Goal: Task Accomplishment & Management: Complete application form

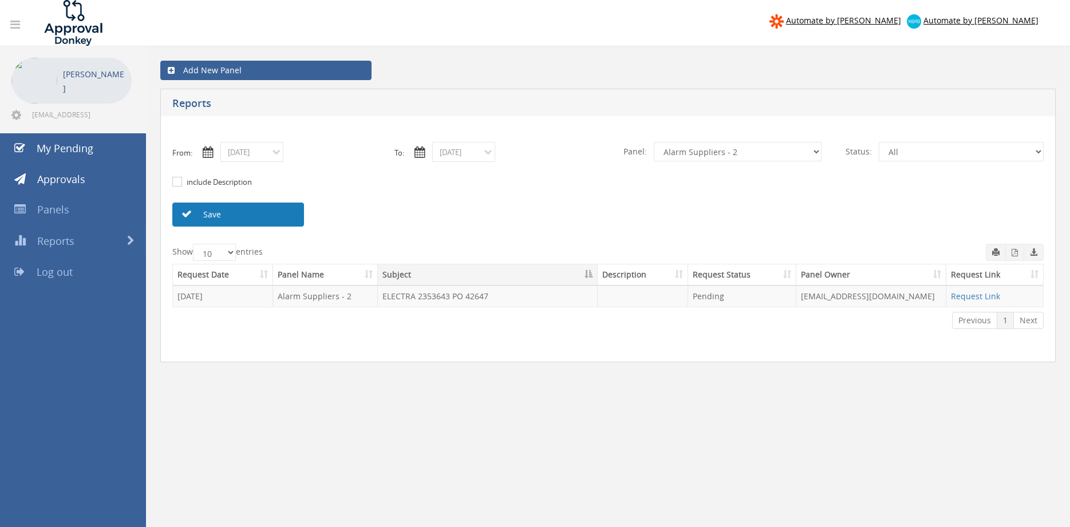
click at [273, 215] on link "Save" at bounding box center [238, 215] width 132 height 24
click at [1014, 255] on icon "button" at bounding box center [1015, 252] width 6 height 7
click at [654, 142] on select "All Alarm Credits RG - 3 NZ Utilities Cable and SAI Global NZ Alarms-1 NZ FX Pa…" at bounding box center [738, 151] width 168 height 19
select select "number:9632"
click option "Suppliers" at bounding box center [0, 0] width 0 height 0
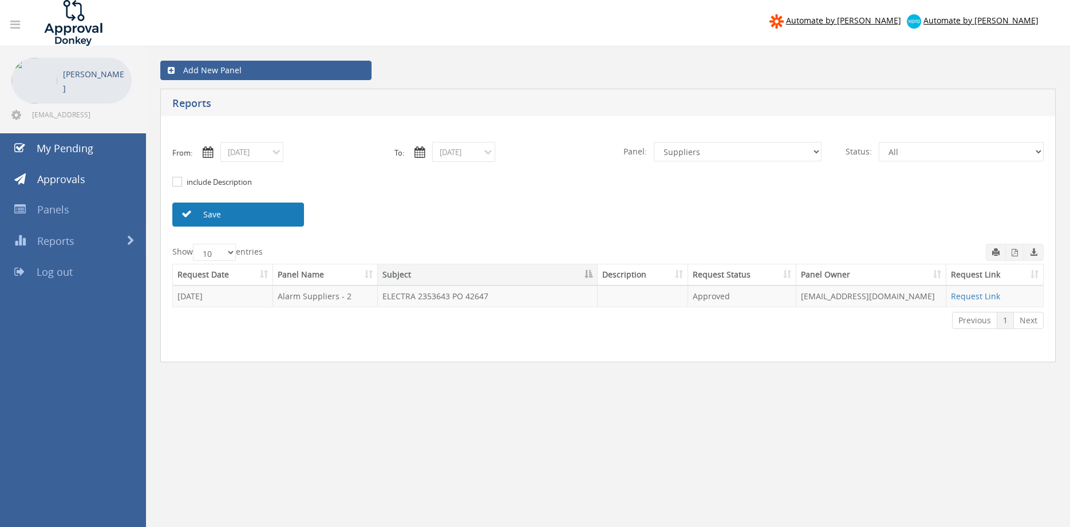
click at [263, 212] on link "Save" at bounding box center [238, 215] width 132 height 24
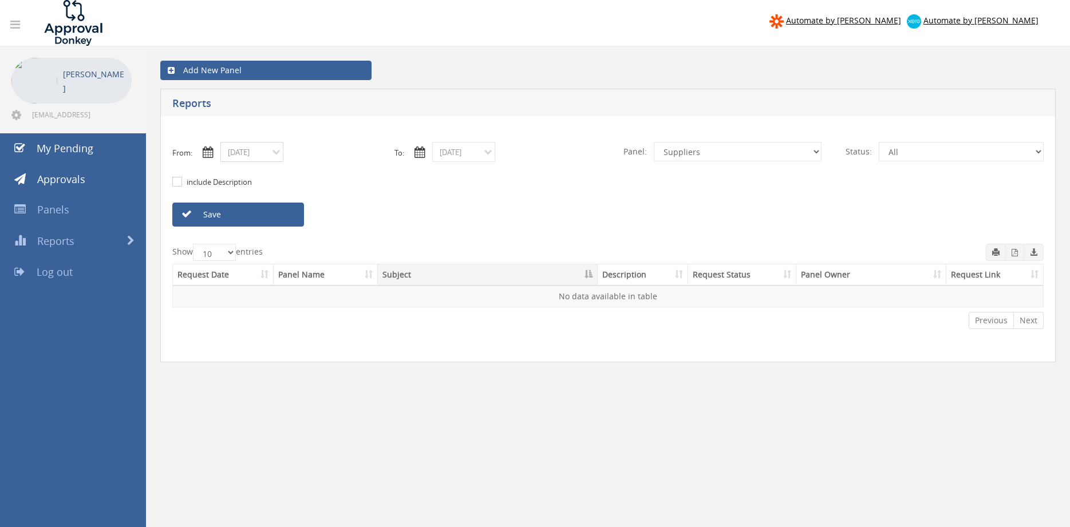
click at [262, 152] on input "08/27/2025" at bounding box center [251, 152] width 63 height 20
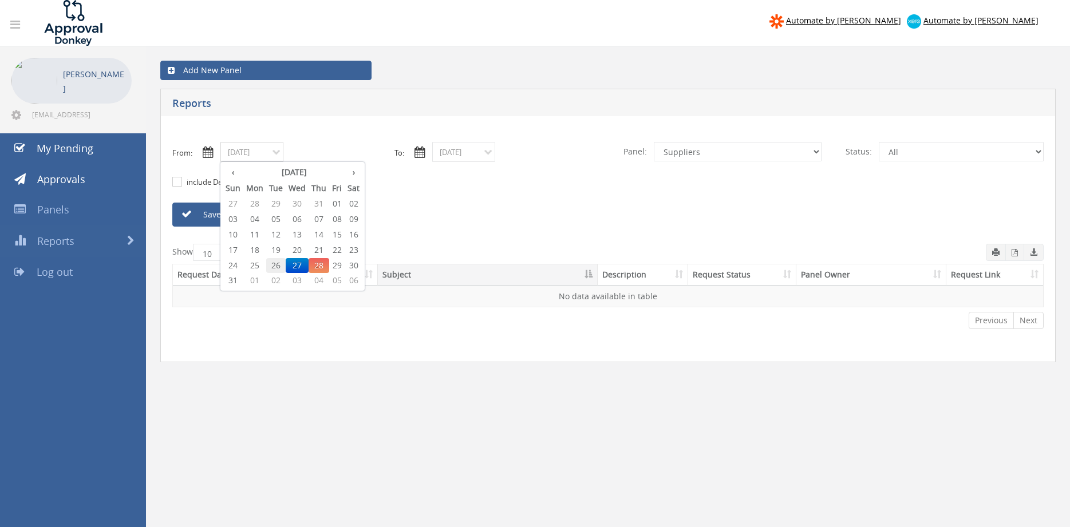
click at [282, 262] on span "26" at bounding box center [275, 265] width 19 height 15
type input "08/26/2025"
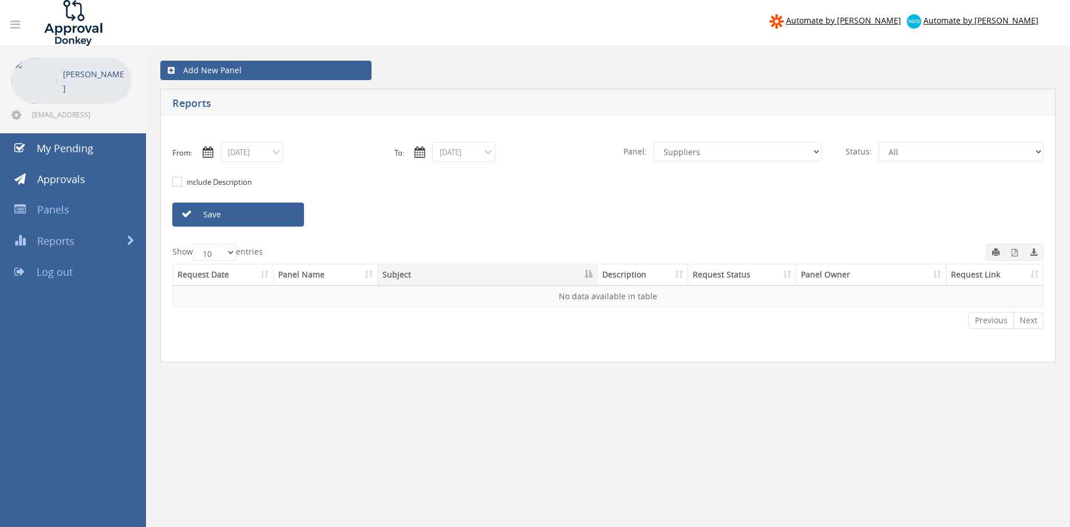
click at [276, 222] on link "Save" at bounding box center [238, 215] width 132 height 24
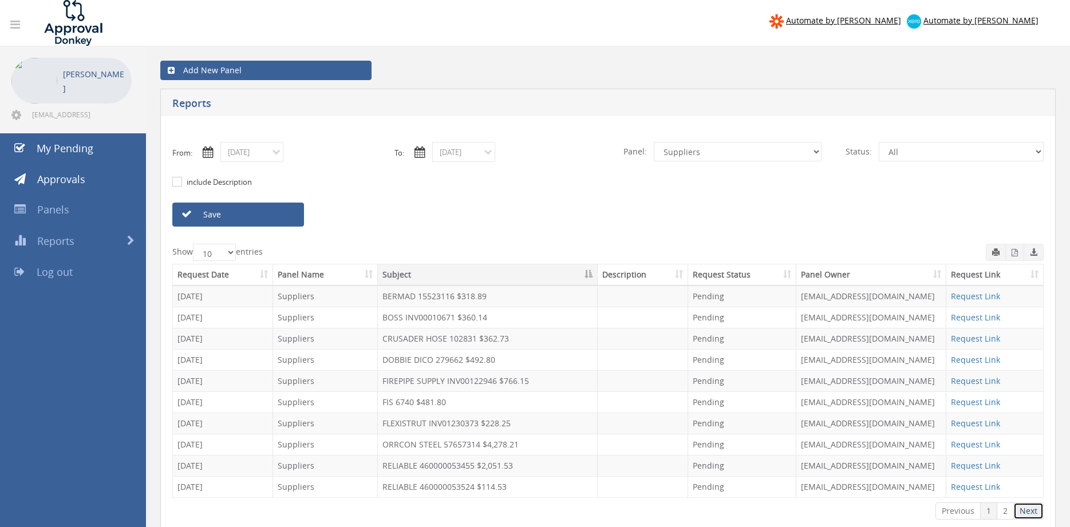
click at [1029, 513] on link "Next" at bounding box center [1029, 511] width 30 height 17
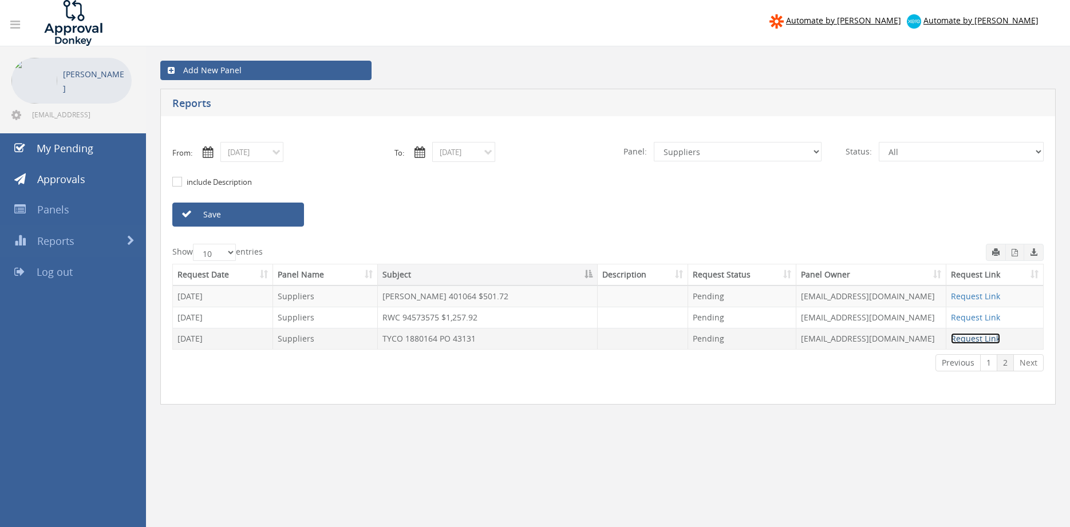
click at [966, 341] on link "Request Link" at bounding box center [975, 338] width 49 height 11
click at [654, 142] on select "All Alarm Credits RG - 3 NZ Utilities Cable and SAI Global NZ Alarms-1 NZ FX Pa…" at bounding box center [738, 151] width 168 height 19
click option "NZ Payables - 2" at bounding box center [0, 0] width 0 height 0
click at [284, 215] on link "Save" at bounding box center [238, 215] width 132 height 24
click at [982, 337] on link "Request Link" at bounding box center [975, 338] width 49 height 11
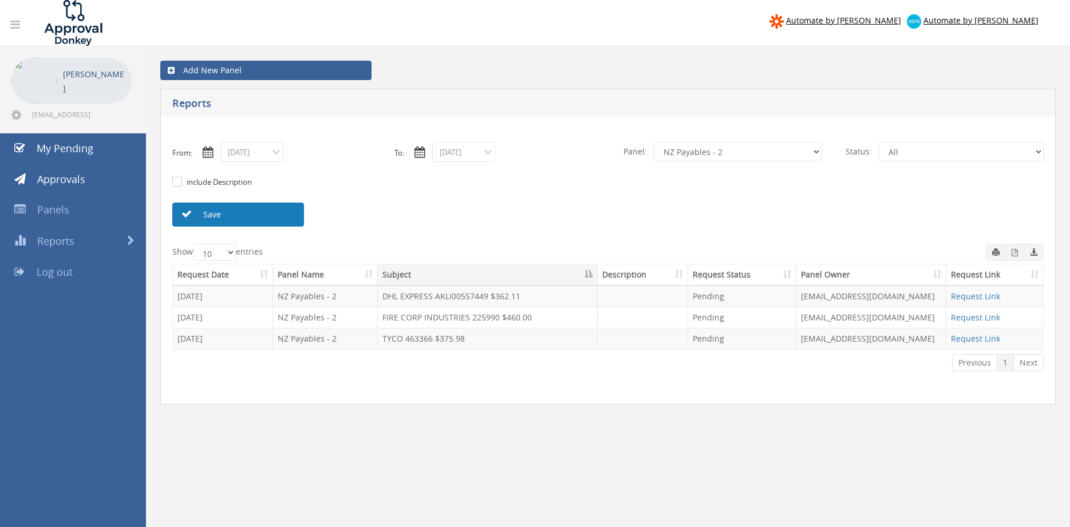
click at [275, 217] on link "Save" at bounding box center [238, 215] width 132 height 24
click option "Credit Requests - 2" at bounding box center [0, 0] width 0 height 0
click at [288, 219] on link "Save" at bounding box center [238, 215] width 132 height 24
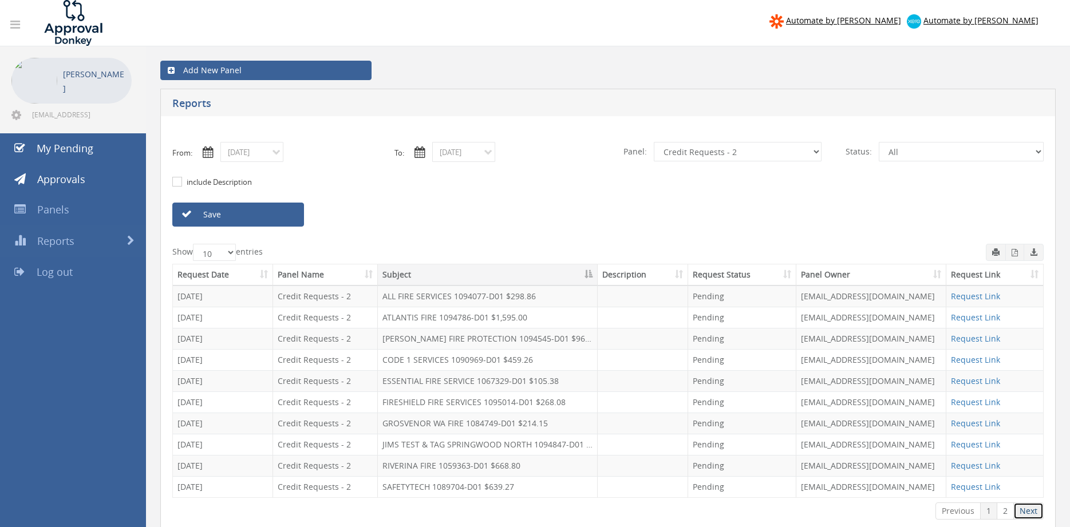
click at [1030, 513] on link "Next" at bounding box center [1029, 511] width 30 height 17
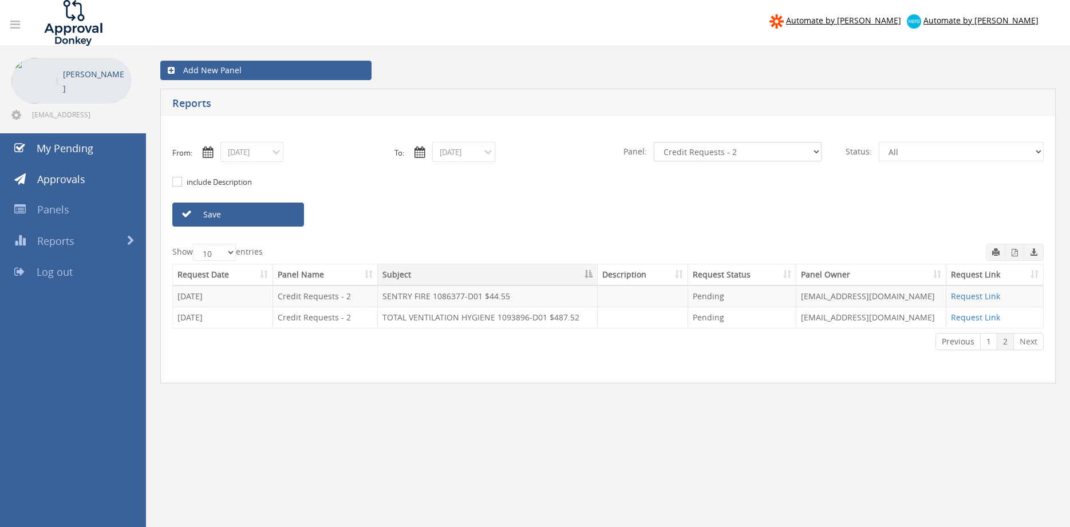
click at [654, 142] on select "All Alarm Credits RG - 3 NZ Utilities Cable and SAI Global NZ Alarms-1 NZ FX Pa…" at bounding box center [738, 151] width 168 height 19
select select "number:13144"
click option "Alarm Credits RG - 3" at bounding box center [0, 0] width 0 height 0
click at [280, 218] on link "Save" at bounding box center [238, 215] width 132 height 24
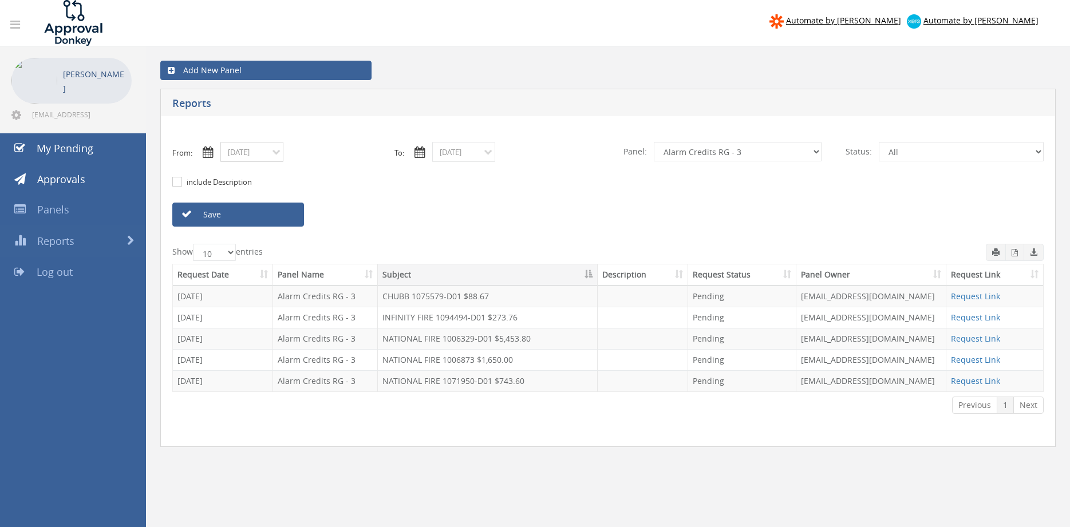
click at [235, 154] on input "08/26/2025" at bounding box center [251, 152] width 63 height 20
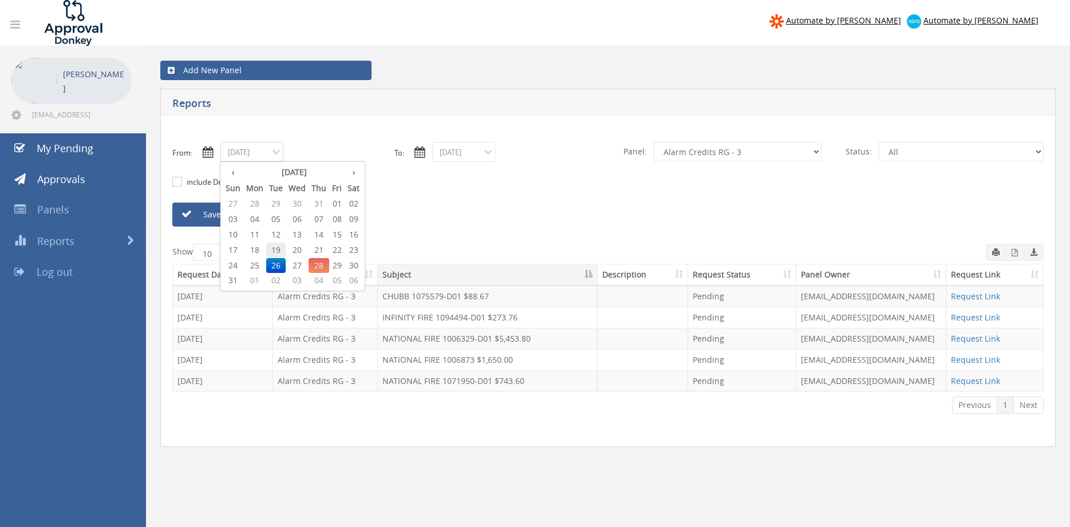
click at [278, 246] on span "19" at bounding box center [275, 250] width 19 height 15
type input "08/19/2025"
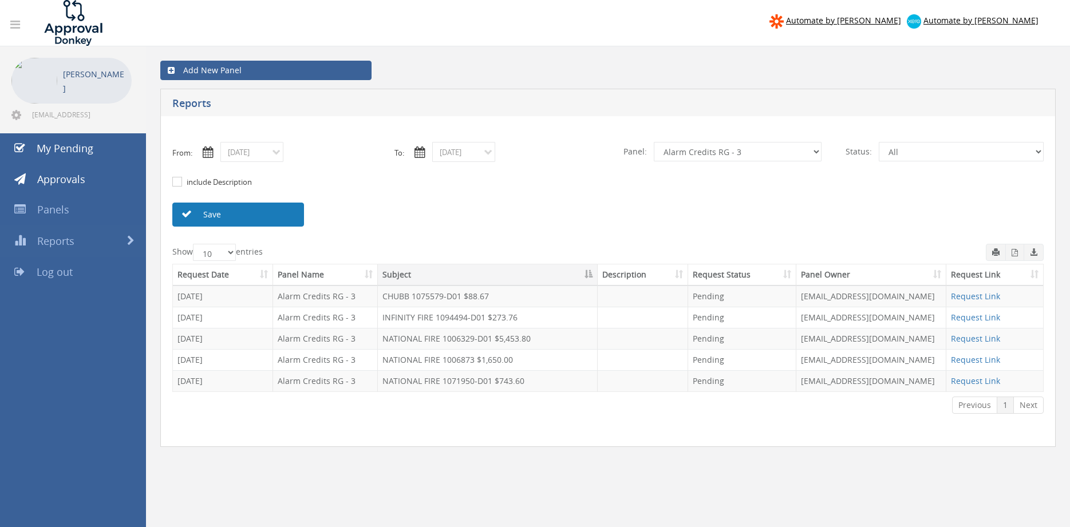
click at [278, 214] on link "Save" at bounding box center [238, 215] width 132 height 24
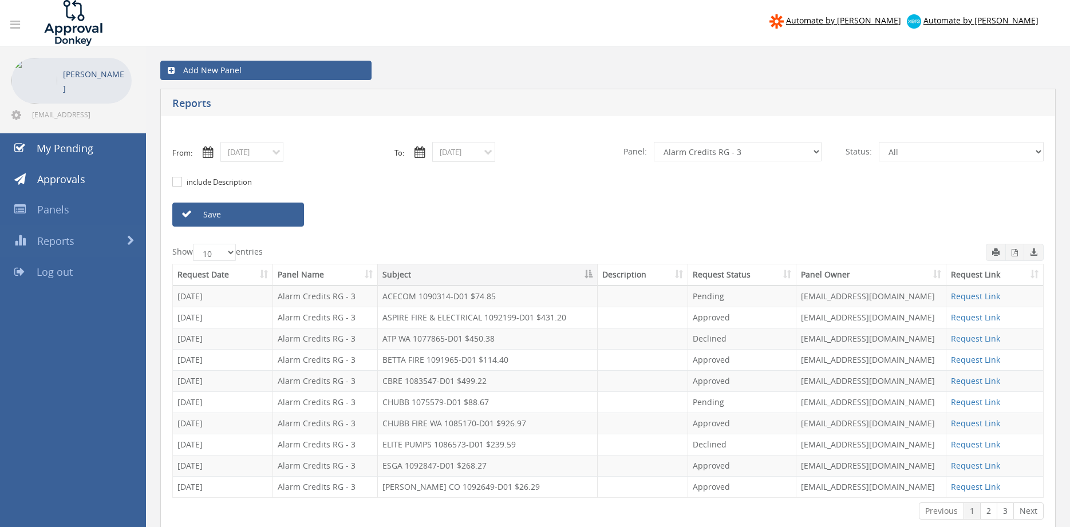
click at [401, 279] on th "Subject" at bounding box center [488, 275] width 220 height 21
click at [654, 142] on select "All Alarm Credits RG - 3 NZ Utilities Cable and SAI Global NZ Alarms-1 NZ FX Pa…" at bounding box center [738, 151] width 168 height 19
select select "number:9739"
click option "Credit Requests - 2" at bounding box center [0, 0] width 0 height 0
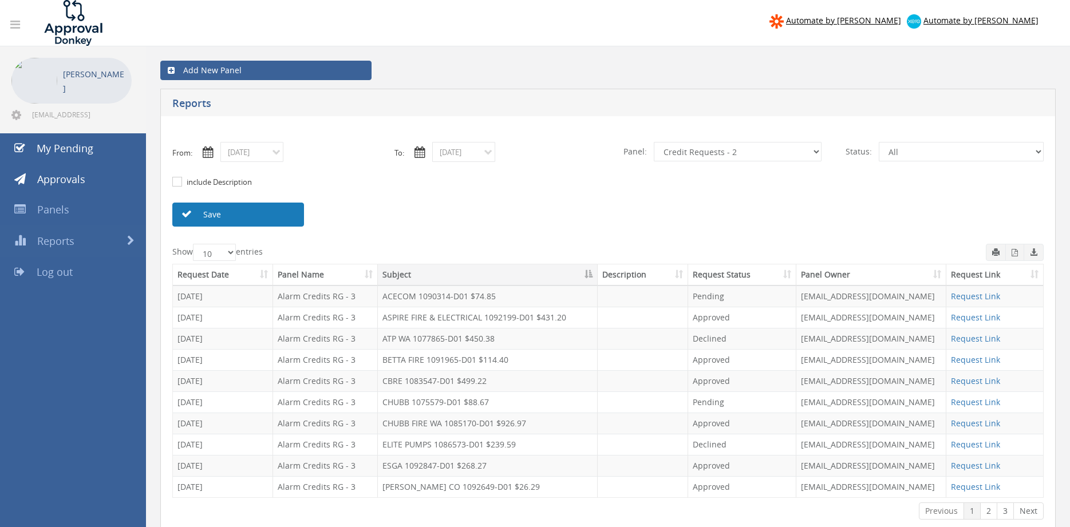
click at [276, 218] on link "Save" at bounding box center [238, 215] width 132 height 24
click at [249, 154] on input "08/19/2025" at bounding box center [251, 152] width 63 height 20
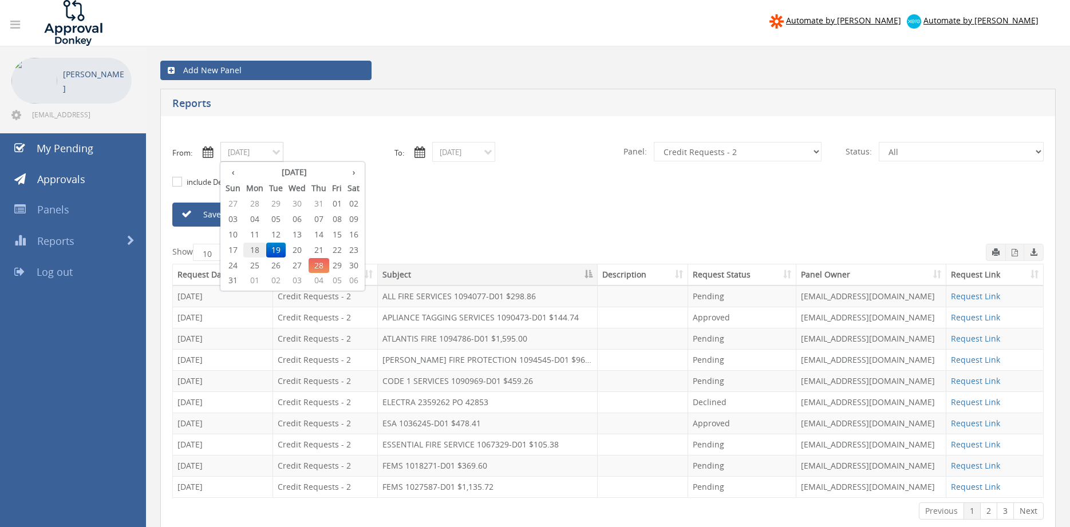
click at [261, 249] on span "18" at bounding box center [254, 250] width 23 height 15
type input "08/18/2025"
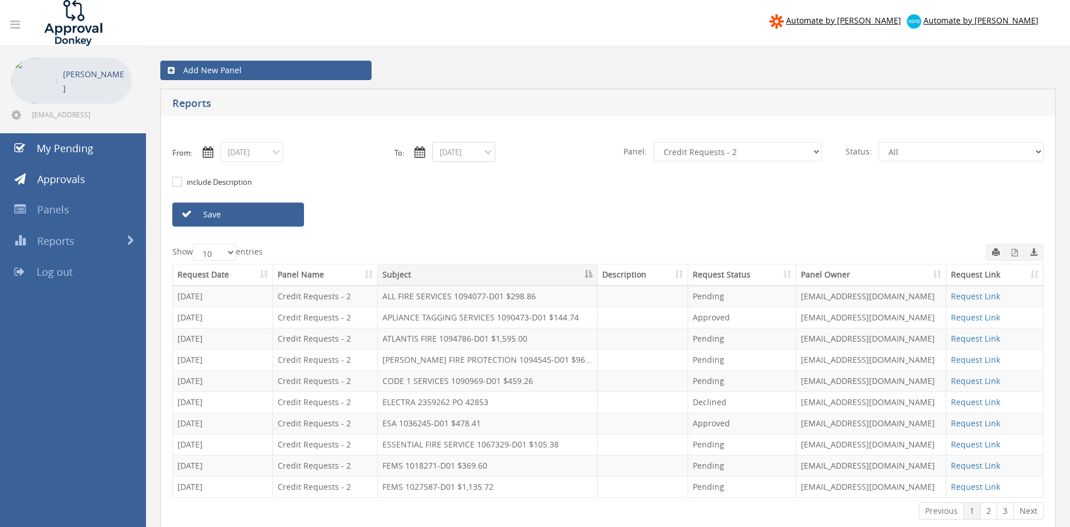
click at [452, 152] on input "08/29/2025" at bounding box center [463, 152] width 63 height 20
click at [471, 250] on span "18" at bounding box center [466, 250] width 23 height 15
type input "08/18/2025"
click at [278, 211] on link "Save" at bounding box center [238, 215] width 132 height 24
click at [654, 142] on select "All Alarm Credits RG - 3 NZ Utilities Cable and SAI Global NZ Alarms-1 NZ FX Pa…" at bounding box center [738, 151] width 168 height 19
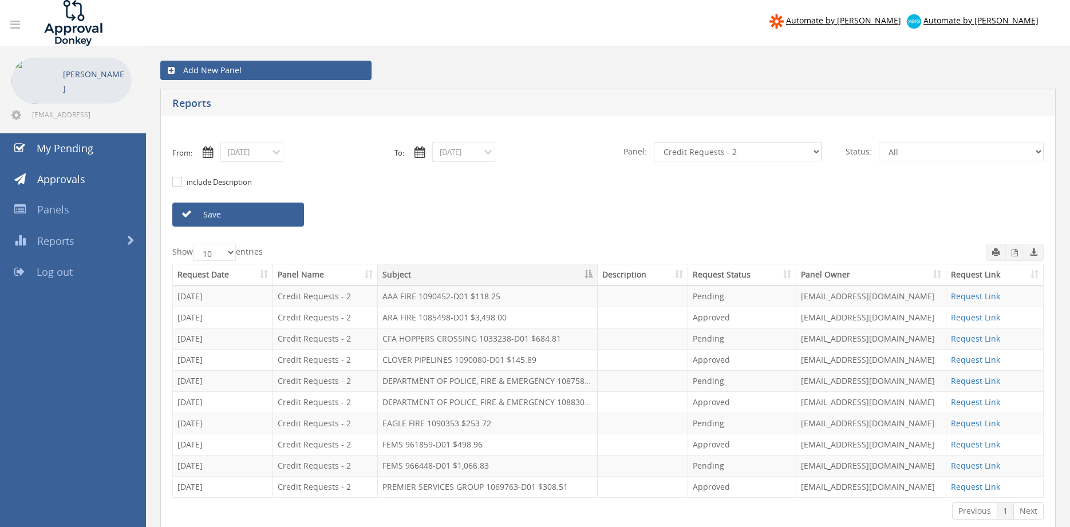
select select "number:13144"
click option "Alarm Credits RG - 3" at bounding box center [0, 0] width 0 height 0
click at [459, 153] on input "08/18/2025" at bounding box center [463, 152] width 63 height 20
click at [286, 213] on link "Save" at bounding box center [238, 215] width 132 height 24
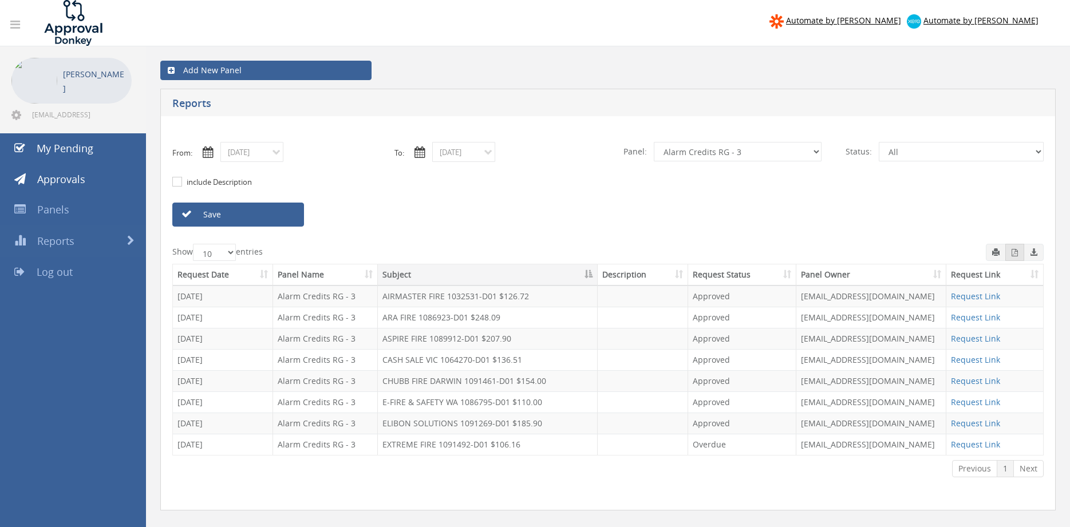
click at [1015, 258] on button "button" at bounding box center [1015, 252] width 19 height 17
click at [270, 152] on input "08/18/2025" at bounding box center [251, 152] width 63 height 20
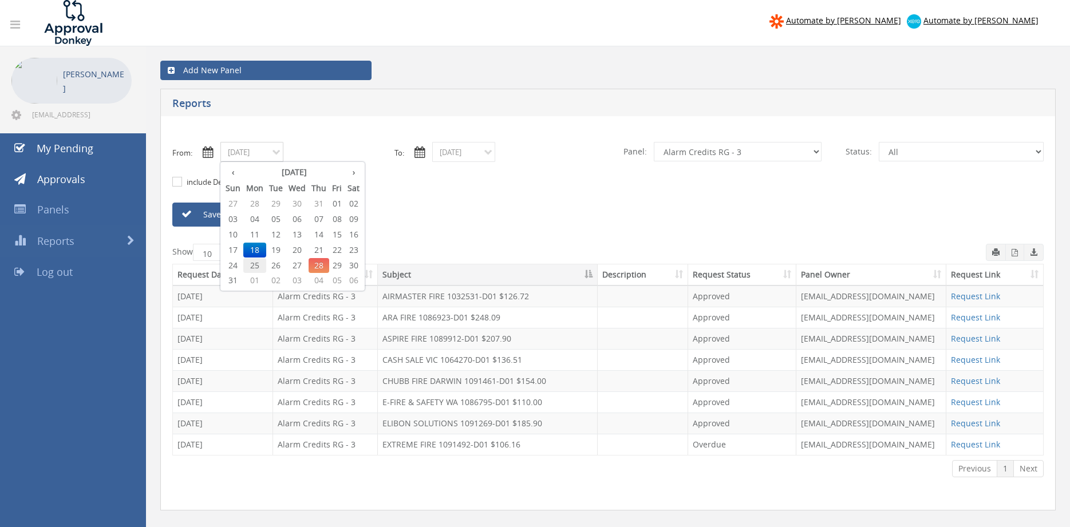
click at [258, 264] on span "25" at bounding box center [254, 265] width 23 height 15
type input "08/25/2025"
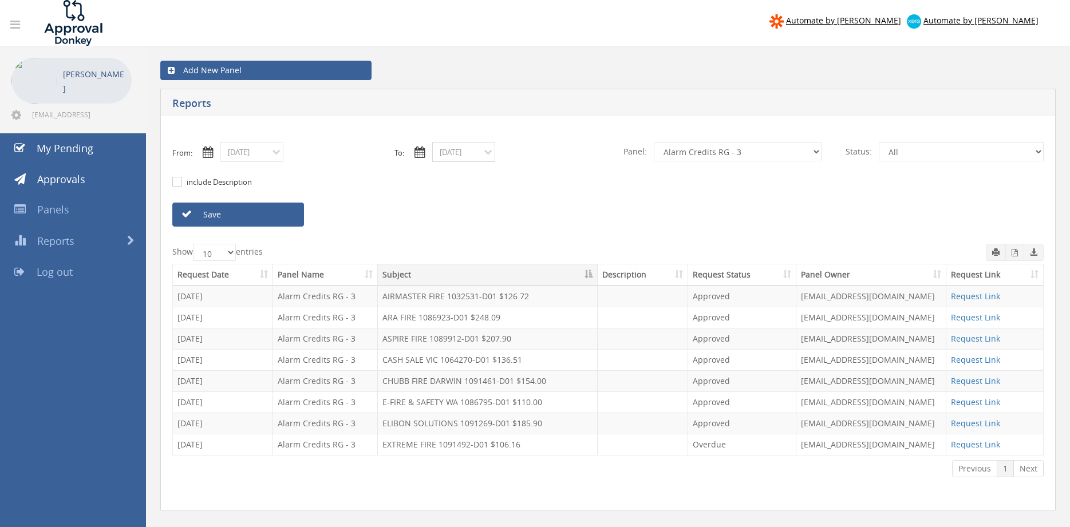
click at [460, 147] on input "08/18/2025" at bounding box center [463, 152] width 63 height 20
click at [468, 265] on span "25" at bounding box center [466, 265] width 23 height 15
type input "08/25/2025"
click at [266, 214] on link "Save" at bounding box center [238, 215] width 132 height 24
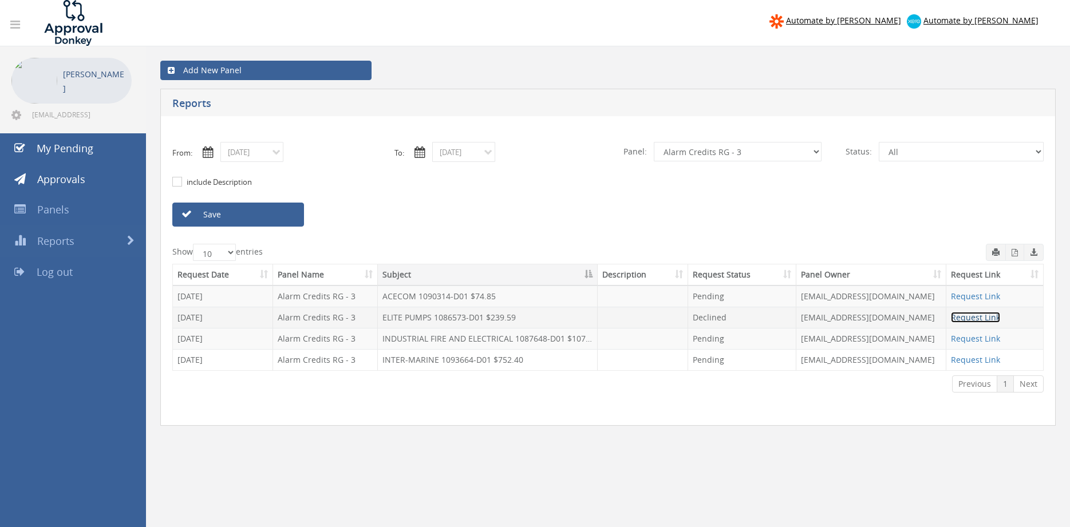
click at [967, 318] on link "Request Link" at bounding box center [975, 317] width 49 height 11
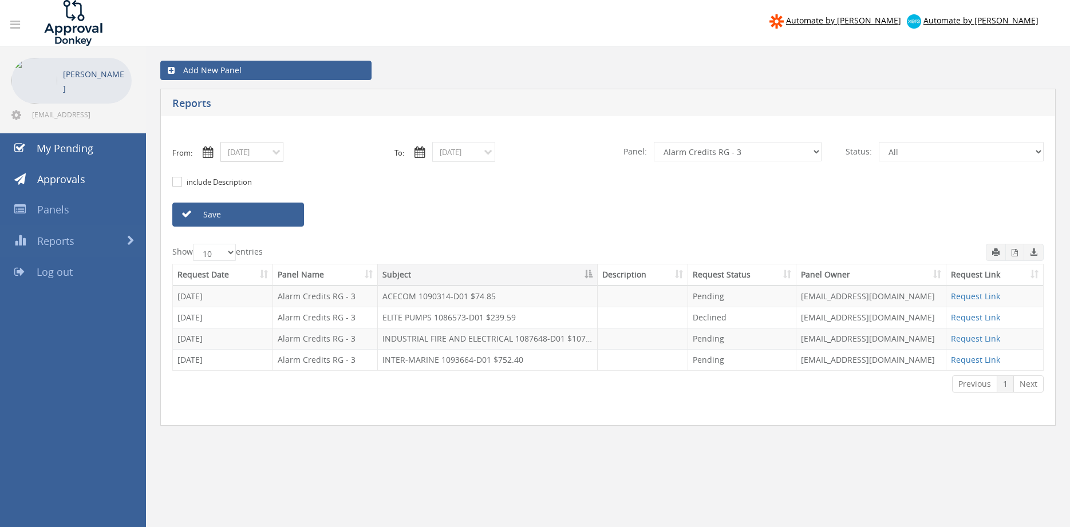
click at [250, 156] on input "08/25/2025" at bounding box center [251, 152] width 63 height 20
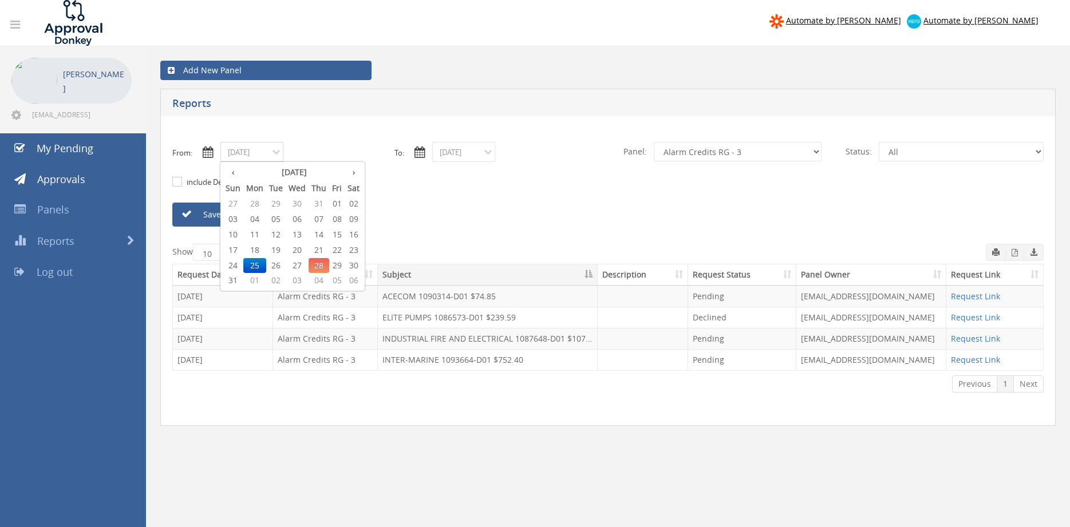
click at [281, 265] on span "26" at bounding box center [275, 265] width 19 height 15
type input "08/26/2025"
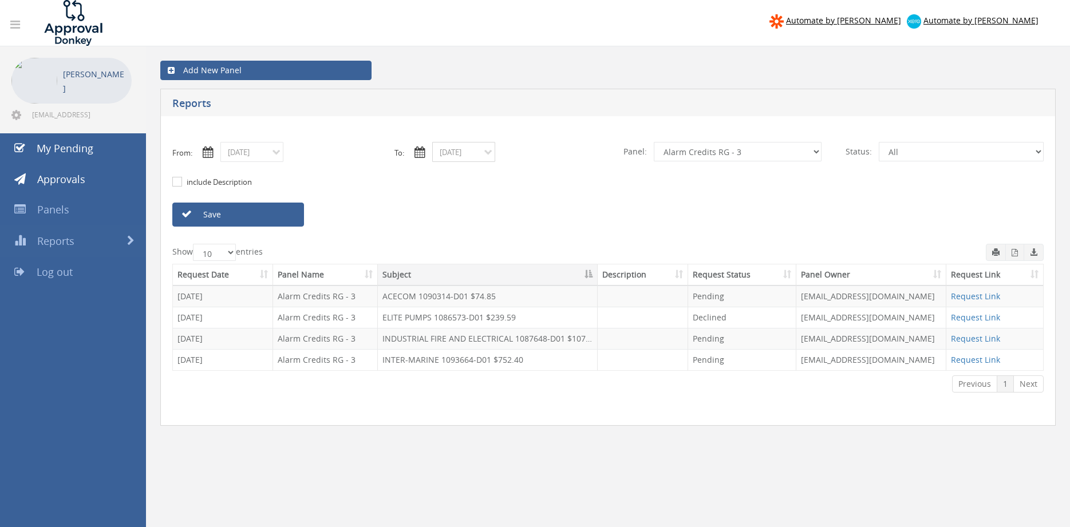
click at [469, 152] on input "08/25/2025" at bounding box center [463, 152] width 63 height 20
click at [493, 263] on span "26" at bounding box center [487, 265] width 19 height 15
type input "08/26/2025"
click at [280, 212] on link "Save" at bounding box center [238, 215] width 132 height 24
click at [268, 155] on input "08/26/2025" at bounding box center [251, 152] width 63 height 20
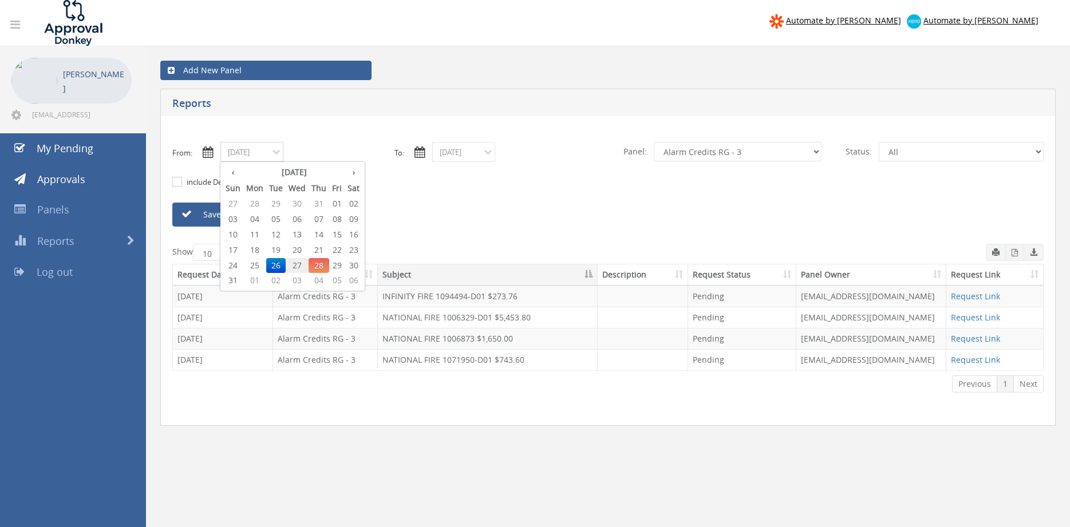
click at [301, 259] on span "27" at bounding box center [297, 265] width 23 height 15
type input "08/27/2025"
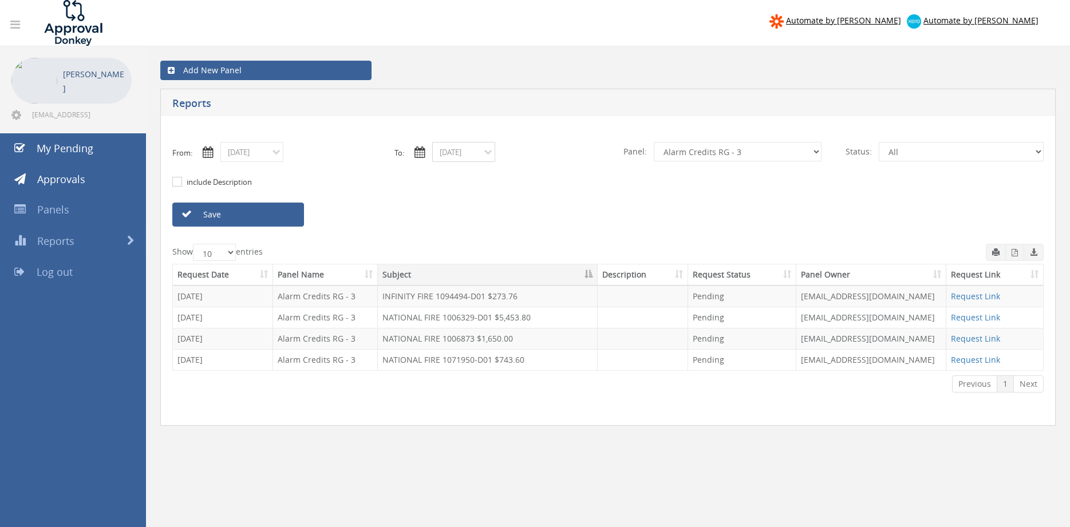
click at [460, 153] on input "08/26/2025" at bounding box center [463, 152] width 63 height 20
drag, startPoint x: 511, startPoint y: 263, endPoint x: 373, endPoint y: 233, distance: 141.3
click at [511, 262] on span "27" at bounding box center [509, 265] width 23 height 15
type input "08/27/2025"
click at [279, 216] on link "Save" at bounding box center [238, 215] width 132 height 24
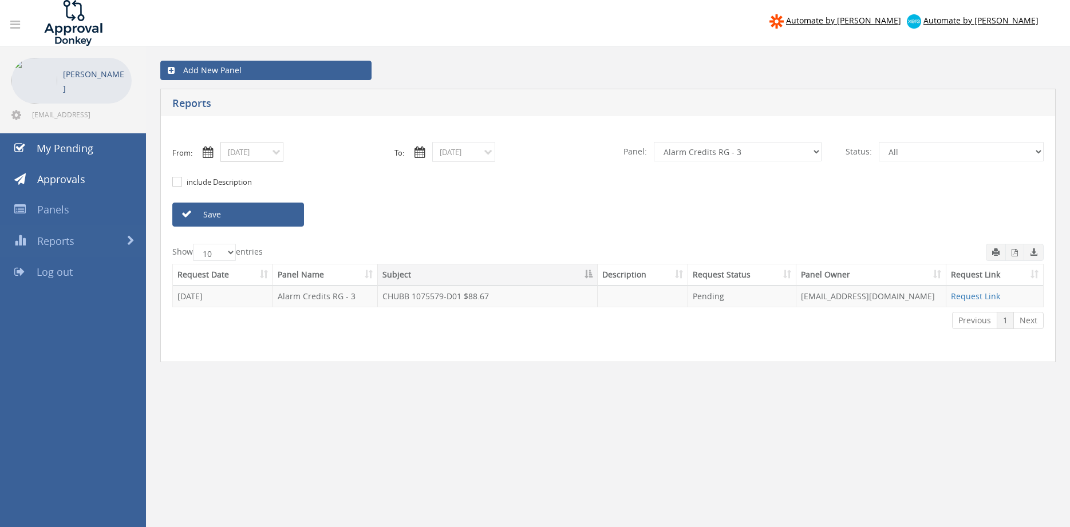
click at [264, 157] on input "08/27/2025" at bounding box center [251, 152] width 63 height 20
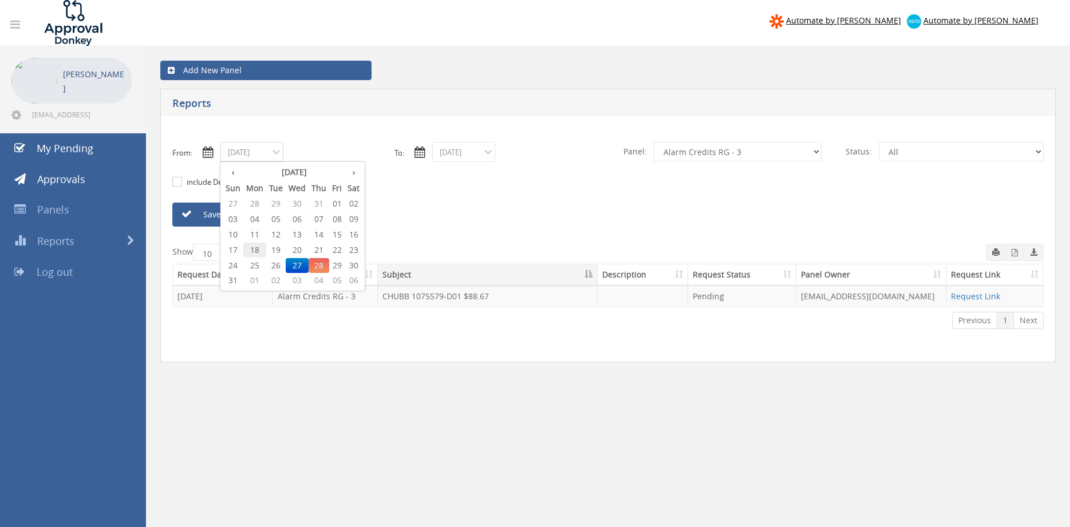
click at [258, 249] on span "18" at bounding box center [254, 250] width 23 height 15
type input "08/18/2025"
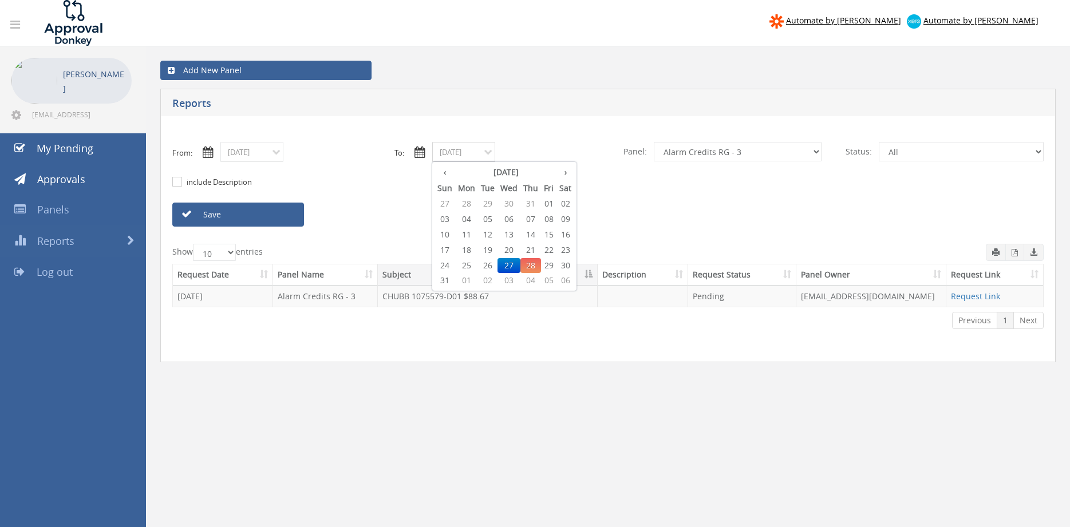
click at [471, 155] on input "08/27/2025" at bounding box center [463, 152] width 63 height 20
click at [468, 249] on span "18" at bounding box center [466, 250] width 23 height 15
type input "08/18/2025"
click at [654, 142] on select "All Alarm Credits RG - 3 NZ Utilities Cable and SAI Global NZ Alarms-1 NZ FX Pa…" at bounding box center [738, 151] width 168 height 19
select select "number:9739"
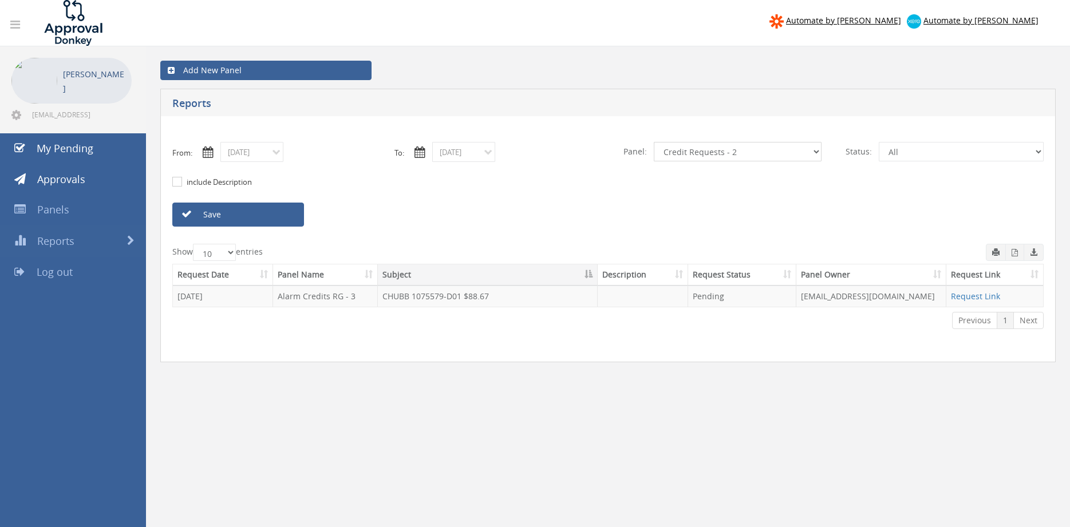
click option "Credit Requests - 2" at bounding box center [0, 0] width 0 height 0
click at [284, 215] on link "Save" at bounding box center [238, 215] width 132 height 24
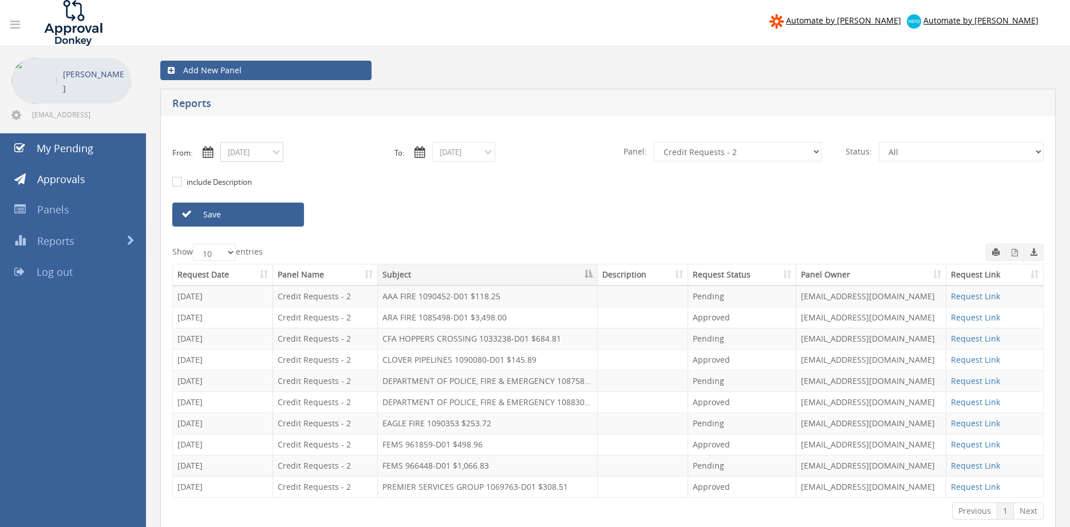
click at [245, 153] on input "08/18/2025" at bounding box center [251, 152] width 63 height 20
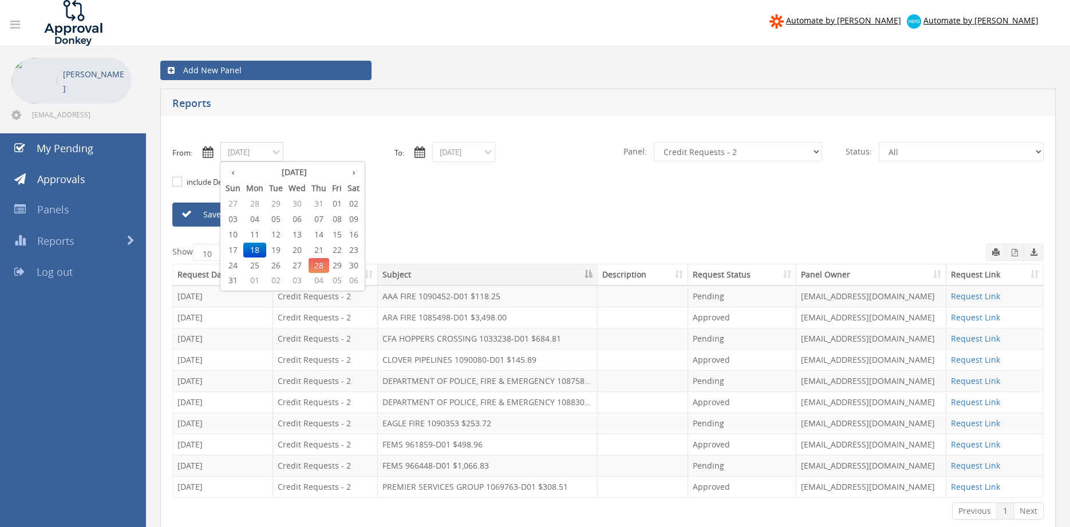
click at [280, 247] on span "19" at bounding box center [275, 250] width 19 height 15
type input "08/19/2025"
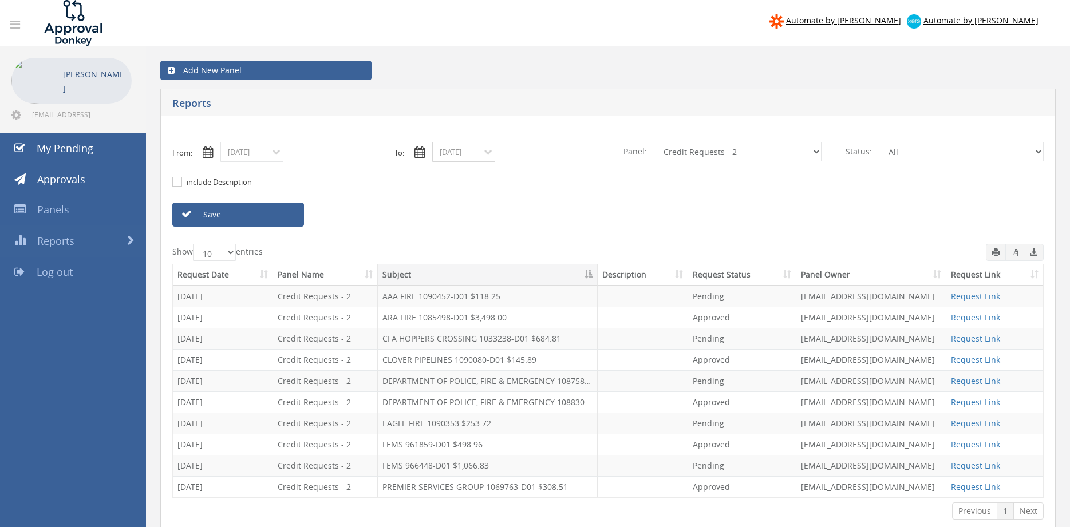
click at [456, 153] on input "08/18/2025" at bounding box center [463, 152] width 63 height 20
click at [488, 247] on span "19" at bounding box center [487, 250] width 19 height 15
type input "08/19/2025"
click at [274, 218] on link "Save" at bounding box center [238, 215] width 132 height 24
click at [249, 158] on input "08/19/2025" at bounding box center [251, 152] width 63 height 20
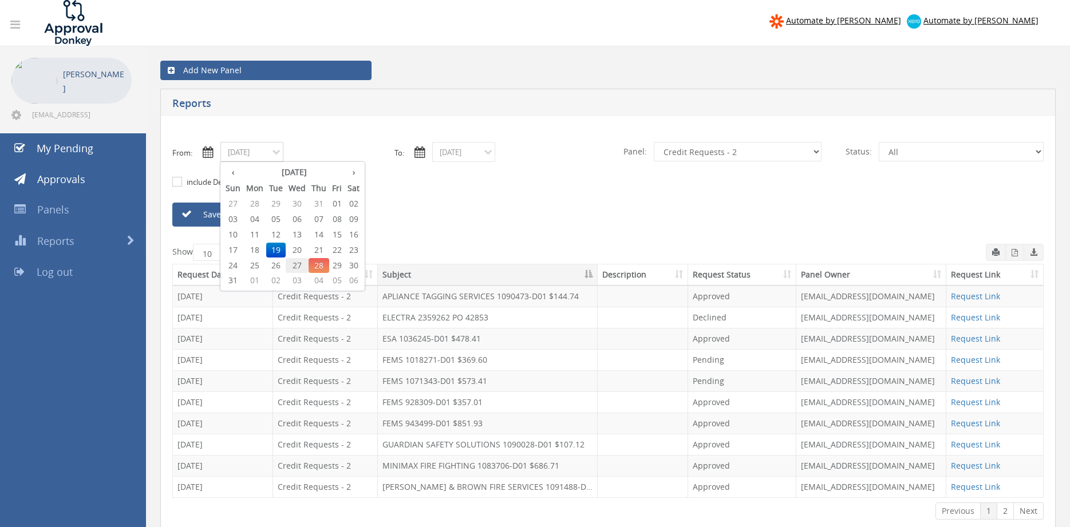
drag, startPoint x: 298, startPoint y: 264, endPoint x: 398, endPoint y: 202, distance: 118.1
click at [298, 263] on span "27" at bounding box center [297, 265] width 23 height 15
type input "08/27/2025"
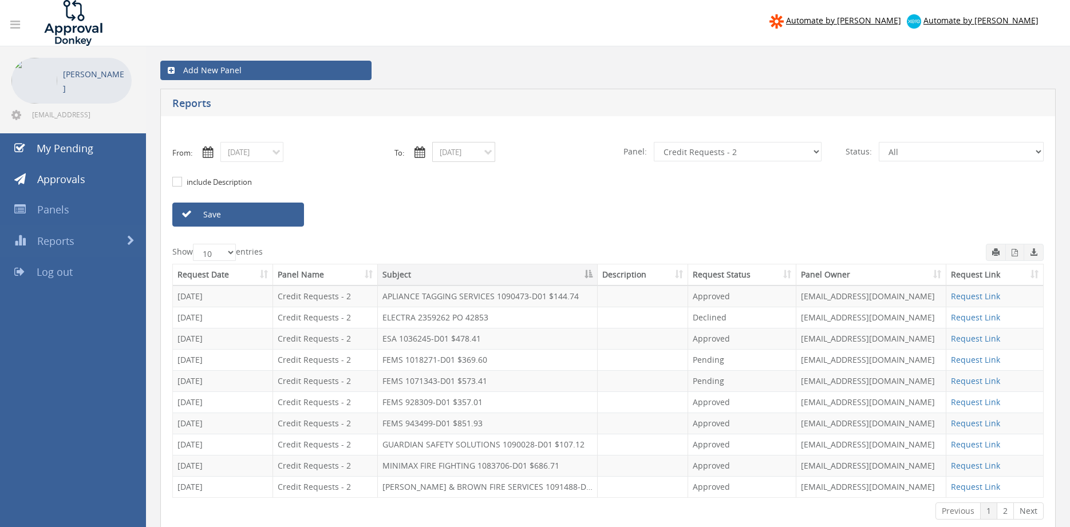
click at [457, 155] on input "08/19/2025" at bounding box center [463, 152] width 63 height 20
click at [508, 263] on span "27" at bounding box center [509, 265] width 23 height 15
type input "08/27/2025"
click at [654, 142] on select "All Alarm Credits RG - 3 NZ Utilities Cable and SAI Global NZ Alarms-1 NZ FX Pa…" at bounding box center [738, 151] width 168 height 19
click option "NZ Credits - 2" at bounding box center [0, 0] width 0 height 0
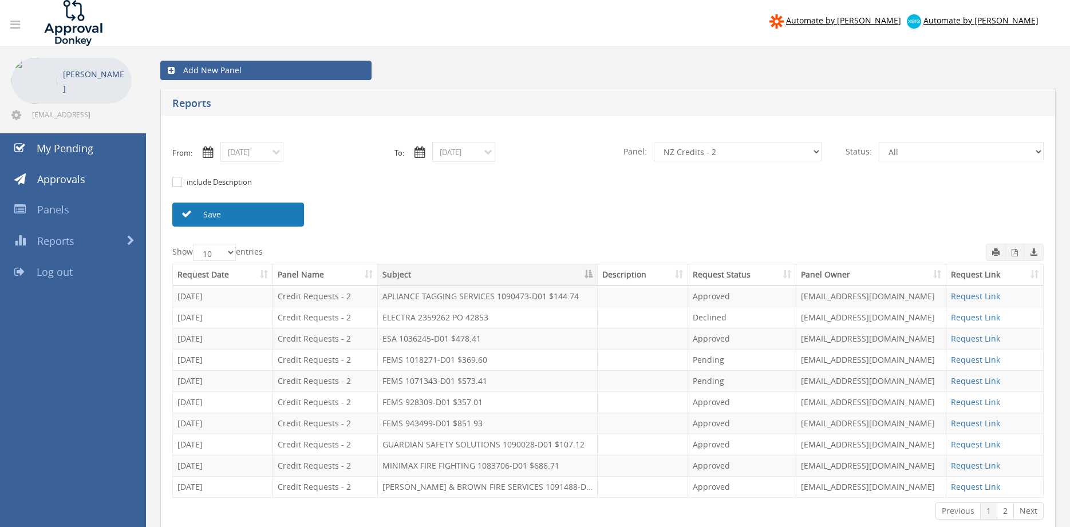
click at [284, 219] on link "Save" at bounding box center [238, 215] width 132 height 24
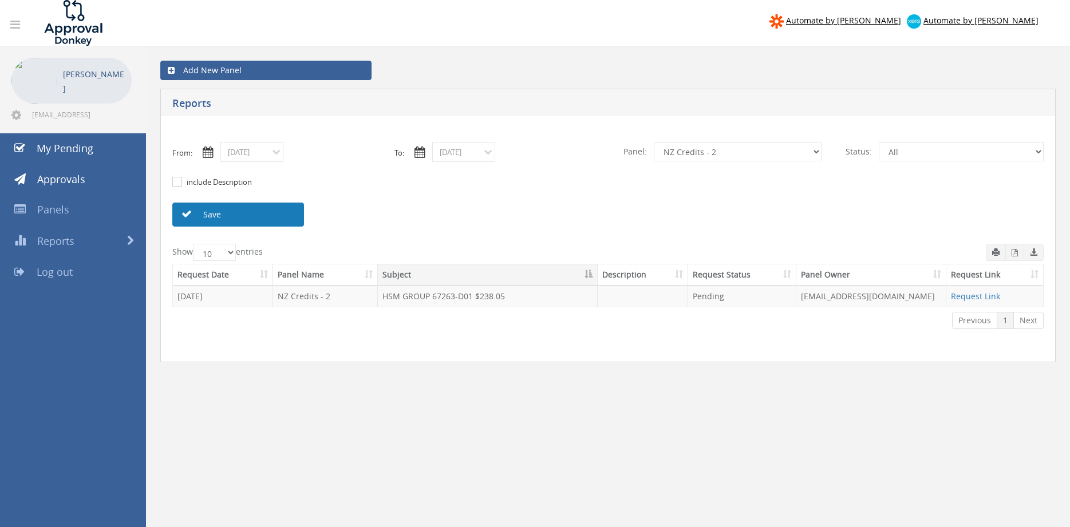
click at [273, 217] on link "Save" at bounding box center [238, 215] width 132 height 24
click at [654, 142] on select "All Alarm Credits RG - 3 NZ Utilities Cable and SAI Global NZ Alarms-1 NZ FX Pa…" at bounding box center [738, 151] width 168 height 19
click option "Credit Requests - 2" at bounding box center [0, 0] width 0 height 0
click at [286, 214] on link "Save" at bounding box center [238, 215] width 132 height 24
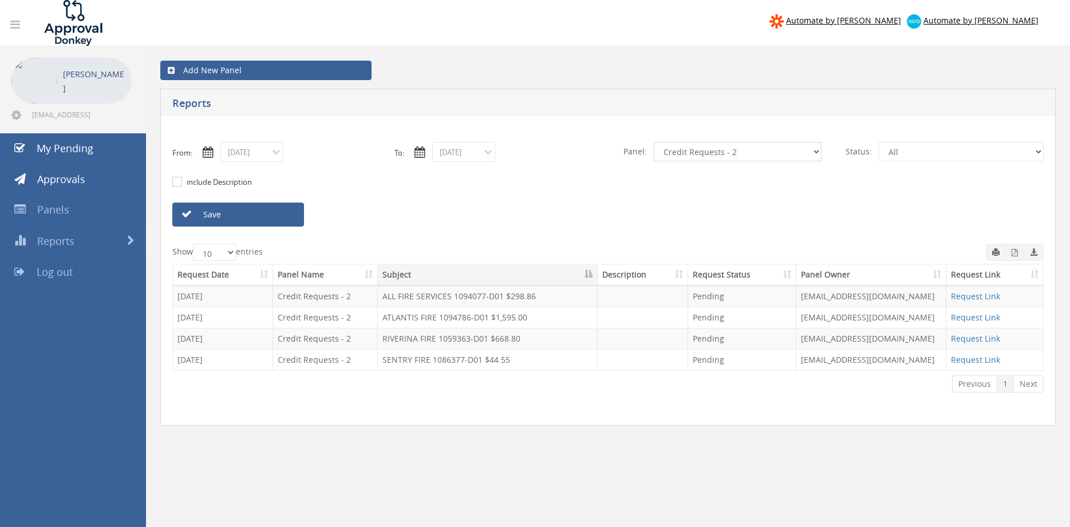
click at [654, 142] on select "All Alarm Credits RG - 3 NZ Utilities Cable and SAI Global NZ Alarms-1 NZ FX Pa…" at bounding box center [738, 151] width 168 height 19
select select "number:9741"
click option "NZ Payables - 2" at bounding box center [0, 0] width 0 height 0
click at [279, 212] on link "Save" at bounding box center [238, 215] width 132 height 24
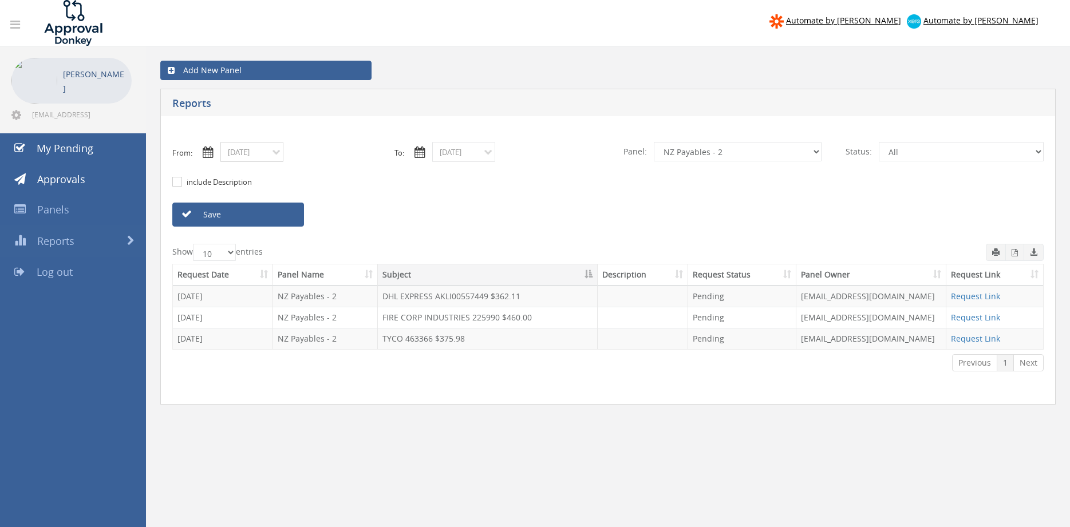
click at [253, 153] on input "08/27/2025" at bounding box center [251, 152] width 63 height 20
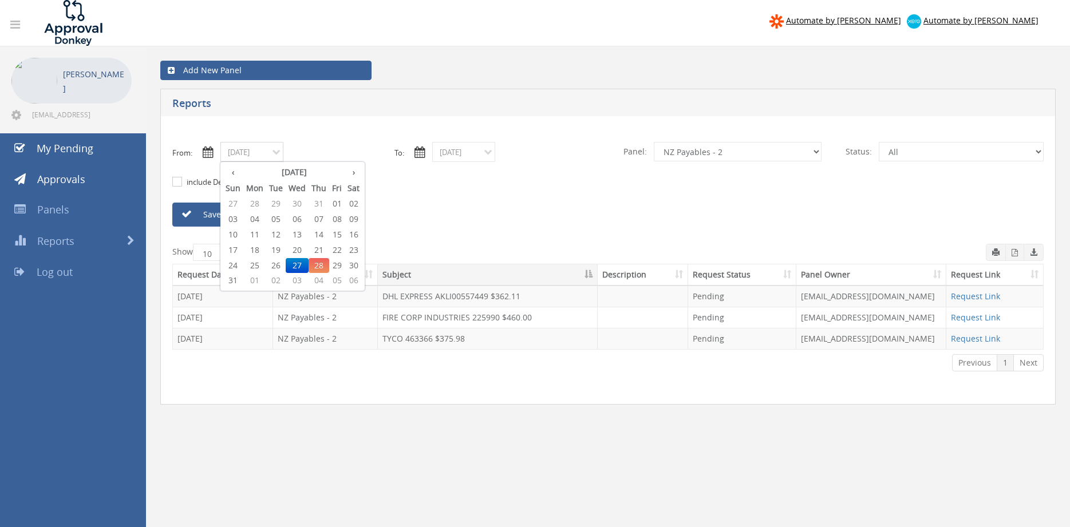
click at [277, 248] on span "19" at bounding box center [275, 250] width 19 height 15
type input "08/19/2025"
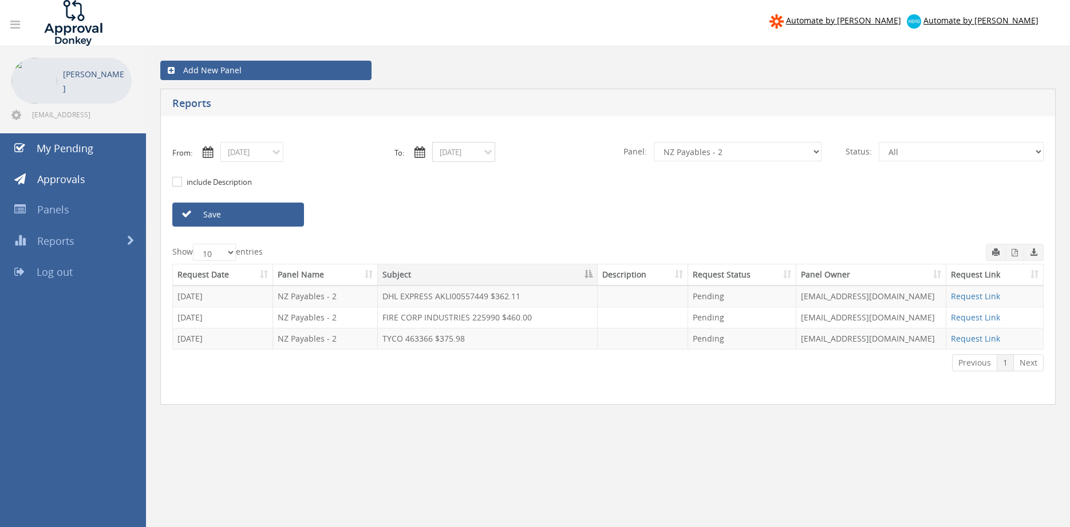
click at [462, 156] on input "08/27/2025" at bounding box center [463, 152] width 63 height 20
click at [491, 250] on span "19" at bounding box center [487, 250] width 19 height 15
type input "08/19/2025"
click at [654, 142] on select "All Alarm Credits RG - 3 NZ Utilities Cable and SAI Global NZ Alarms-1 NZ FX Pa…" at bounding box center [738, 151] width 168 height 19
click option "NZ Alarms-1" at bounding box center [0, 0] width 0 height 0
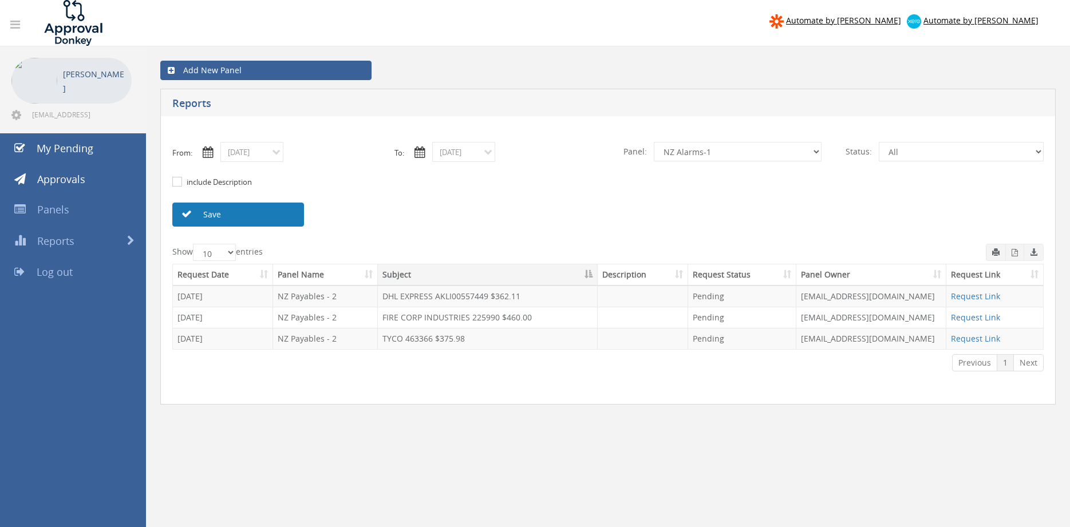
click at [265, 216] on link "Save" at bounding box center [238, 215] width 132 height 24
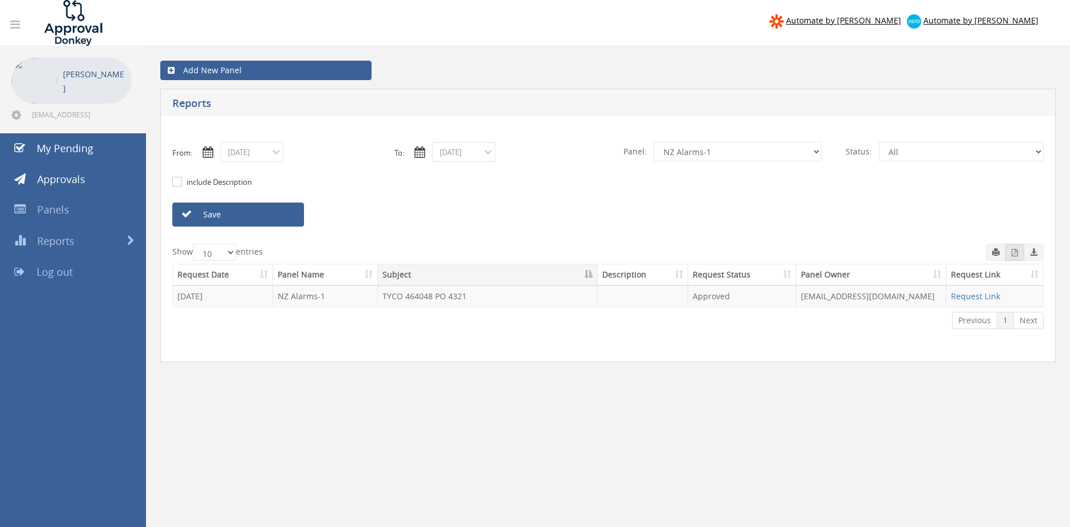
click at [1017, 252] on icon "button" at bounding box center [1015, 252] width 6 height 7
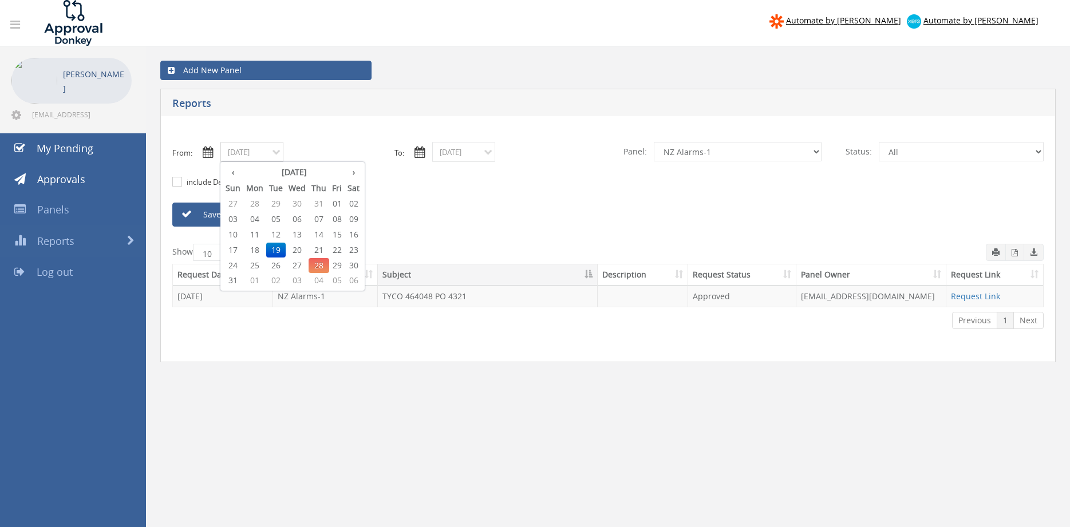
click at [266, 152] on input "08/19/2025" at bounding box center [251, 152] width 63 height 20
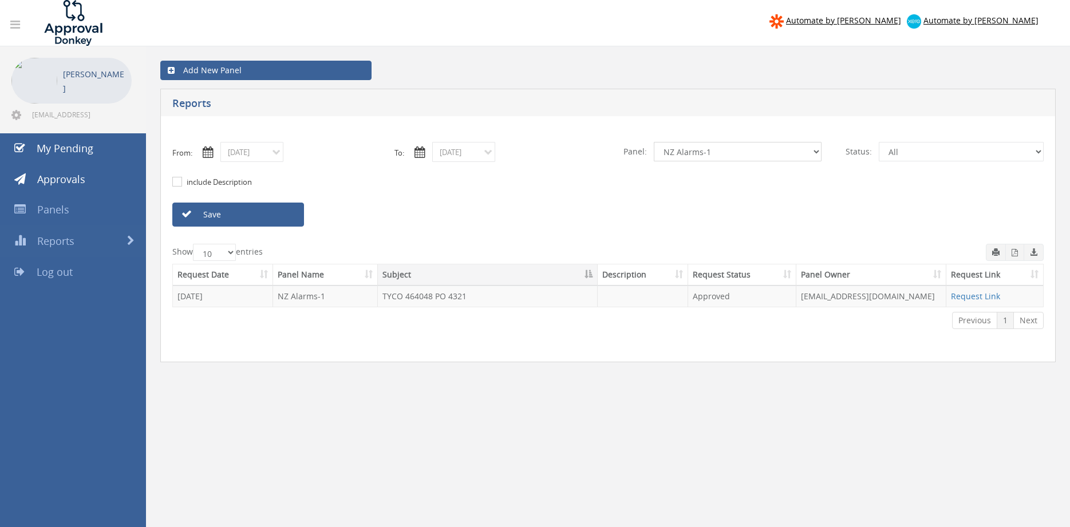
click at [654, 142] on select "All Alarm Credits RG - 3 NZ Utilities Cable and SAI Global NZ Alarms-1 NZ FX Pa…" at bounding box center [738, 151] width 168 height 19
select select "number:9741"
click option "NZ Payables - 2" at bounding box center [0, 0] width 0 height 0
click at [275, 211] on link "Save" at bounding box center [238, 215] width 132 height 24
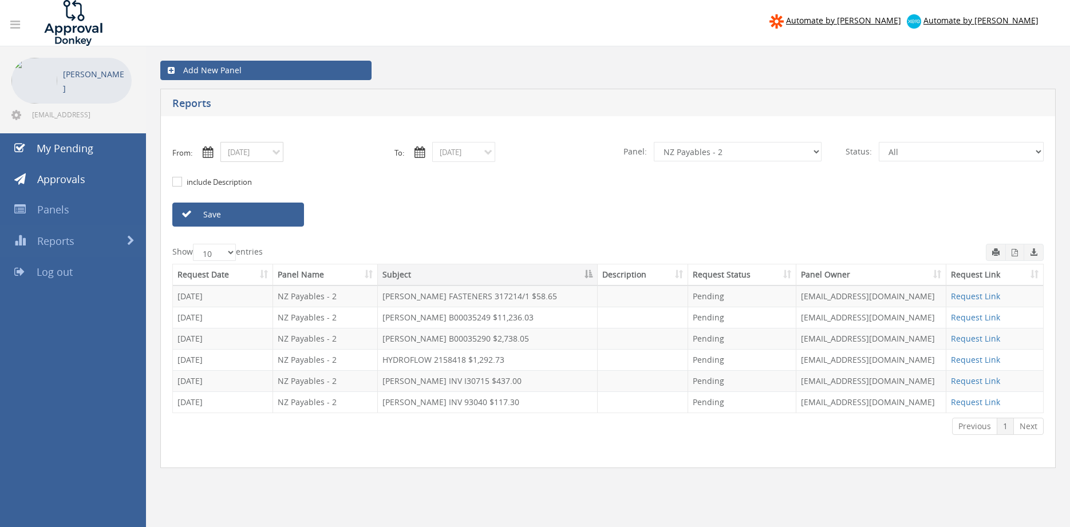
click at [270, 157] on input "08/19/2025" at bounding box center [251, 152] width 63 height 20
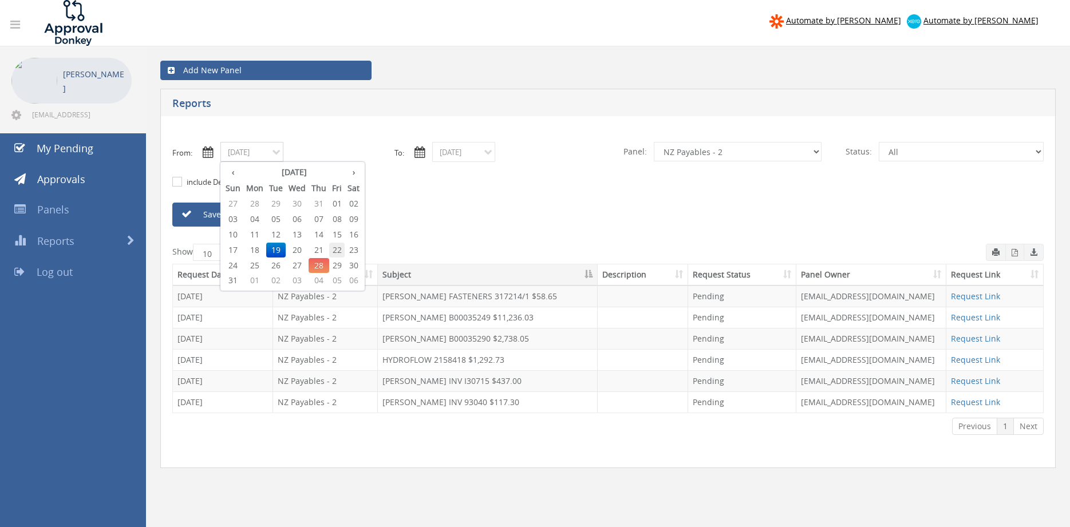
click at [343, 247] on span "22" at bounding box center [336, 250] width 15 height 15
type input "08/22/2025"
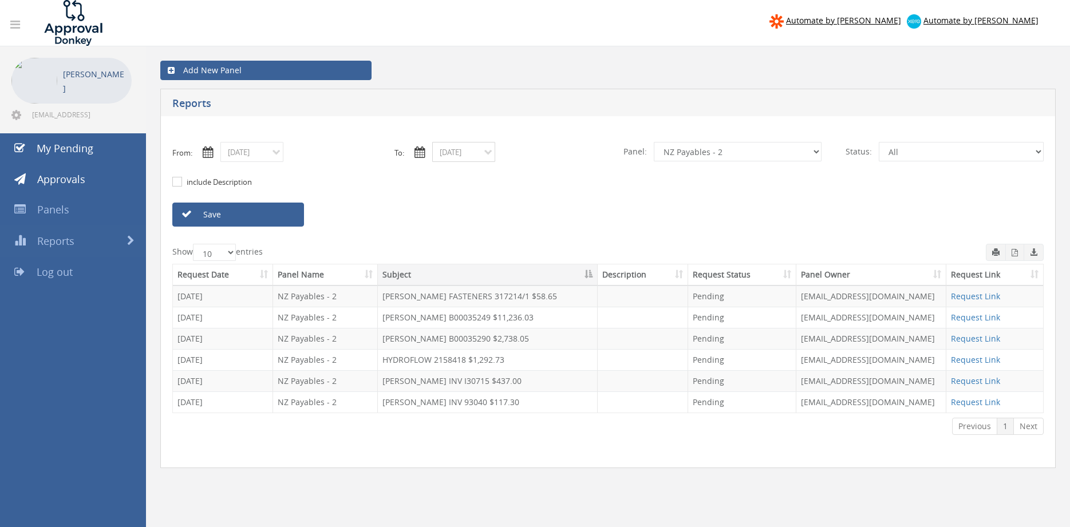
click at [472, 151] on input "08/19/2025" at bounding box center [463, 152] width 63 height 20
click at [550, 250] on span "22" at bounding box center [548, 250] width 15 height 15
type input "08/22/2025"
click at [290, 217] on link "Save" at bounding box center [238, 215] width 132 height 24
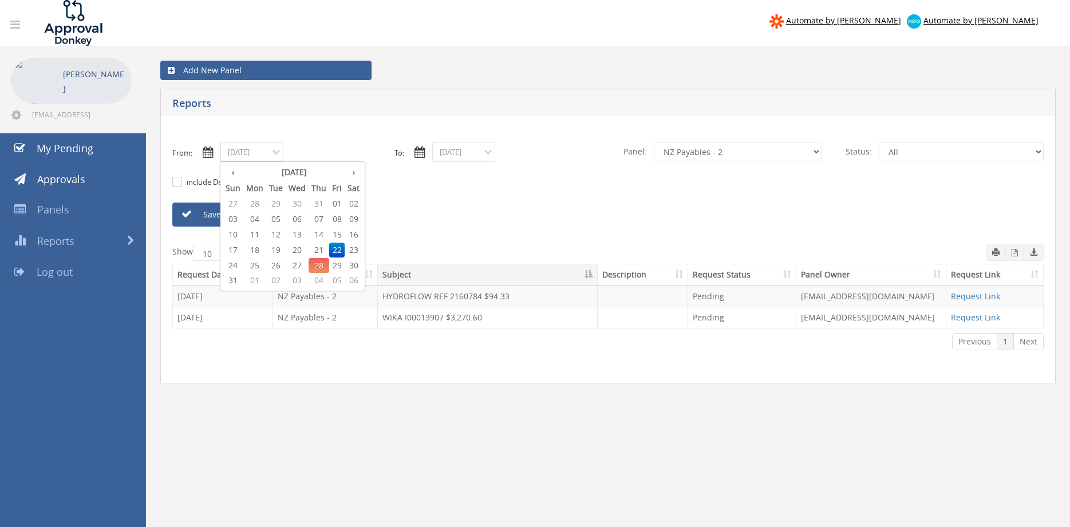
click at [246, 156] on input "08/22/2025" at bounding box center [251, 152] width 63 height 20
click at [259, 250] on span "18" at bounding box center [254, 250] width 23 height 15
type input "08/18/2025"
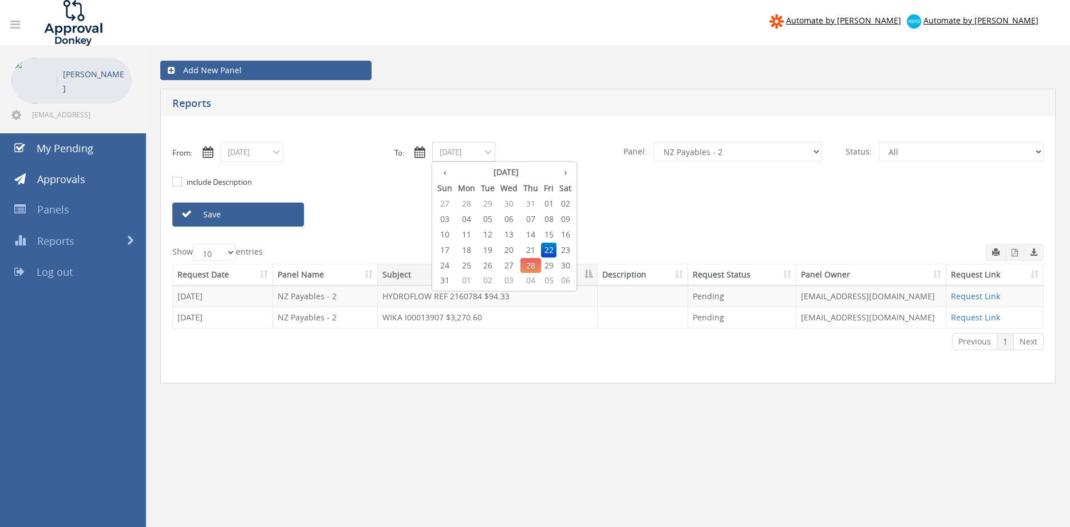
click at [456, 152] on input "08/22/2025" at bounding box center [463, 152] width 63 height 20
click at [467, 252] on span "18" at bounding box center [466, 250] width 23 height 15
type input "08/18/2025"
click at [654, 142] on select "All Alarm Credits RG - 3 NZ Utilities Cable and SAI Global NZ Alarms-1 NZ FX Pa…" at bounding box center [738, 151] width 168 height 19
select select "number:13141"
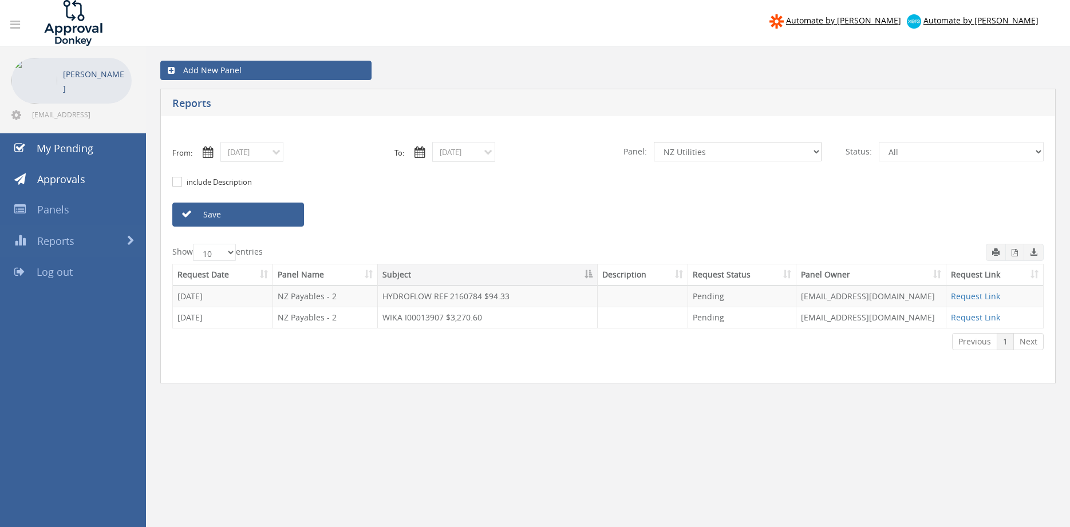
click option "NZ Utilities" at bounding box center [0, 0] width 0 height 0
click at [274, 219] on link "Save" at bounding box center [238, 215] width 132 height 24
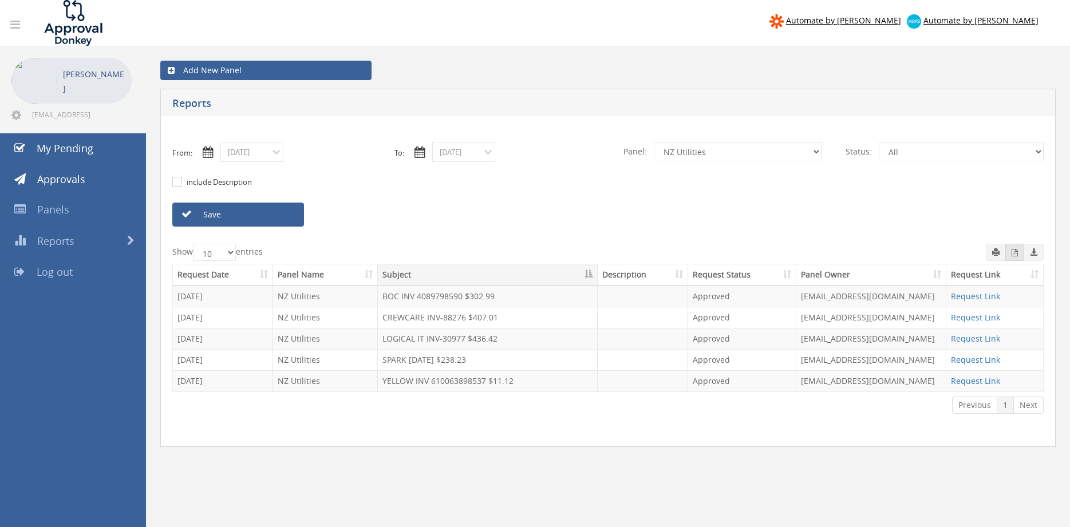
click at [1014, 255] on icon "button" at bounding box center [1015, 252] width 6 height 7
click at [258, 146] on input "08/18/2025" at bounding box center [251, 152] width 63 height 20
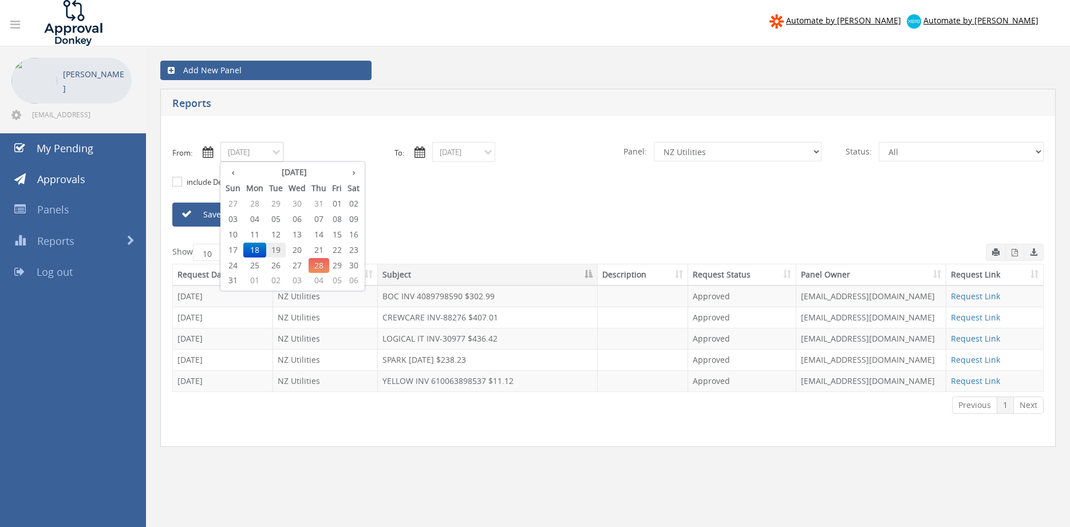
click at [278, 249] on span "19" at bounding box center [275, 250] width 19 height 15
type input "08/19/2025"
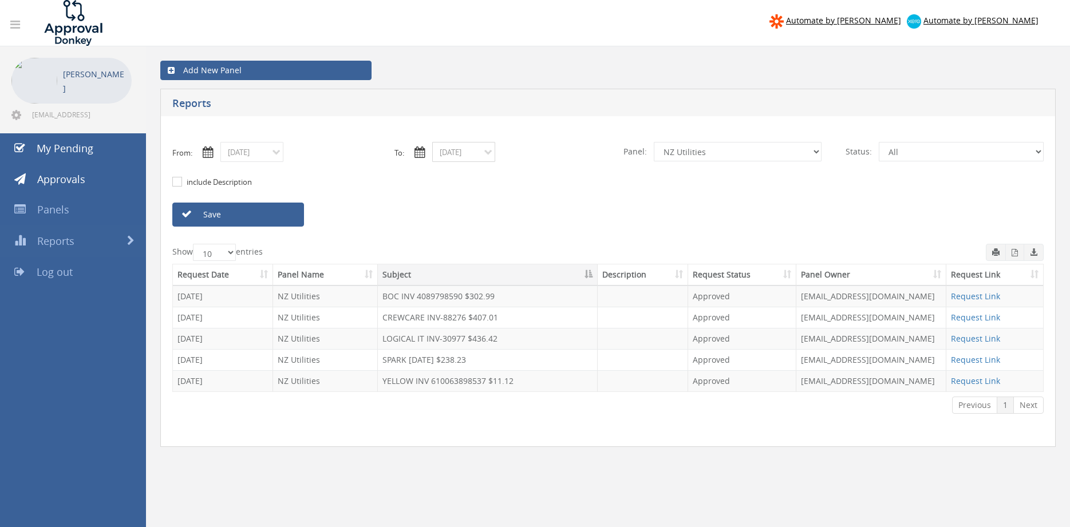
click at [452, 151] on input "08/18/2025" at bounding box center [463, 152] width 63 height 20
click at [487, 247] on span "19" at bounding box center [487, 250] width 19 height 15
type input "08/19/2025"
click at [245, 211] on link "Save" at bounding box center [238, 215] width 132 height 24
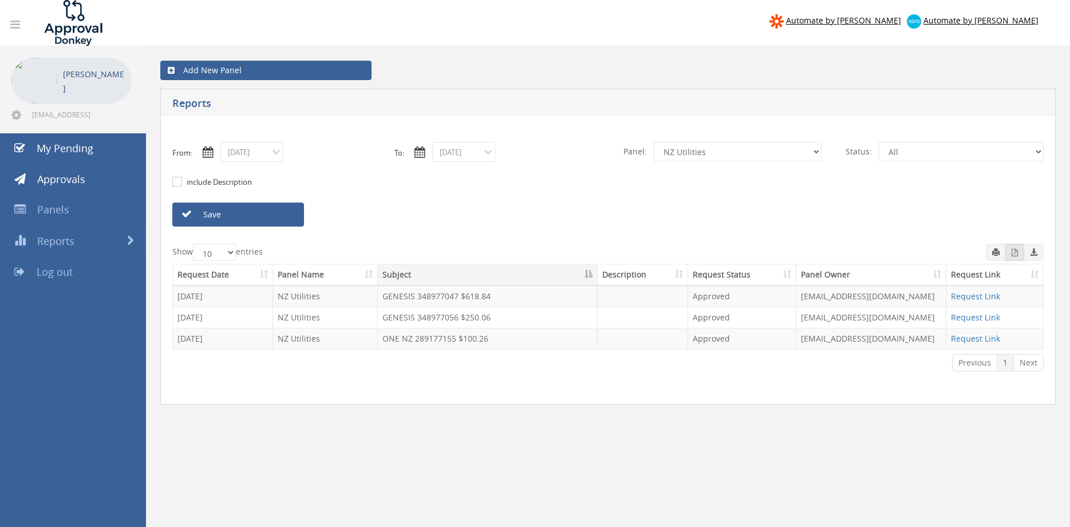
click at [1013, 251] on icon "button" at bounding box center [1015, 252] width 6 height 7
click at [273, 156] on input "08/19/2025" at bounding box center [251, 152] width 63 height 20
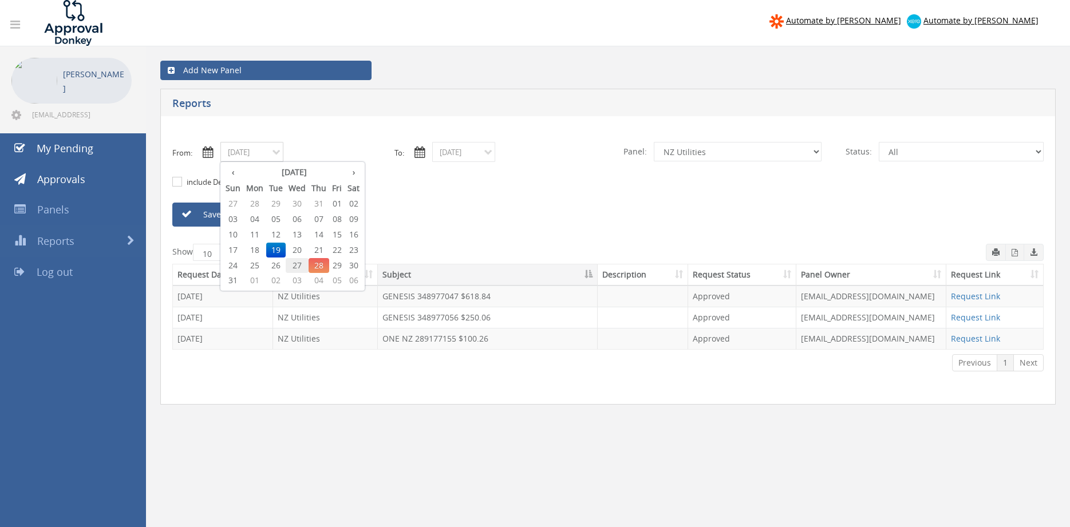
click at [303, 262] on span "27" at bounding box center [297, 265] width 23 height 15
type input "08/27/2025"
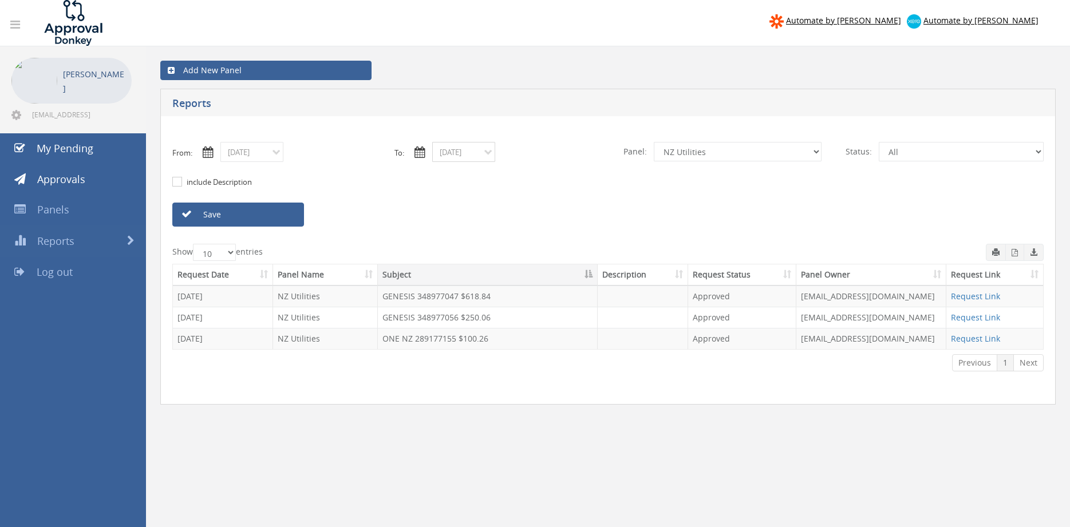
click at [467, 152] on input "08/19/2025" at bounding box center [463, 152] width 63 height 20
drag, startPoint x: 514, startPoint y: 266, endPoint x: 456, endPoint y: 249, distance: 59.8
click at [513, 265] on span "27" at bounding box center [509, 265] width 23 height 15
type input "08/27/2025"
click at [291, 220] on link "Save" at bounding box center [238, 215] width 132 height 24
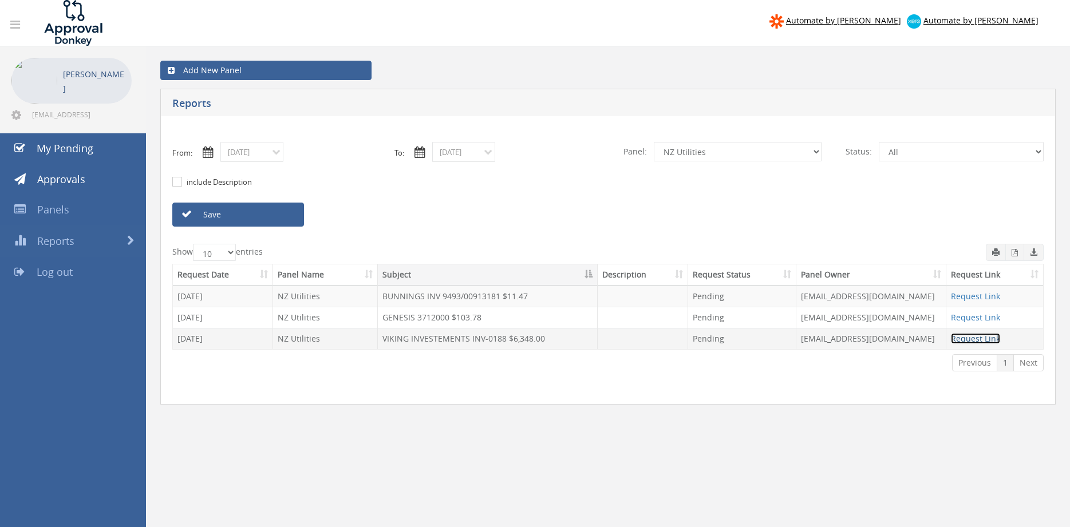
click at [978, 340] on link "Request Link" at bounding box center [975, 338] width 49 height 11
click at [273, 156] on input "08/27/2025" at bounding box center [251, 152] width 63 height 20
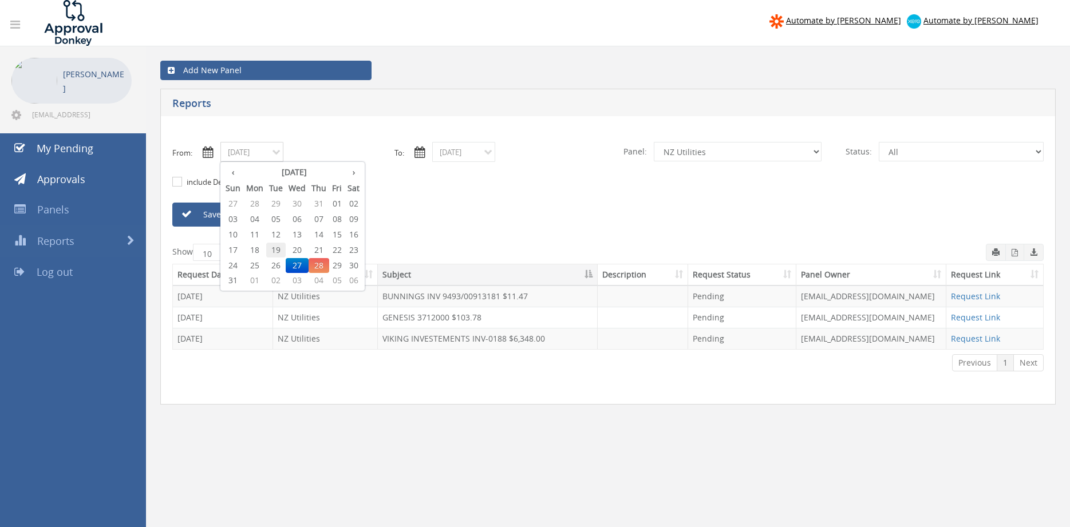
click at [276, 251] on span "19" at bounding box center [275, 250] width 19 height 15
type input "08/19/2025"
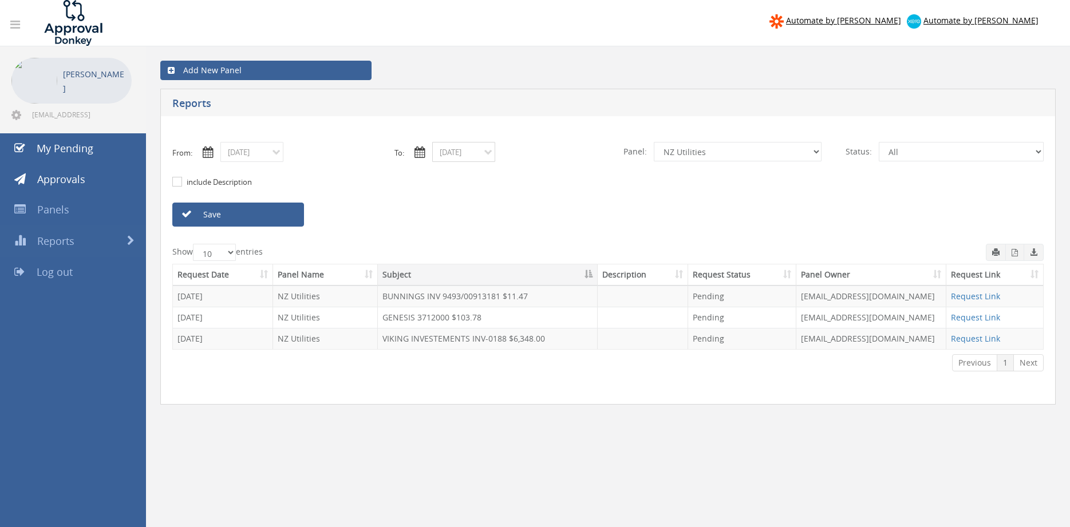
click at [450, 156] on input "08/27/2025" at bounding box center [463, 152] width 63 height 20
click at [491, 249] on span "19" at bounding box center [487, 250] width 19 height 15
type input "08/19/2025"
click at [654, 142] on select "All Alarm Credits RG - 3 NZ Utilities Cable and SAI Global NZ Alarms-1 NZ FX Pa…" at bounding box center [738, 151] width 168 height 19
select select "number:9741"
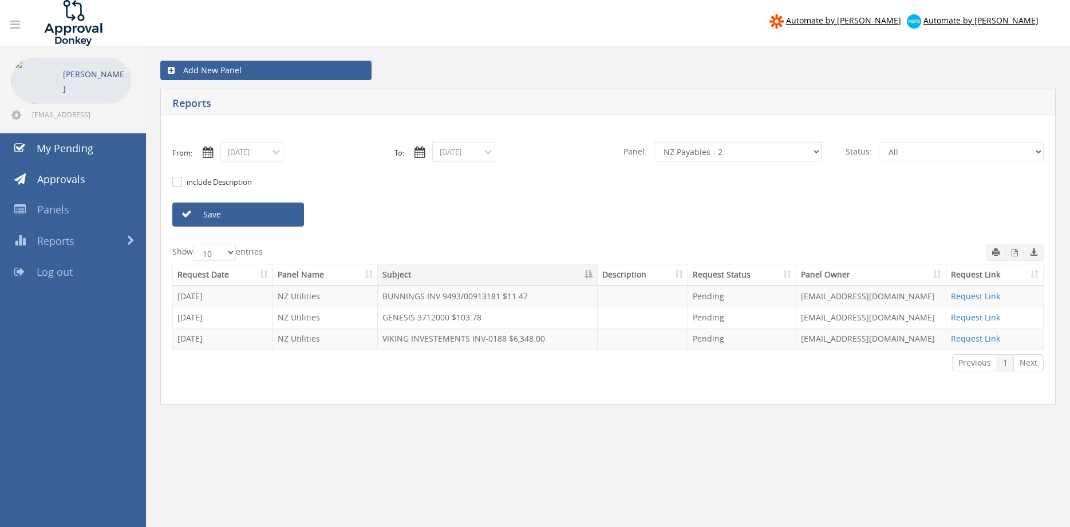
click option "NZ Payables - 2" at bounding box center [0, 0] width 0 height 0
click at [279, 214] on link "Save" at bounding box center [238, 215] width 132 height 24
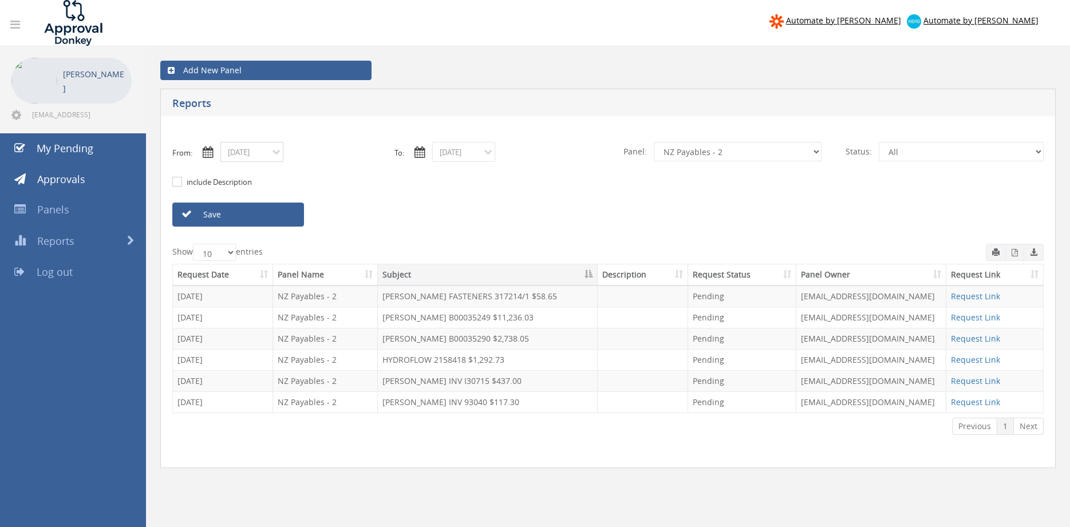
click at [264, 155] on input "08/19/2025" at bounding box center [251, 152] width 63 height 20
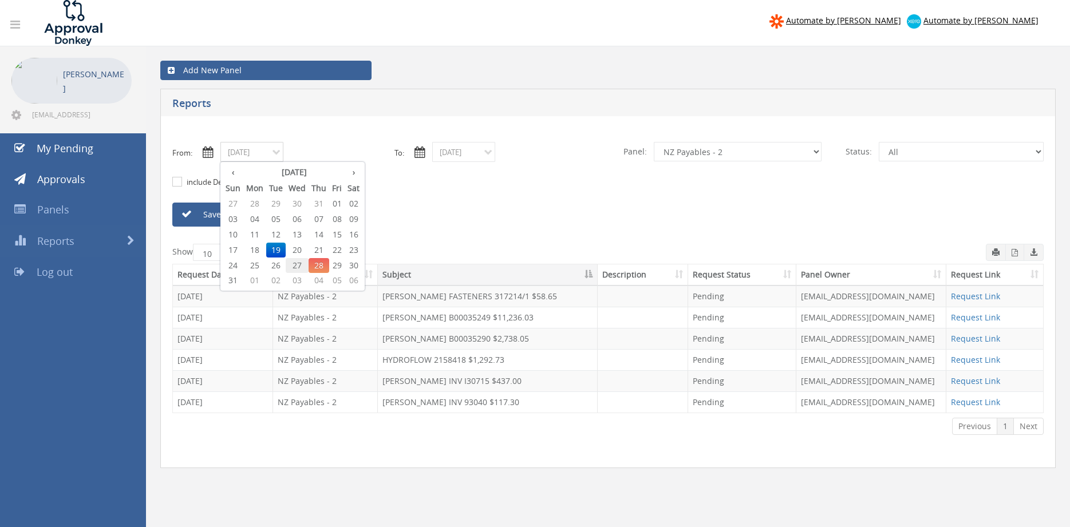
click at [301, 264] on span "27" at bounding box center [297, 265] width 23 height 15
type input "08/27/2025"
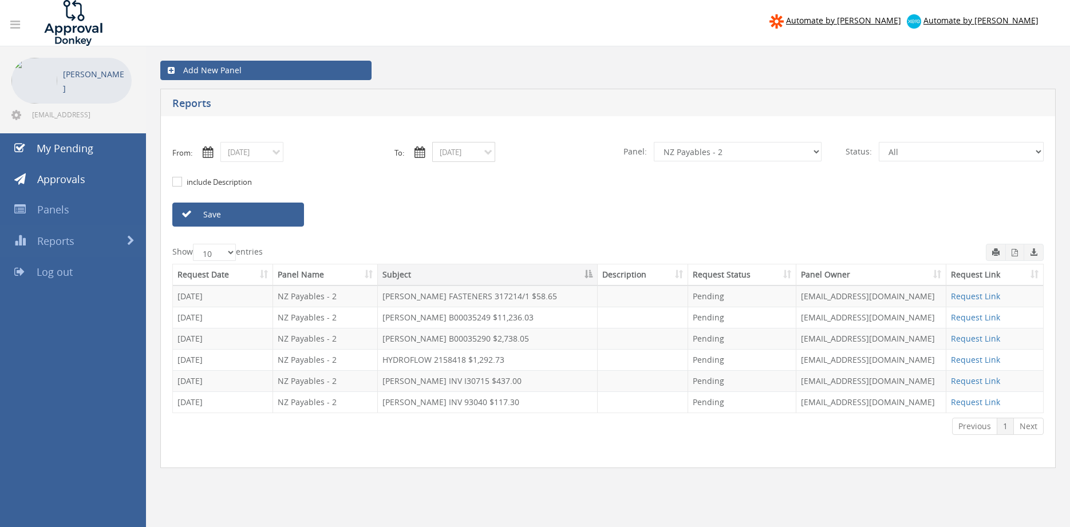
click at [464, 153] on input "08/19/2025" at bounding box center [463, 152] width 63 height 20
click at [515, 265] on span "27" at bounding box center [509, 265] width 23 height 15
drag, startPoint x: 282, startPoint y: 213, endPoint x: 356, endPoint y: 214, distance: 73.9
click at [282, 214] on link "Save" at bounding box center [238, 215] width 132 height 24
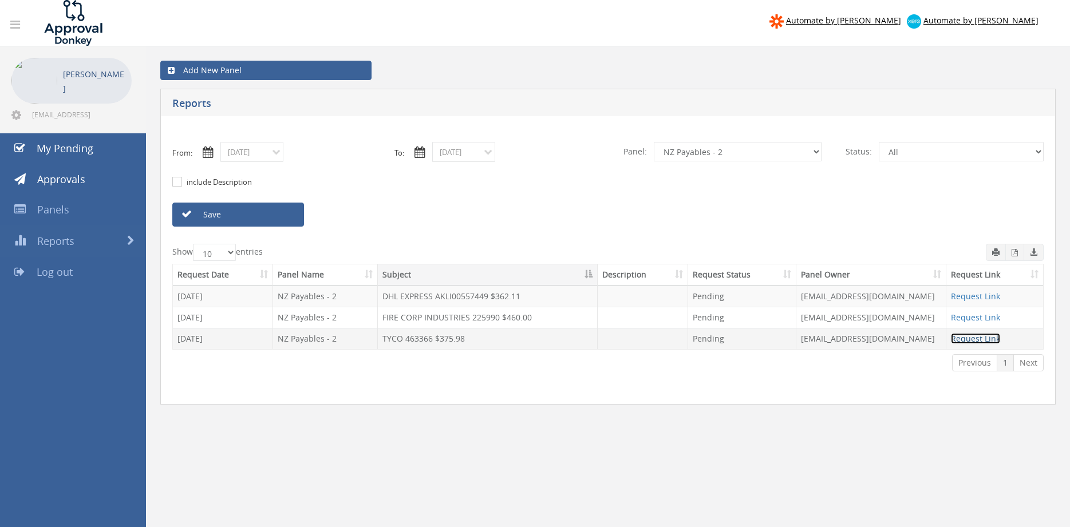
click at [969, 341] on link "Request Link" at bounding box center [975, 338] width 49 height 11
click at [273, 224] on link "Save" at bounding box center [238, 215] width 132 height 24
click at [271, 226] on link "Save" at bounding box center [238, 215] width 132 height 24
click at [471, 154] on input "08/27/2025" at bounding box center [463, 152] width 63 height 20
click at [534, 266] on span "28" at bounding box center [531, 265] width 21 height 15
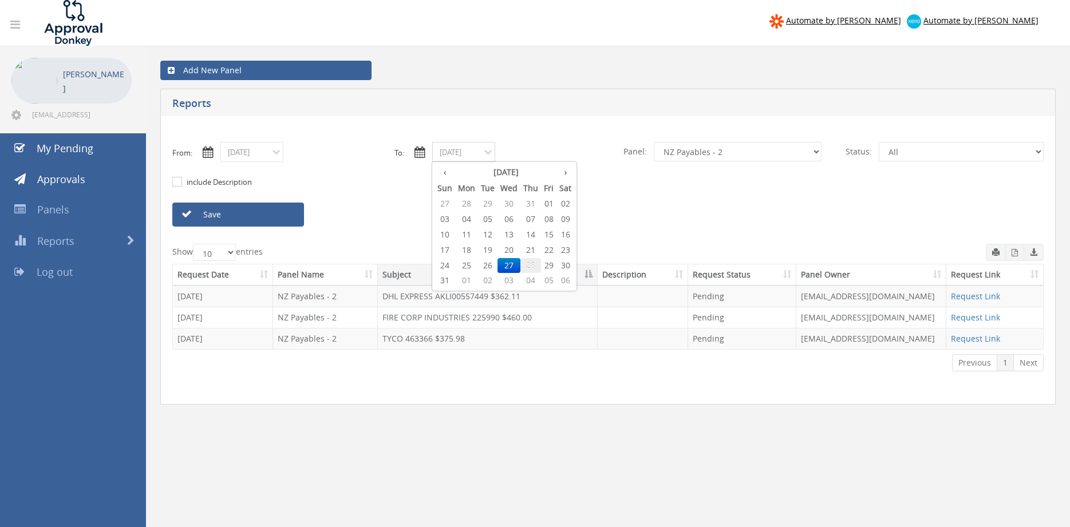
type input "08/28/2025"
click at [654, 142] on select "All Alarm Credits RG - 3 NZ Utilities Cable and SAI Global NZ Alarms-1 NZ FX Pa…" at bounding box center [738, 151] width 168 height 19
click option "Credit Requests - 2" at bounding box center [0, 0] width 0 height 0
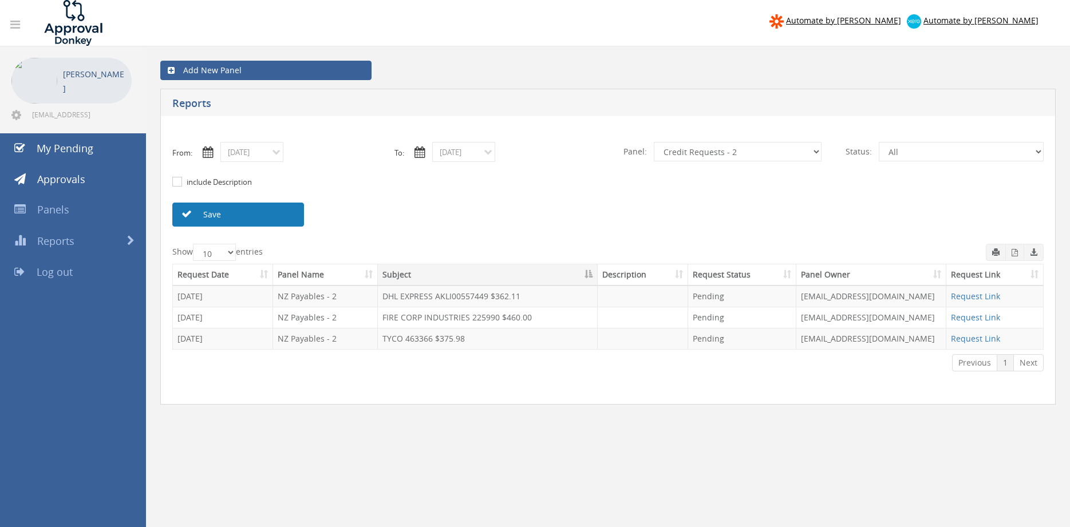
click at [285, 217] on link "Save" at bounding box center [238, 215] width 132 height 24
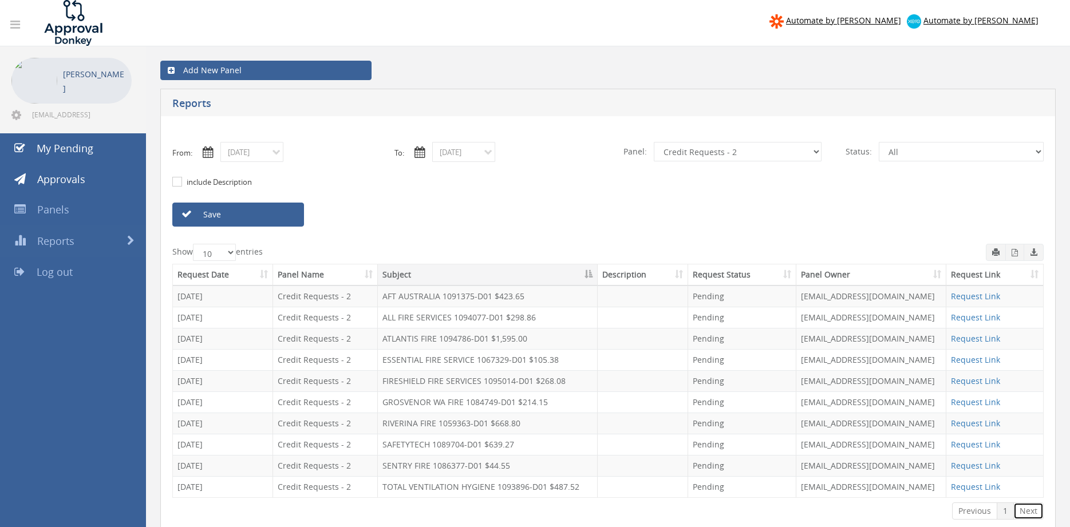
click at [1028, 511] on link "Next" at bounding box center [1029, 511] width 30 height 17
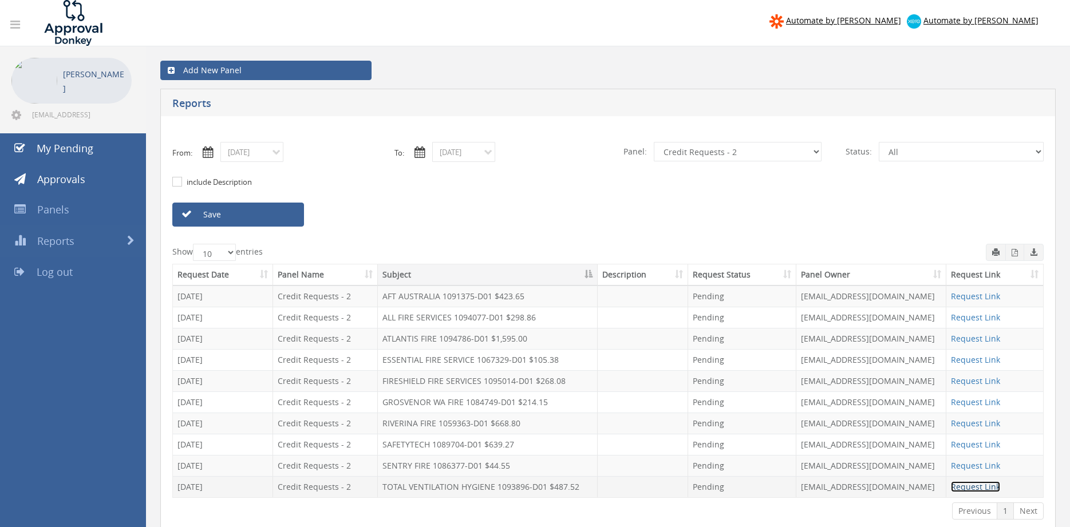
click at [982, 486] on link "Request Link" at bounding box center [975, 487] width 49 height 11
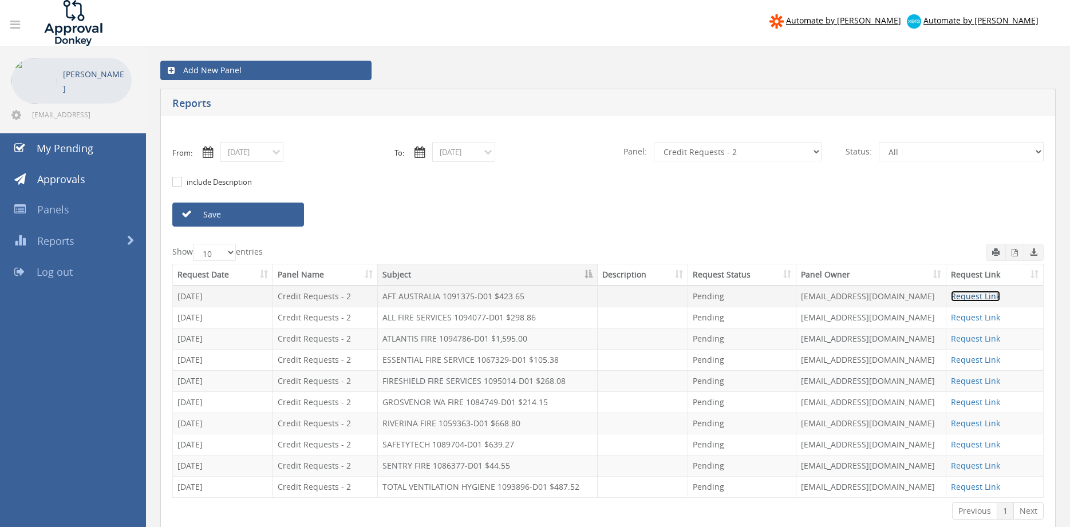
click at [970, 296] on link "Request Link" at bounding box center [975, 296] width 49 height 11
click at [654, 142] on select "All Alarm Credits RG - 3 NZ Utilities Cable and SAI Global NZ Alarms-1 NZ FX Pa…" at bounding box center [738, 151] width 168 height 19
select select "number:13144"
click option "Alarm Credits RG - 3" at bounding box center [0, 0] width 0 height 0
click at [288, 214] on link "Save" at bounding box center [238, 215] width 132 height 24
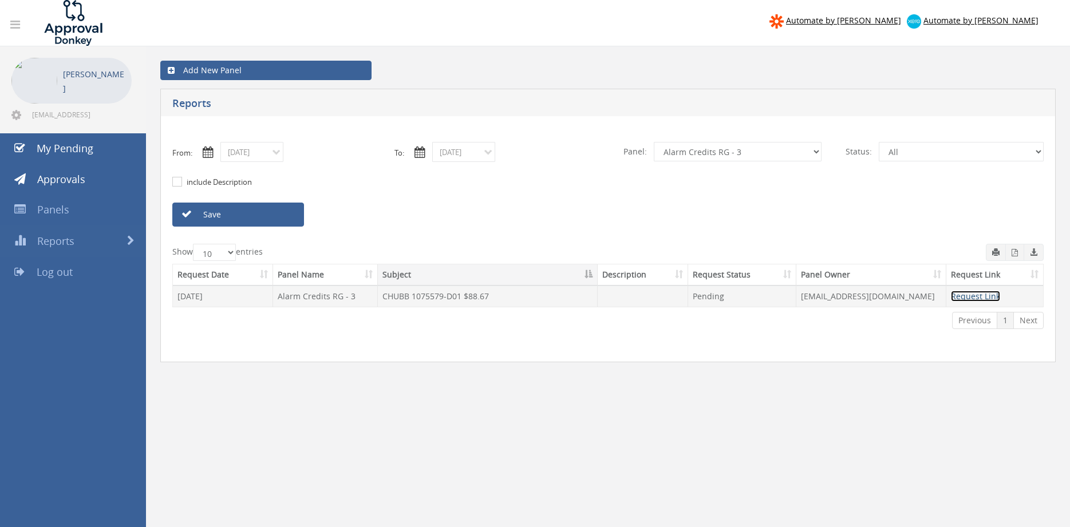
click at [987, 296] on link "Request Link" at bounding box center [975, 296] width 49 height 11
click at [254, 154] on input "08/27/2025" at bounding box center [251, 152] width 63 height 20
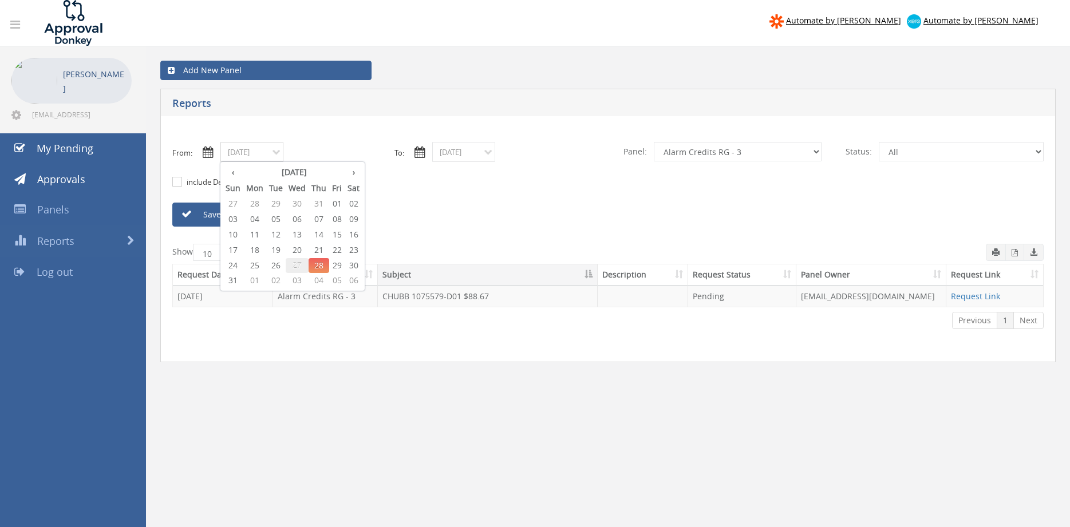
click at [296, 264] on span "27" at bounding box center [297, 265] width 23 height 15
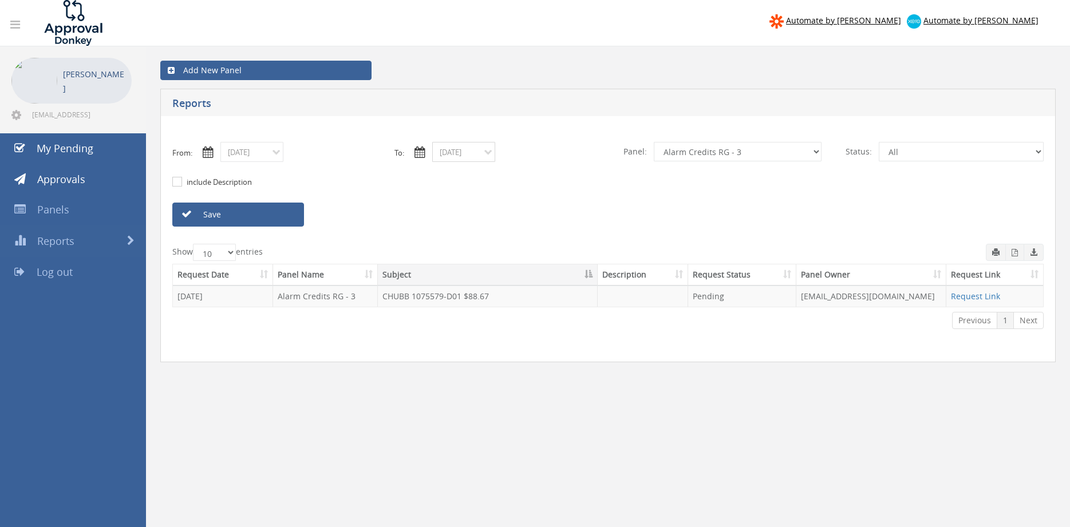
click at [462, 155] on input "08/28/2025" at bounding box center [463, 152] width 63 height 20
click at [513, 266] on span "27" at bounding box center [509, 265] width 23 height 15
type input "08/27/2025"
click at [285, 218] on link "Save" at bounding box center [238, 215] width 132 height 24
click at [257, 155] on input "08/27/2025" at bounding box center [251, 152] width 63 height 20
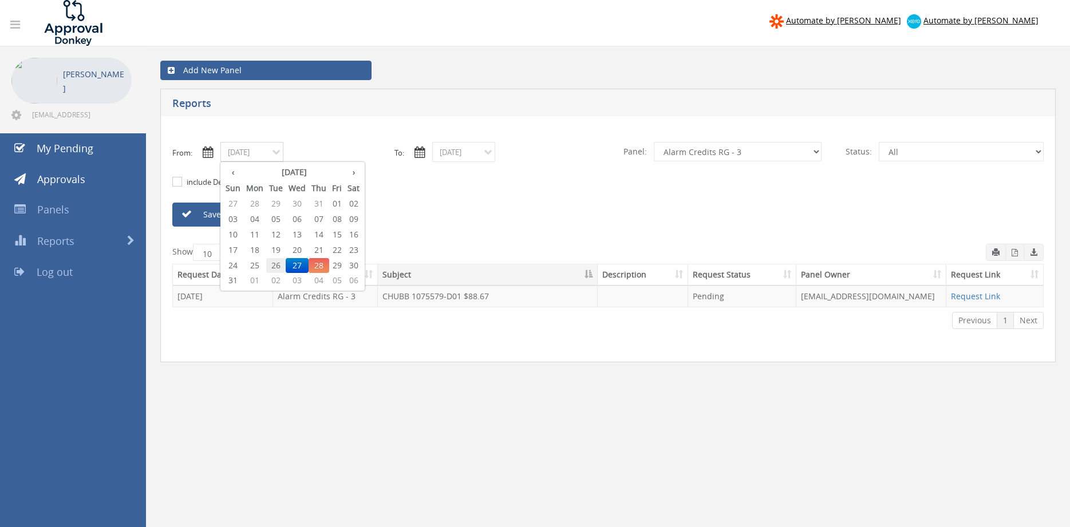
click at [277, 262] on span "26" at bounding box center [275, 265] width 19 height 15
type input "08/26/2025"
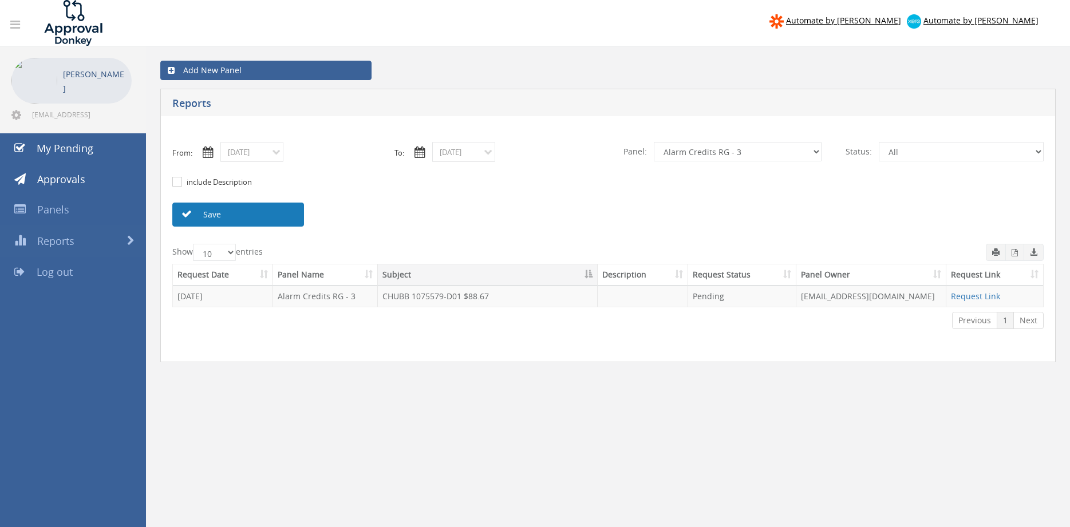
click at [283, 221] on link "Save" at bounding box center [238, 215] width 132 height 24
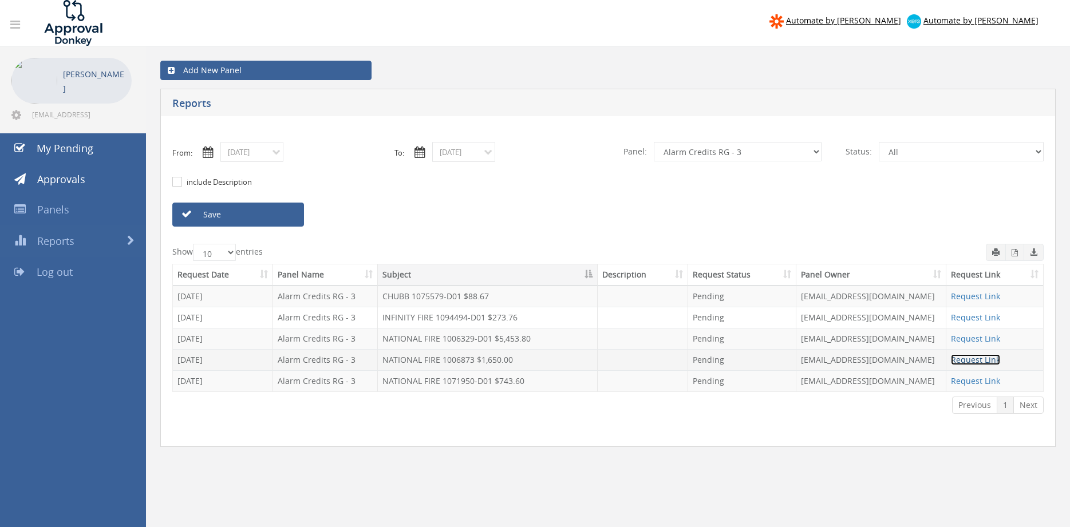
click at [964, 358] on link "Request Link" at bounding box center [975, 360] width 49 height 11
click option "NZ Payables - 2" at bounding box center [0, 0] width 0 height 0
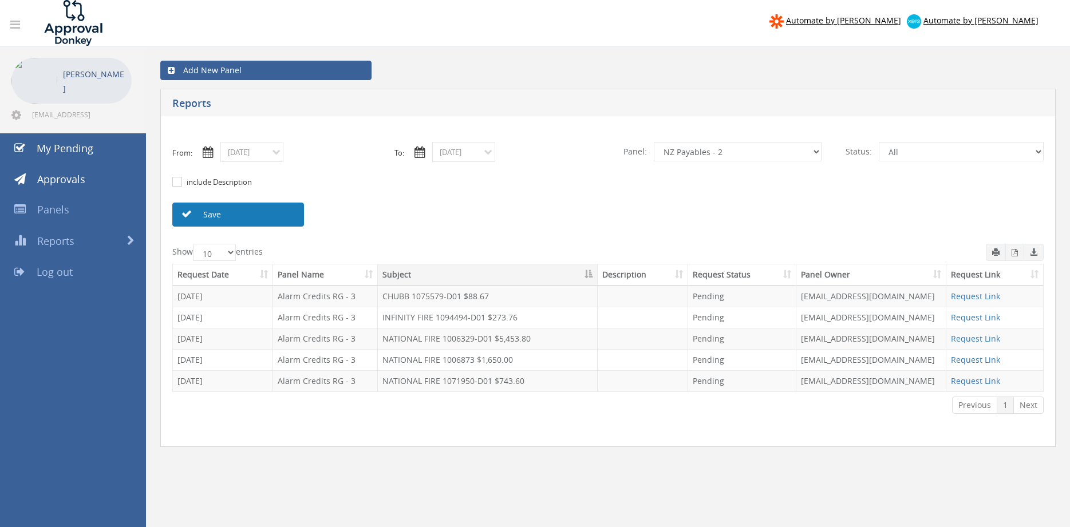
click at [268, 217] on link "Save" at bounding box center [238, 215] width 132 height 24
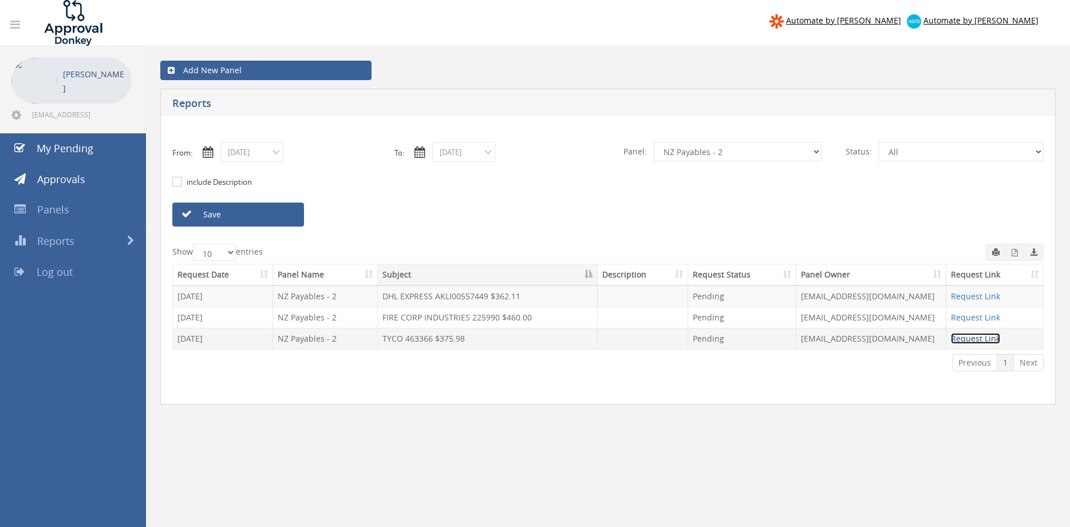
click at [974, 336] on link "Request Link" at bounding box center [975, 338] width 49 height 11
click at [702, 157] on select "All Alarm Credits RG - 3 NZ Utilities Cable and SAI Global NZ Alarms-1 NZ FX Pa…" at bounding box center [738, 151] width 168 height 19
select select "number:9739"
click option "Credit Requests - 2" at bounding box center [0, 0] width 0 height 0
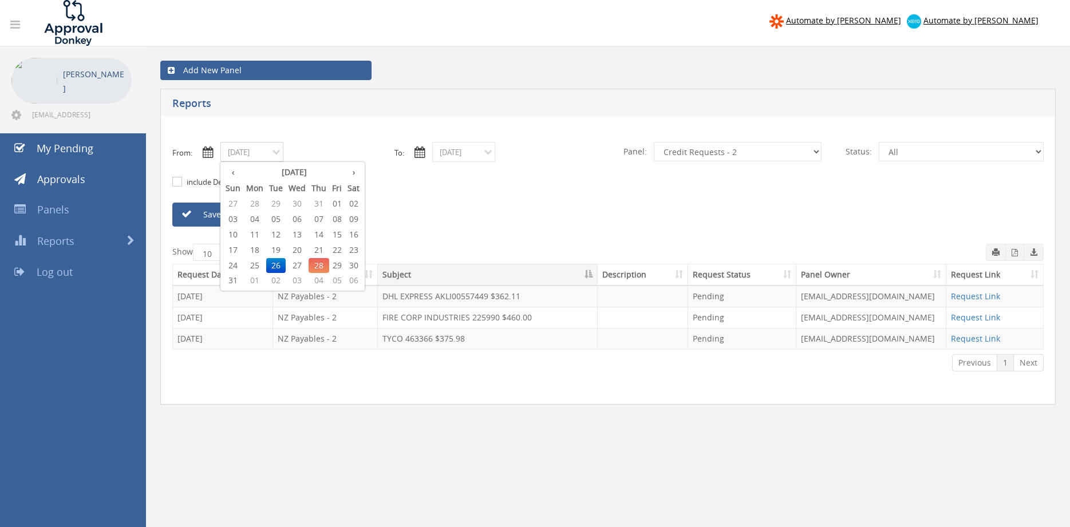
click at [267, 161] on input "08/26/2025" at bounding box center [251, 152] width 63 height 20
click at [258, 247] on span "18" at bounding box center [254, 250] width 23 height 15
type input "08/18/2025"
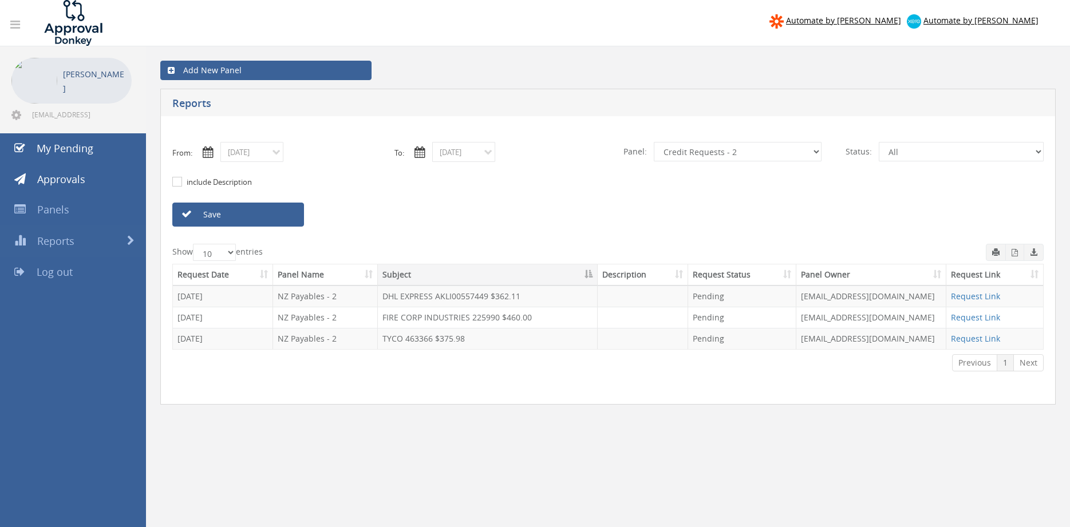
drag, startPoint x: 263, startPoint y: 213, endPoint x: 287, endPoint y: 210, distance: 23.7
click at [263, 212] on link "Save" at bounding box center [238, 215] width 132 height 24
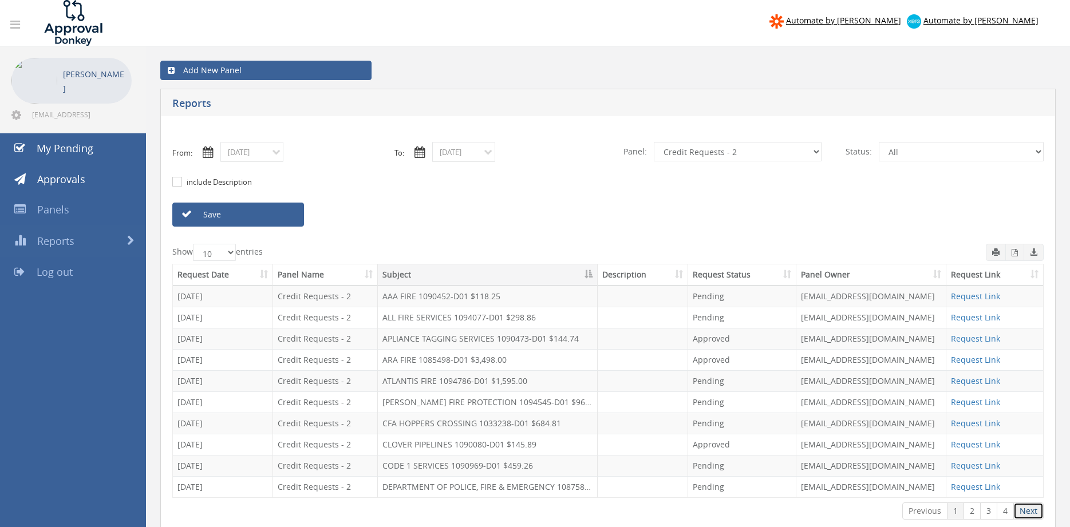
click at [1025, 507] on link "Next" at bounding box center [1029, 511] width 30 height 17
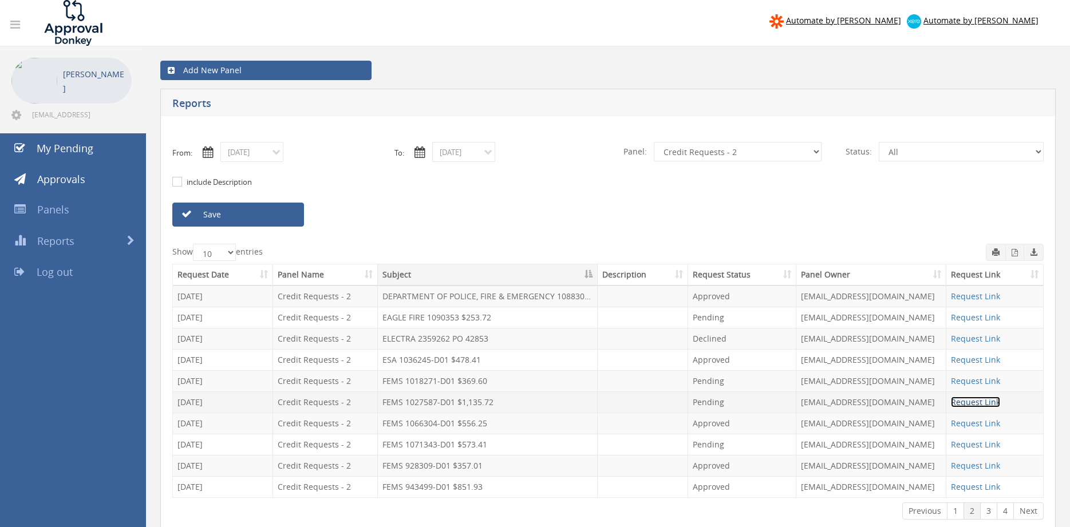
click at [967, 401] on link "Request Link" at bounding box center [975, 402] width 49 height 11
click at [654, 142] on select "All Alarm Credits RG - 3 NZ Utilities Cable and SAI Global NZ Alarms-1 NZ FX Pa…" at bounding box center [738, 151] width 168 height 19
click option "Alarm Credits RG - 3" at bounding box center [0, 0] width 0 height 0
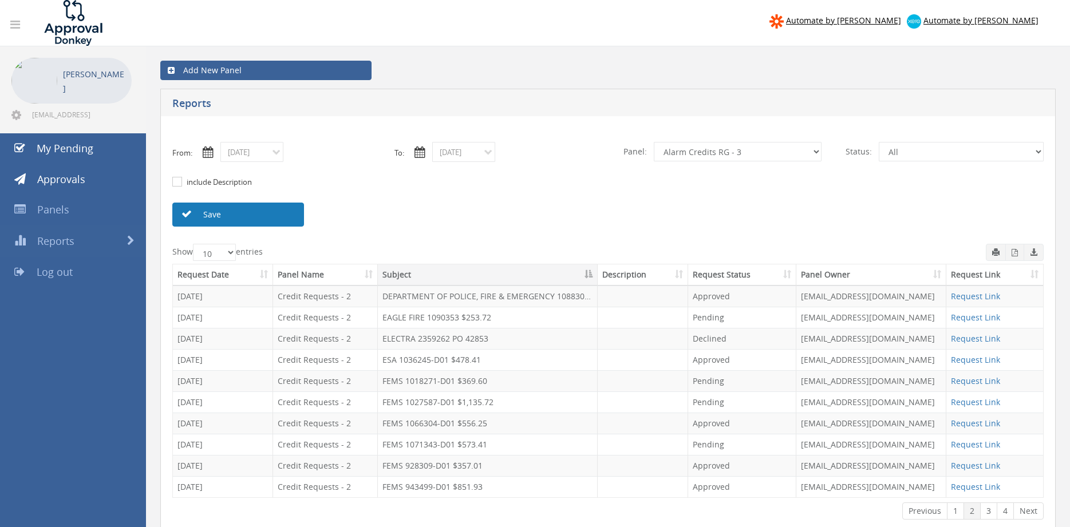
click at [273, 221] on link "Save" at bounding box center [238, 215] width 132 height 24
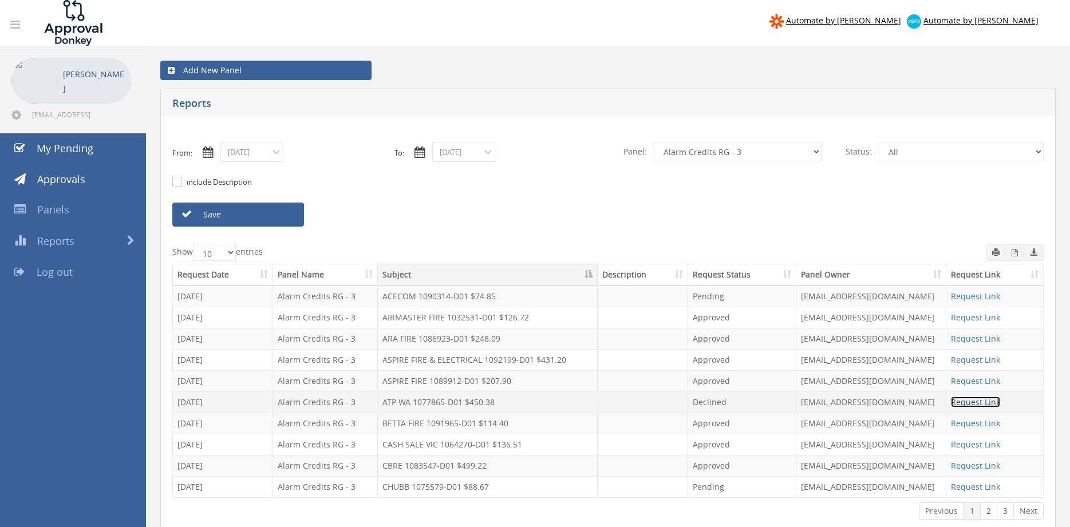
click at [968, 401] on link "Request Link" at bounding box center [975, 402] width 49 height 11
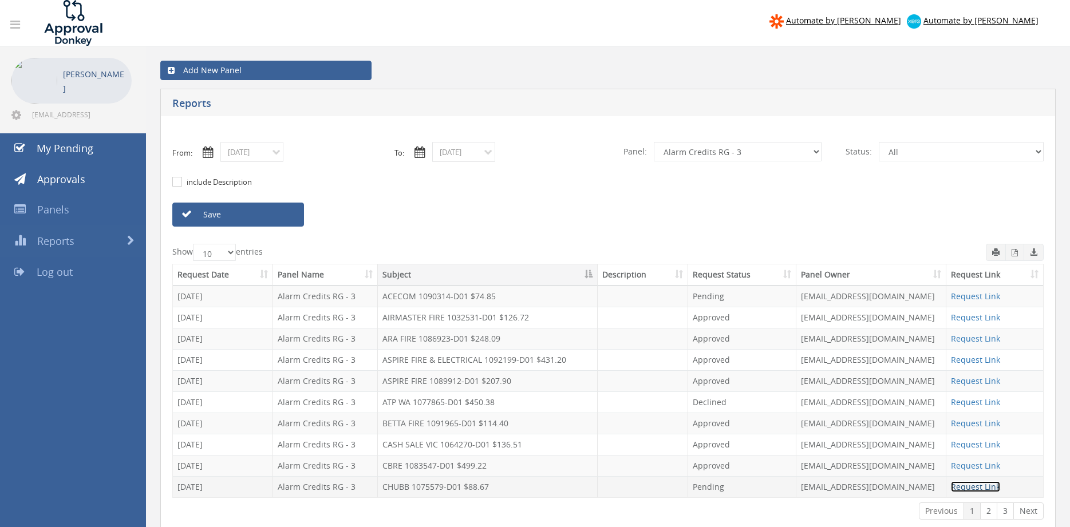
click at [989, 488] on link "Request Link" at bounding box center [975, 487] width 49 height 11
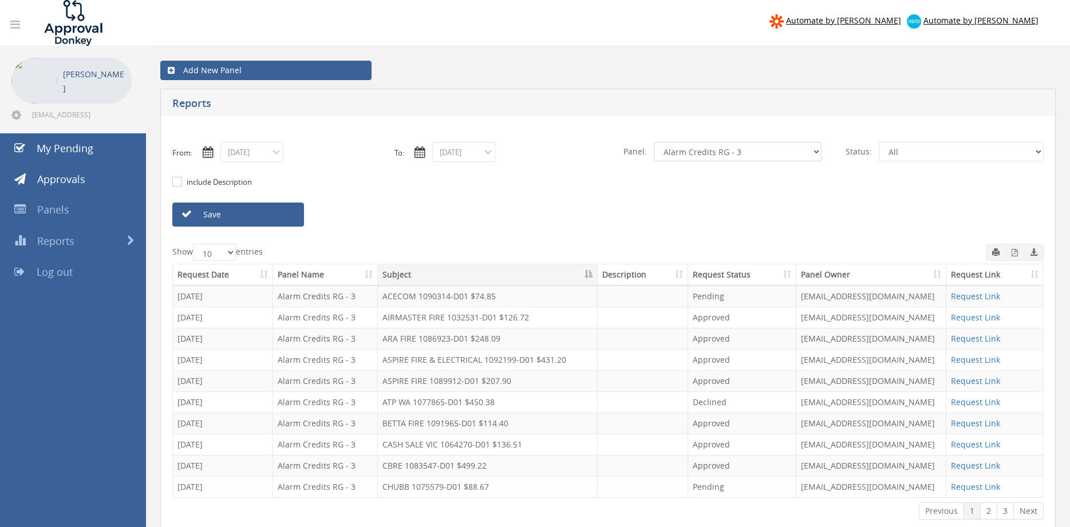
click at [654, 142] on select "All Alarm Credits RG - 3 NZ Utilities Cable and SAI Global NZ Alarms-1 NZ FX Pa…" at bounding box center [738, 151] width 168 height 19
select select "number:9741"
click option "NZ Payables - 2" at bounding box center [0, 0] width 0 height 0
click at [267, 218] on link "Save" at bounding box center [238, 215] width 132 height 24
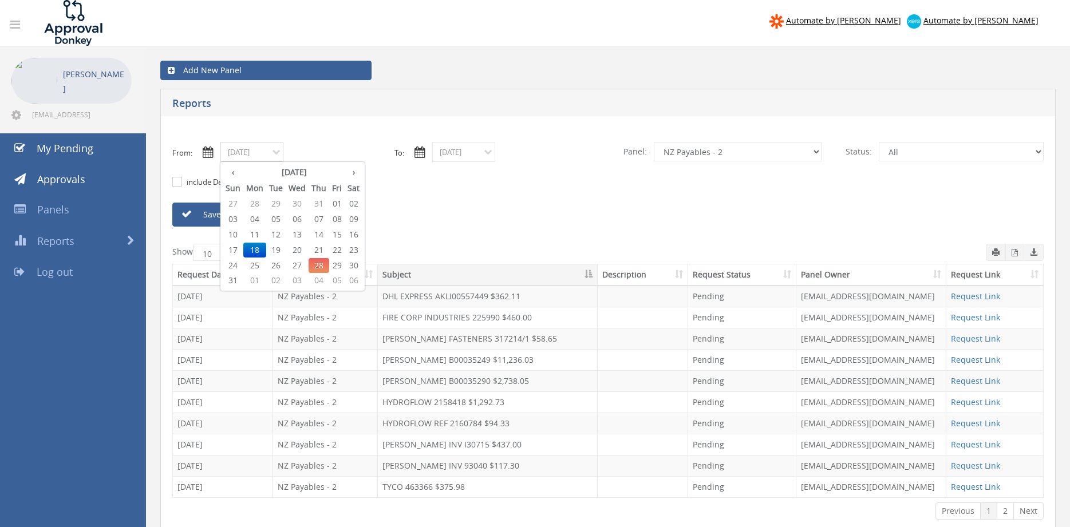
click at [267, 152] on input "08/18/2025" at bounding box center [251, 152] width 63 height 20
click at [301, 261] on span "27" at bounding box center [297, 265] width 23 height 15
type input "08/27/2025"
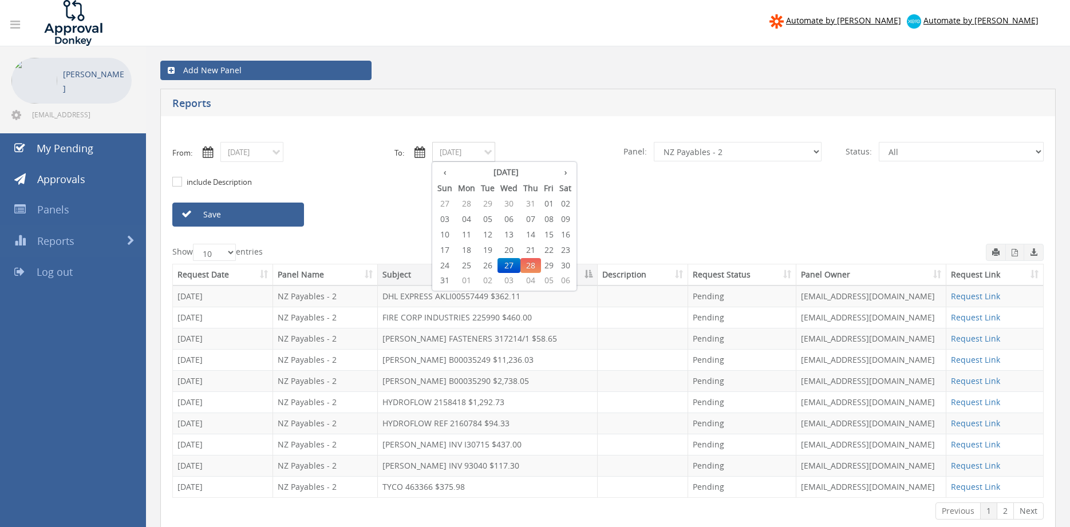
click at [446, 157] on input "08/27/2025" at bounding box center [463, 152] width 63 height 20
click at [506, 265] on span "27" at bounding box center [509, 265] width 23 height 15
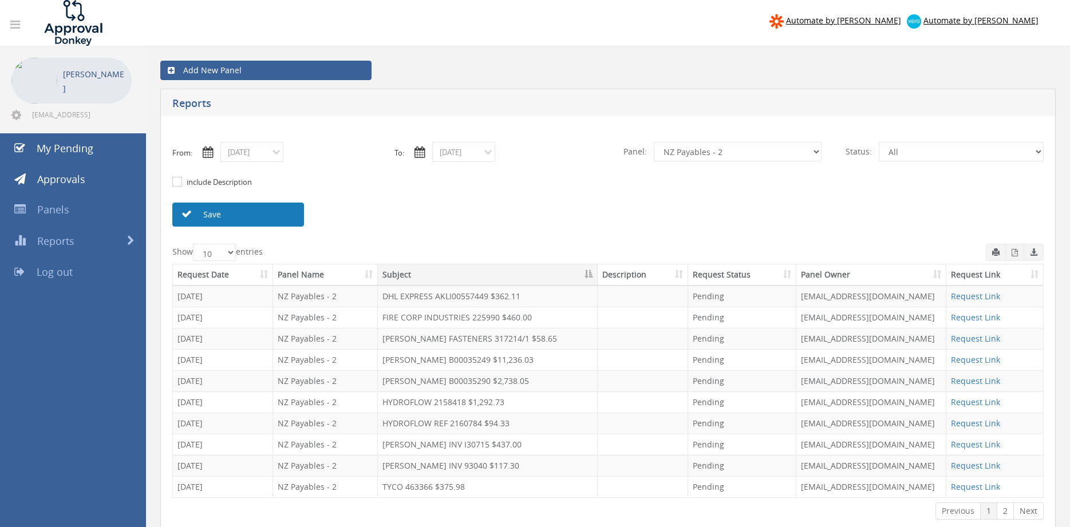
click at [272, 222] on link "Save" at bounding box center [238, 215] width 132 height 24
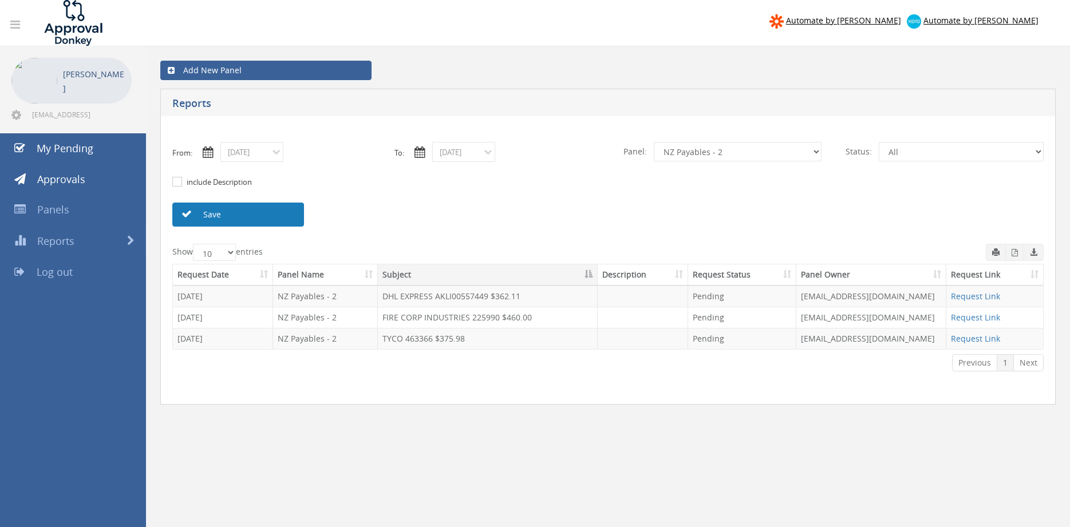
click at [259, 215] on link "Save" at bounding box center [238, 215] width 132 height 24
click at [654, 142] on select "All Alarm Credits RG - 3 NZ Utilities Cable and SAI Global NZ Alarms-1 NZ FX Pa…" at bounding box center [738, 151] width 168 height 19
click at [283, 217] on link "Save" at bounding box center [238, 215] width 132 height 24
click at [267, 212] on link "Save" at bounding box center [238, 215] width 132 height 24
click at [280, 214] on link "Save" at bounding box center [238, 215] width 132 height 24
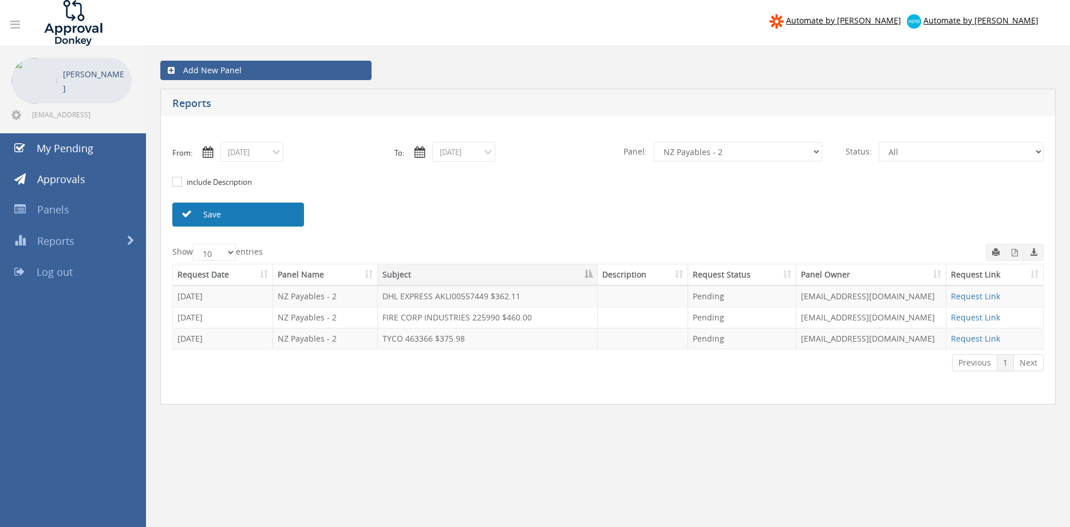
click at [263, 211] on link "Save" at bounding box center [238, 215] width 132 height 24
click at [262, 220] on link "Save" at bounding box center [238, 215] width 132 height 24
click at [253, 216] on link "Save" at bounding box center [238, 215] width 132 height 24
click at [286, 213] on link "Save" at bounding box center [238, 215] width 132 height 24
click at [654, 142] on select "All Alarm Credits RG - 3 NZ Utilities Cable and SAI Global NZ Alarms-1 NZ FX Pa…" at bounding box center [738, 151] width 168 height 19
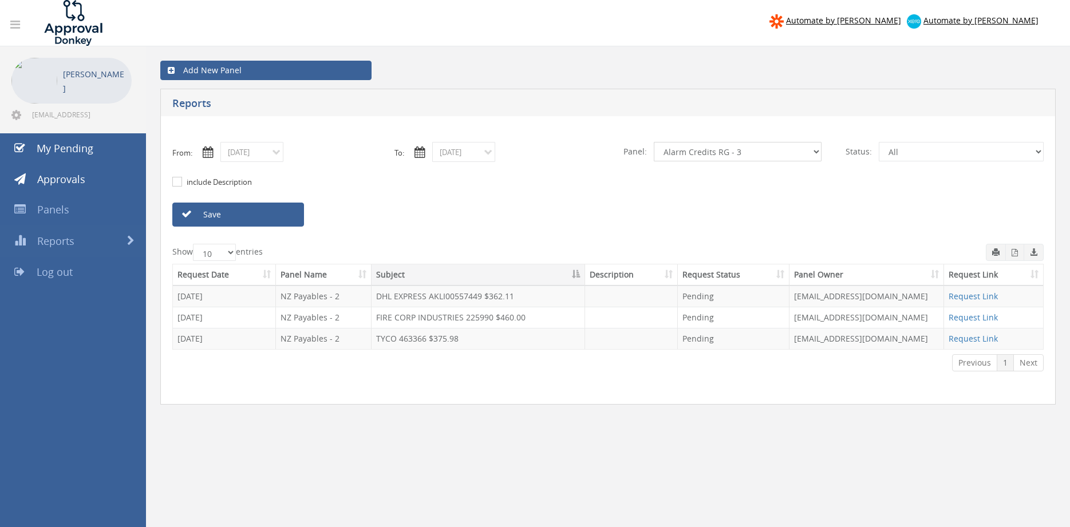
click option "Alarm Credits RG - 3" at bounding box center [0, 0] width 0 height 0
click at [269, 223] on link "Save" at bounding box center [238, 215] width 132 height 24
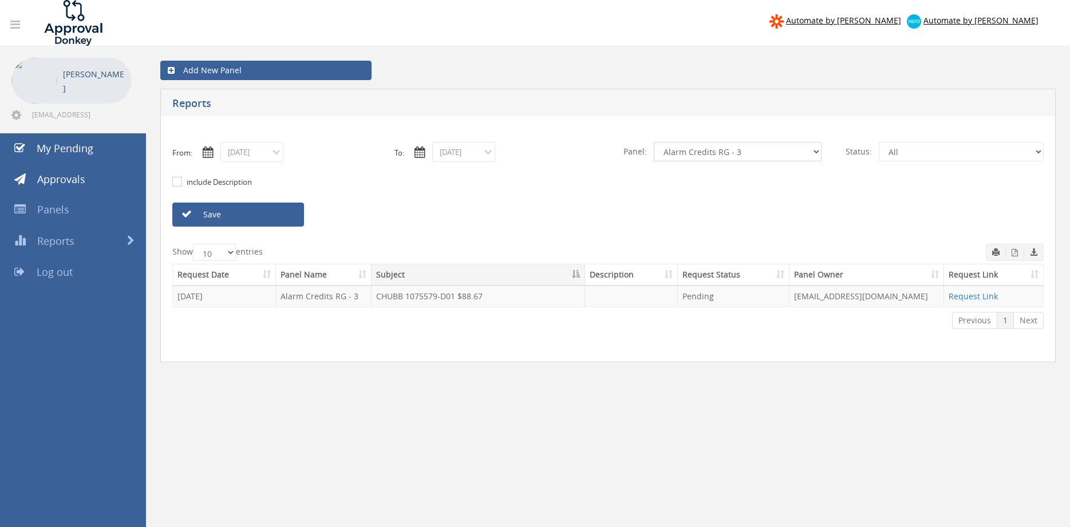
click at [654, 142] on select "All Alarm Credits RG - 3 NZ Utilities Cable and SAI Global NZ Alarms-1 NZ FX Pa…" at bounding box center [738, 151] width 168 height 19
select select "number:9739"
click option "Credit Requests - 2" at bounding box center [0, 0] width 0 height 0
click at [271, 217] on link "Save" at bounding box center [238, 215] width 132 height 24
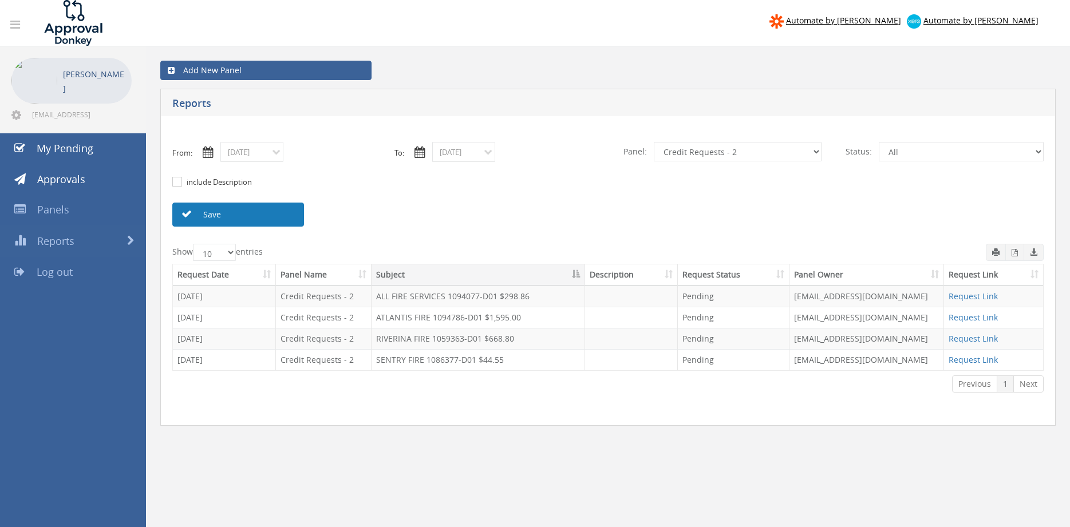
click at [287, 218] on link "Save" at bounding box center [238, 215] width 132 height 24
click at [654, 142] on select "All Alarm Credits RG - 3 NZ Utilities Cable and SAI Global NZ Alarms-1 NZ FX Pa…" at bounding box center [738, 151] width 168 height 19
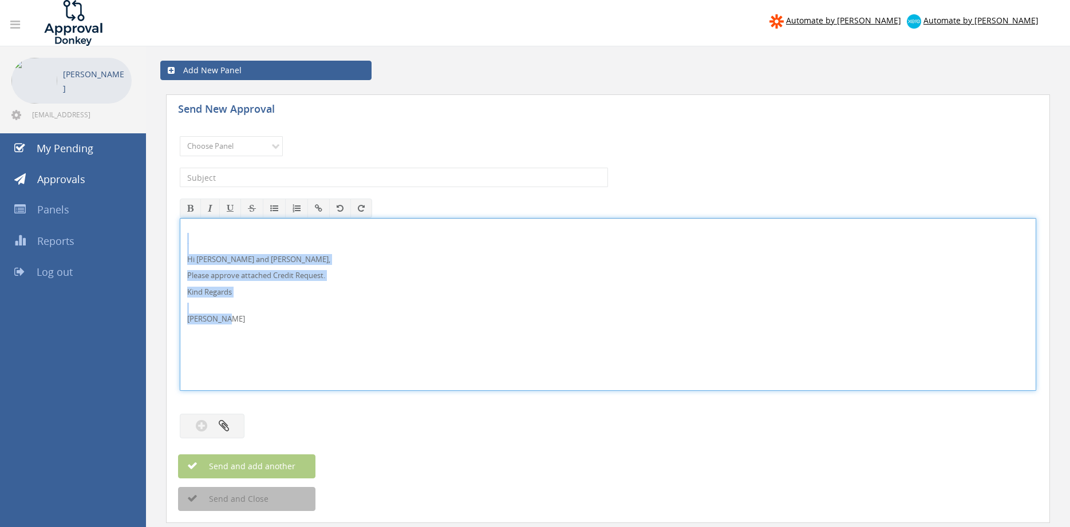
drag, startPoint x: 239, startPoint y: 323, endPoint x: 166, endPoint y: 241, distance: 110.7
click at [180, 241] on div "Hi Lee and Ben, Please approve attached Credit Request. Kind Regards Pam Walker" at bounding box center [608, 304] width 857 height 173
copy div "Hi Lee and Ben, Please approve attached Credit Request. Kind Regards Pam Walker"
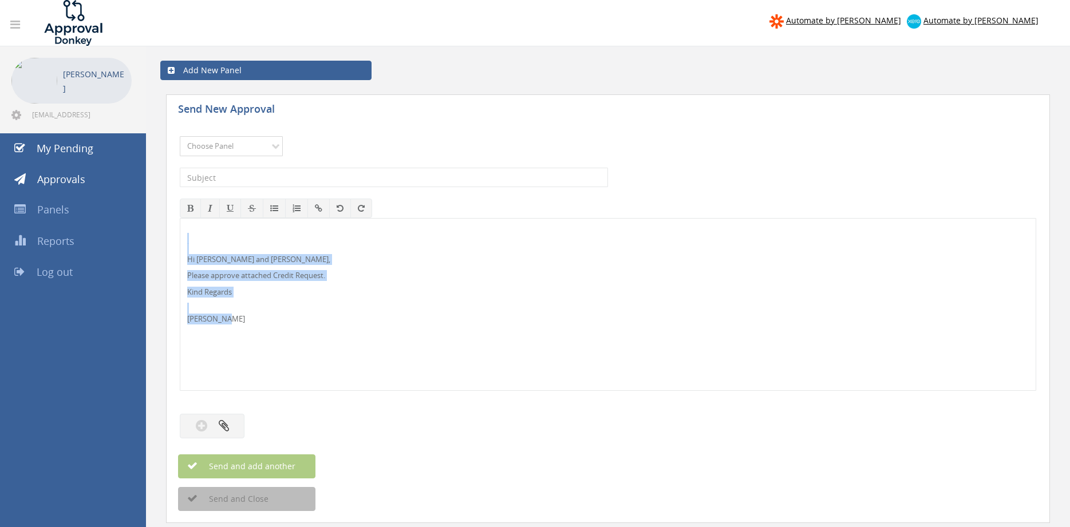
click at [180, 136] on select "Choose Panel Alarm Credits RG - 3 NZ Utilities Cable and SAI Global NZ Alarms-1…" at bounding box center [231, 146] width 103 height 20
select select "9742"
click option "NZ Credits - 2" at bounding box center [0, 0] width 0 height 0
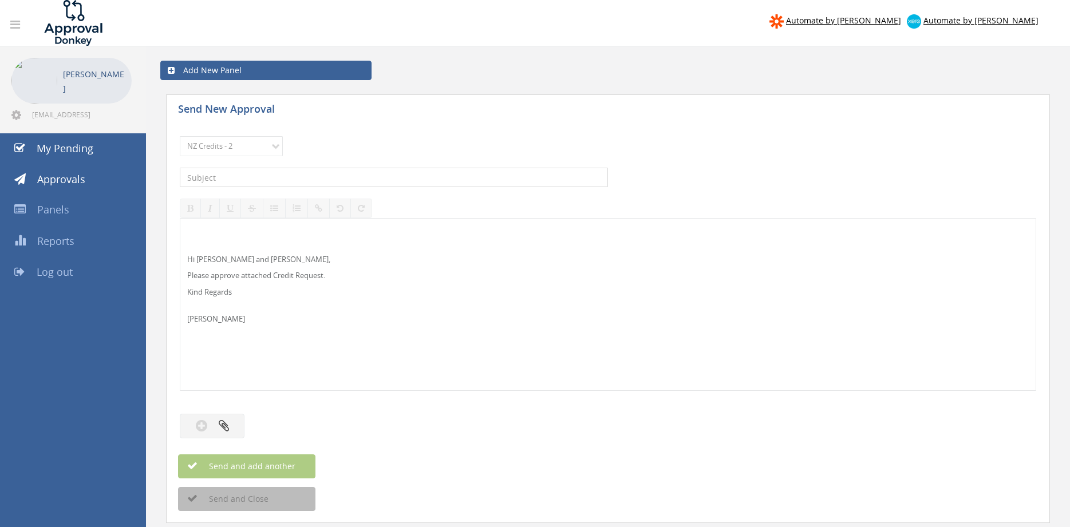
click at [289, 180] on input "text" at bounding box center [394, 177] width 428 height 19
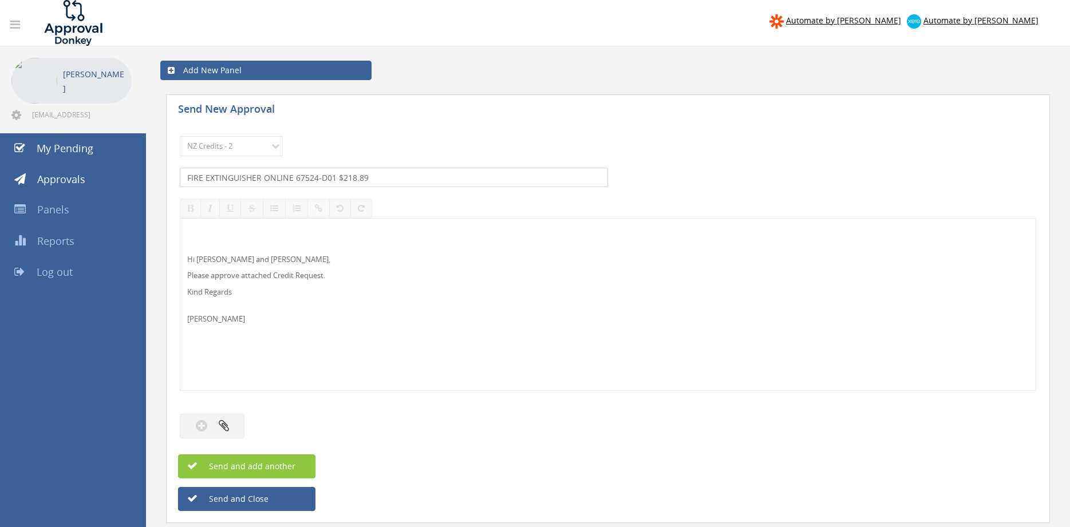
type input "FIRE EXTINGUISHER ONLINE 67524-D01 $218.89"
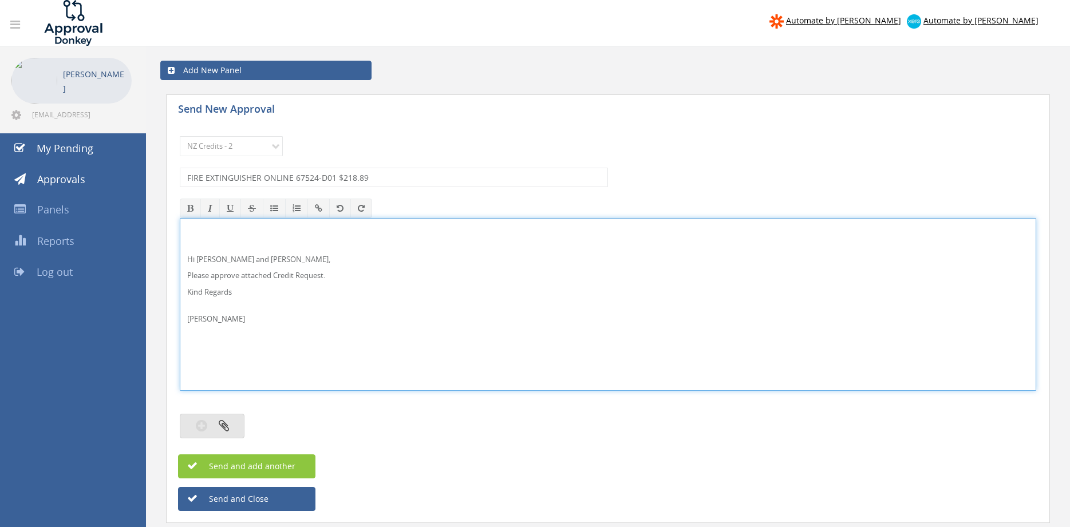
click at [235, 424] on button "button" at bounding box center [212, 426] width 65 height 25
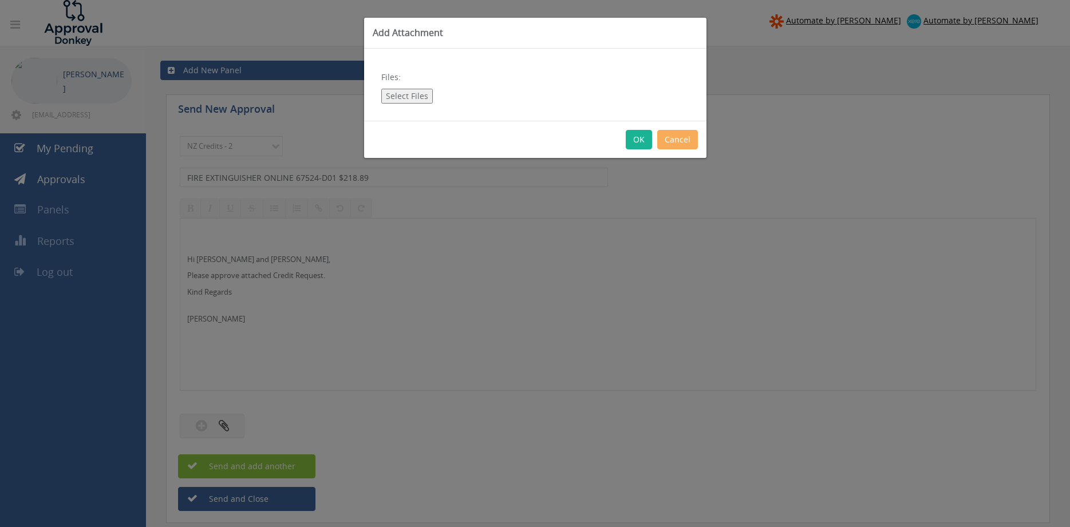
click at [412, 94] on button "Select Files" at bounding box center [407, 96] width 52 height 15
type input "C:\fakepath\FIRE EXTINGUISHER ONLINE 67524-D01.pdf"
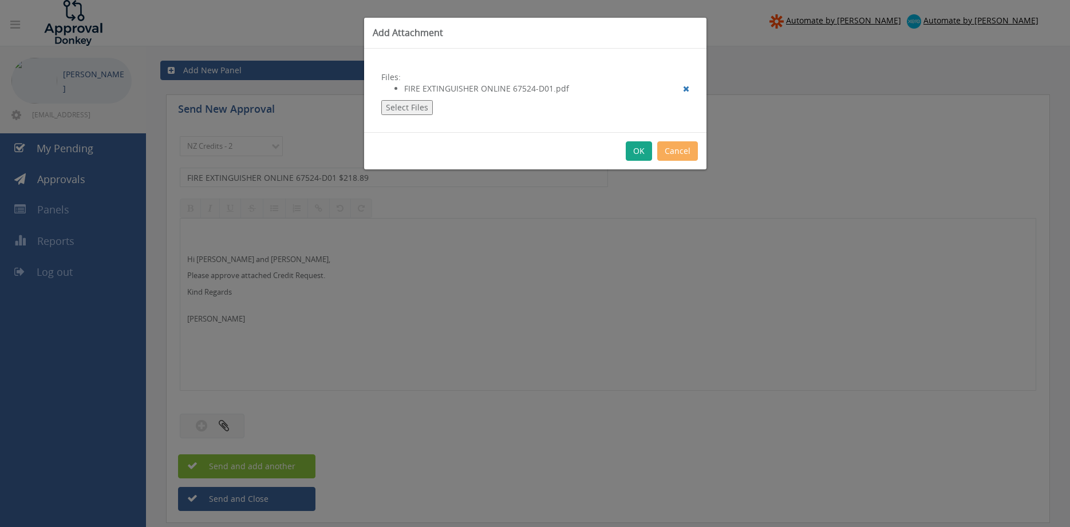
click at [641, 147] on button "OK" at bounding box center [639, 150] width 26 height 19
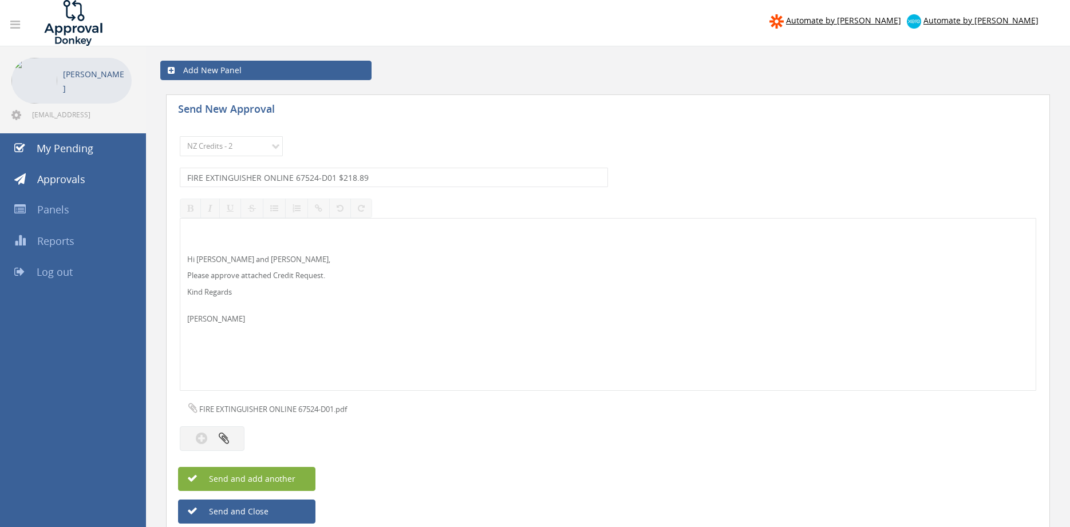
click at [301, 480] on button "Send and add another" at bounding box center [246, 479] width 137 height 24
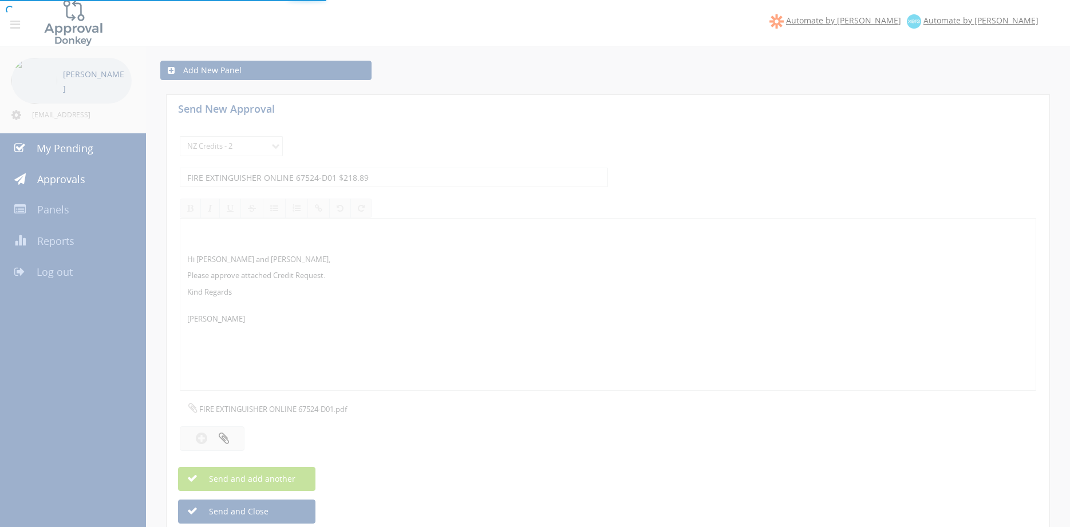
select select
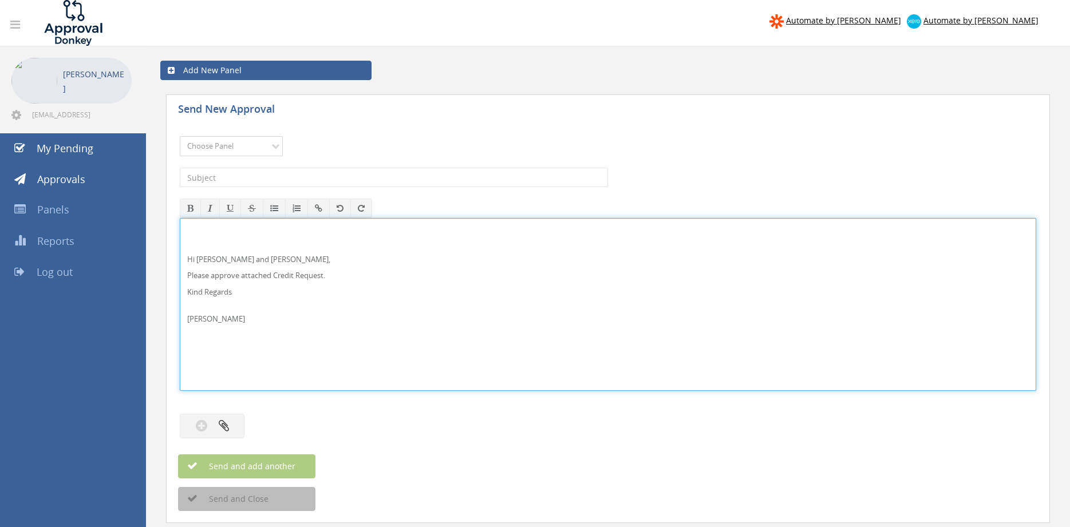
click at [233, 145] on select "Choose Panel Alarm Credits RG - 3 NZ Utilities Cable and SAI Global NZ Alarms-1…" at bounding box center [231, 146] width 103 height 20
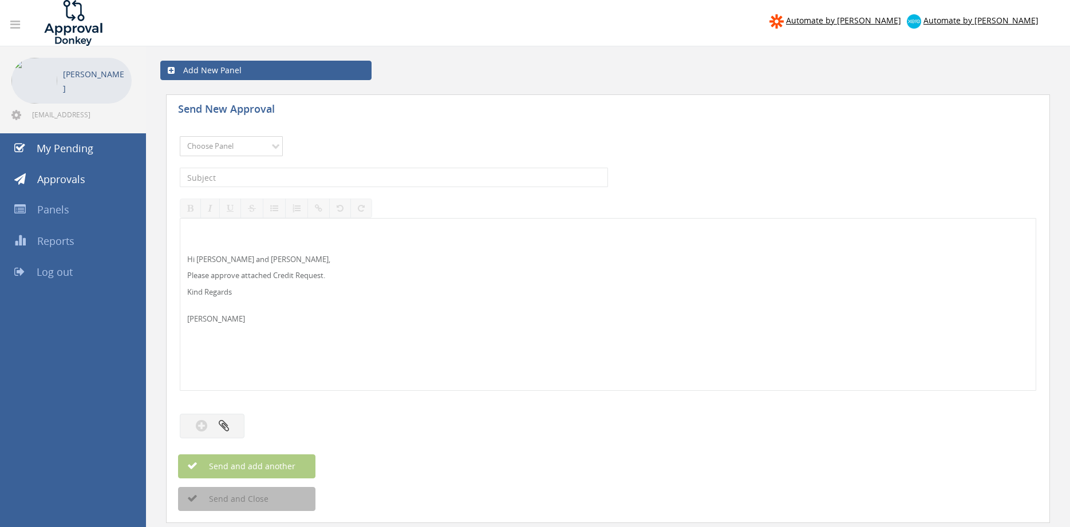
select select "9739"
click option "Credit Requests - 2" at bounding box center [0, 0] width 0 height 0
click at [292, 172] on input "text" at bounding box center [394, 177] width 428 height 19
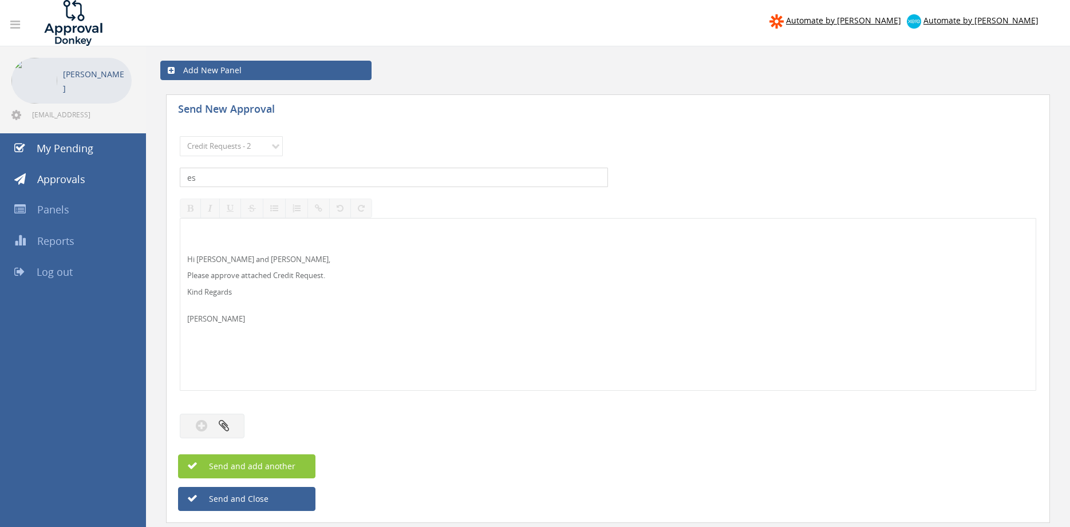
type input "e"
type input "ESSENTIAL FIRE SERVICE 1067329-D01 $105.38"
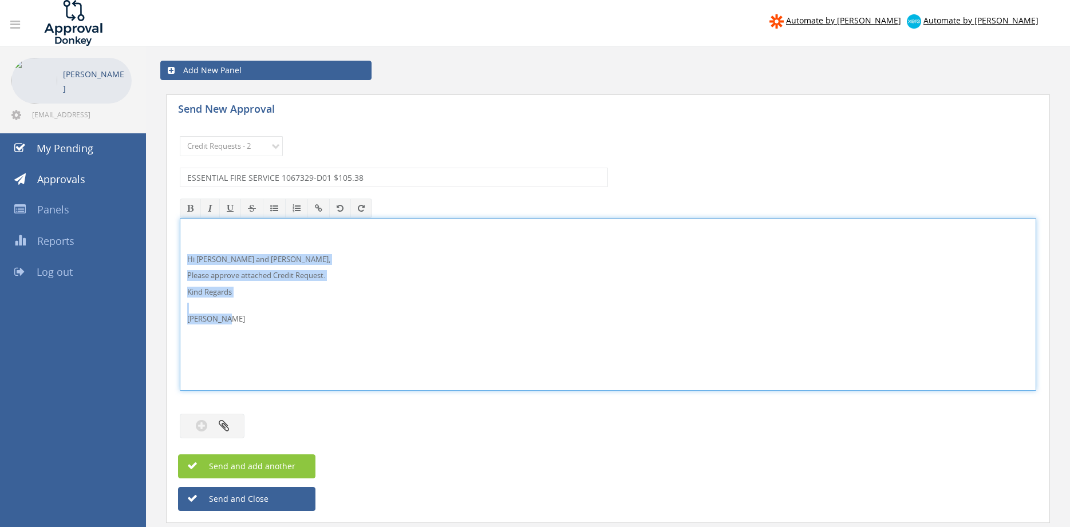
drag, startPoint x: 243, startPoint y: 328, endPoint x: 183, endPoint y: 254, distance: 94.8
click at [183, 255] on div "Hi Lee and Ben, Please approve attached Credit Request. Kind Regards Pam Walker" at bounding box center [608, 305] width 856 height 172
copy div "Hi Lee and Ben, Please approve attached Credit Request. Kind Regards Pam Walker"
click at [226, 418] on button "button" at bounding box center [212, 426] width 65 height 25
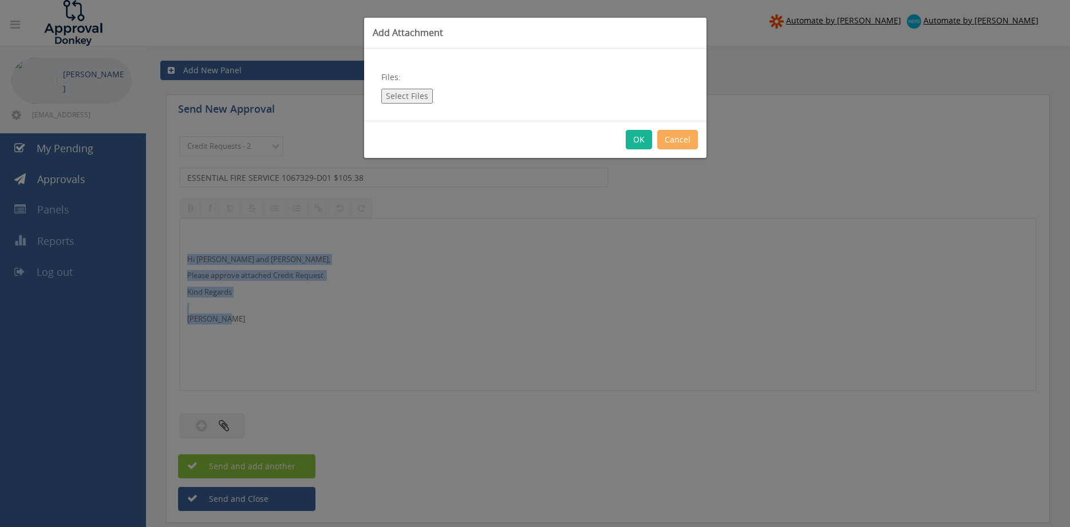
click at [420, 96] on button "Select Files" at bounding box center [407, 96] width 52 height 15
type input "C:\fakepath\ESSENTIAL FIRE SERVICE 1067329-D01.pdf"
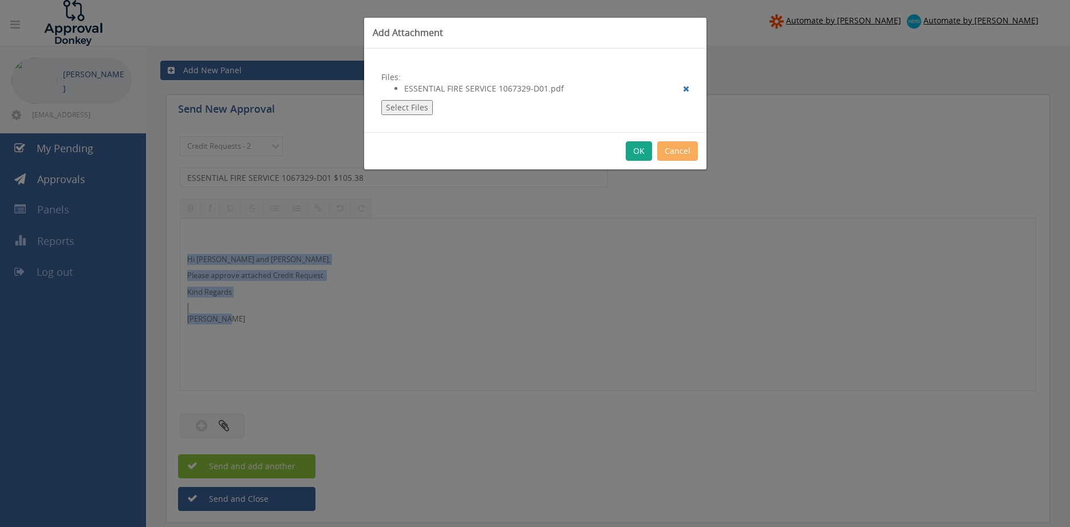
click at [635, 149] on button "OK" at bounding box center [639, 150] width 26 height 19
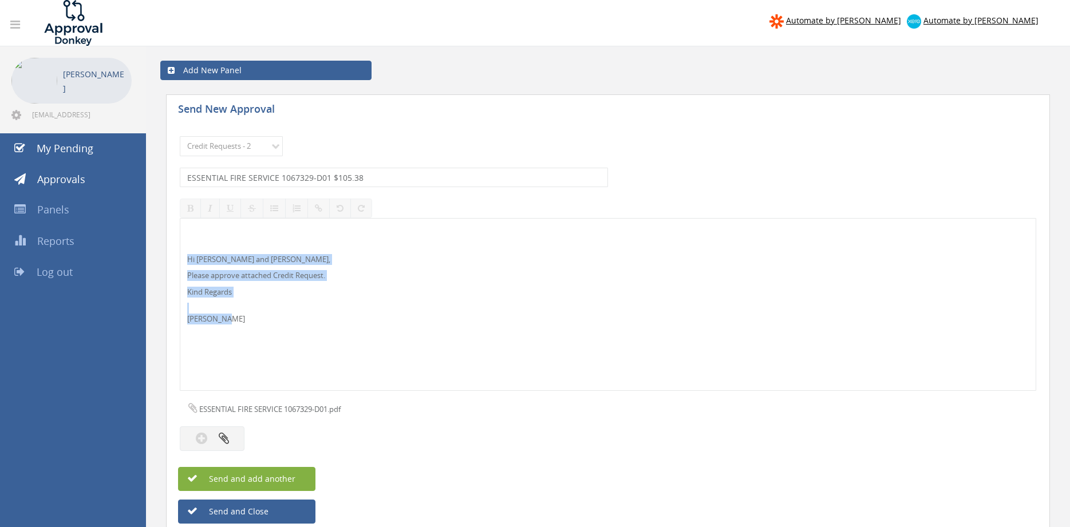
click at [300, 470] on button "Send and add another" at bounding box center [246, 479] width 137 height 24
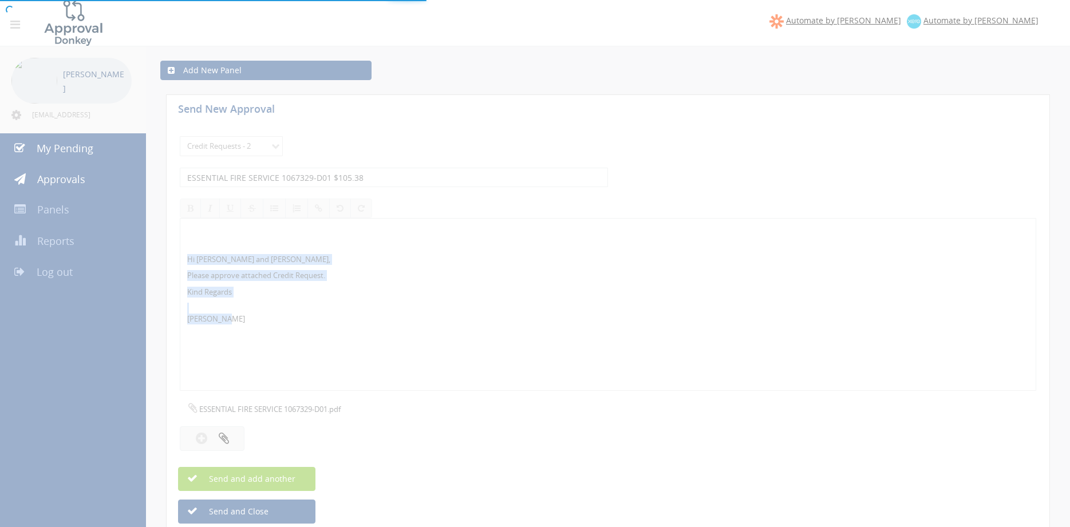
select select
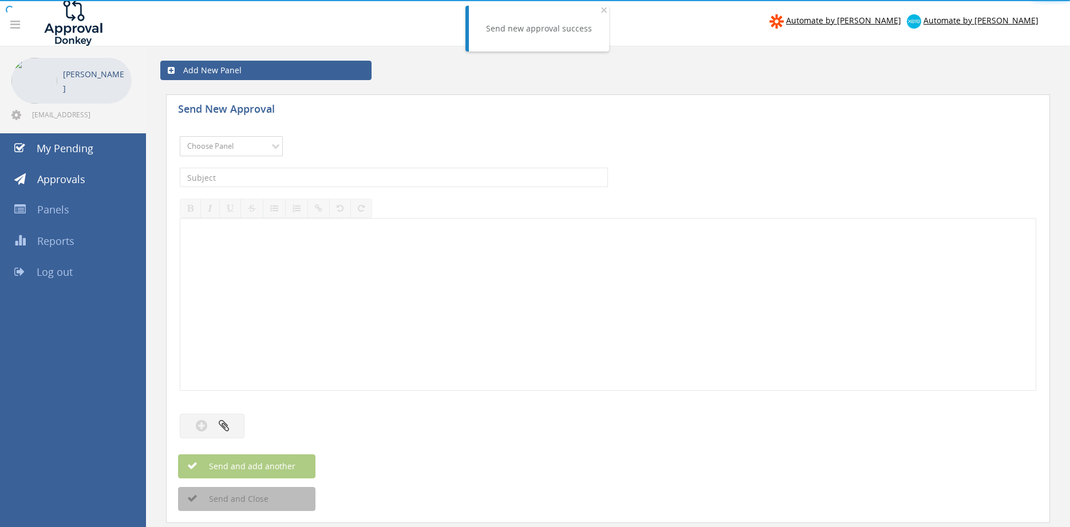
click at [180, 136] on select "Choose Panel Alarm Credits RG - 3 NZ Utilities Cable and SAI Global NZ Alarms-1…" at bounding box center [231, 146] width 103 height 20
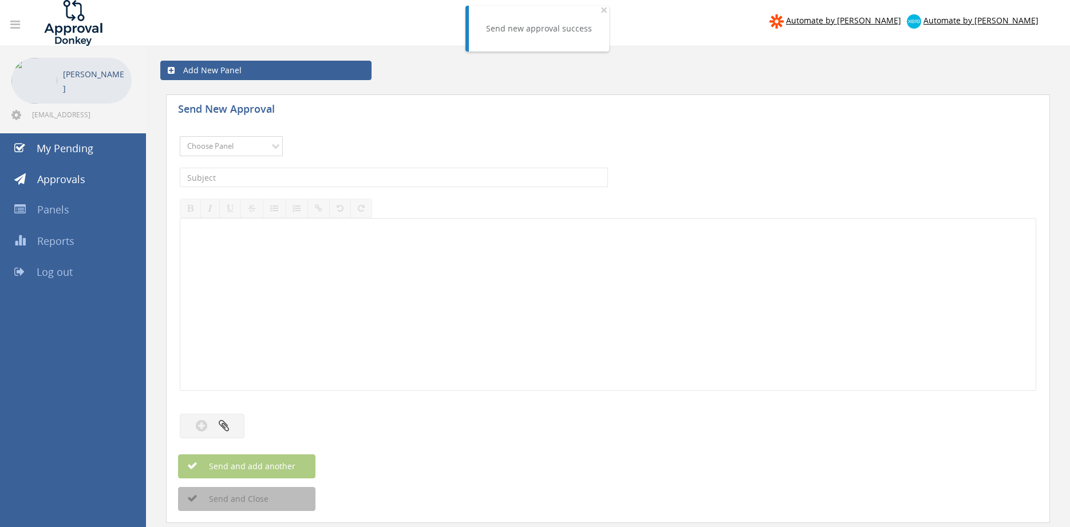
select select "9739"
click option "Credit Requests - 2" at bounding box center [0, 0] width 0 height 0
click at [317, 180] on input "text" at bounding box center [394, 177] width 428 height 19
type input "GROSVENOR WA FIRE 1084749-D01 $214.15"
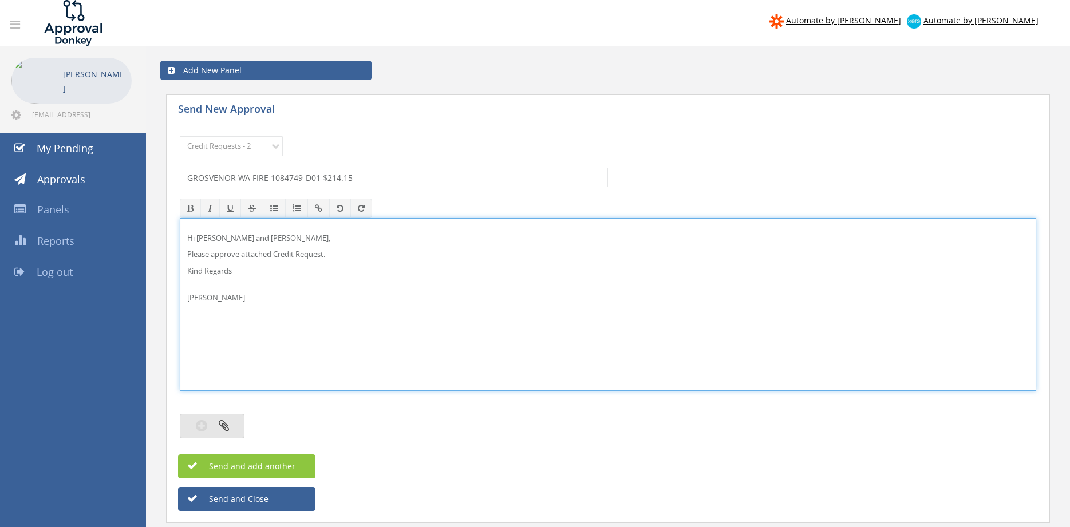
click at [234, 420] on button "button" at bounding box center [212, 426] width 65 height 25
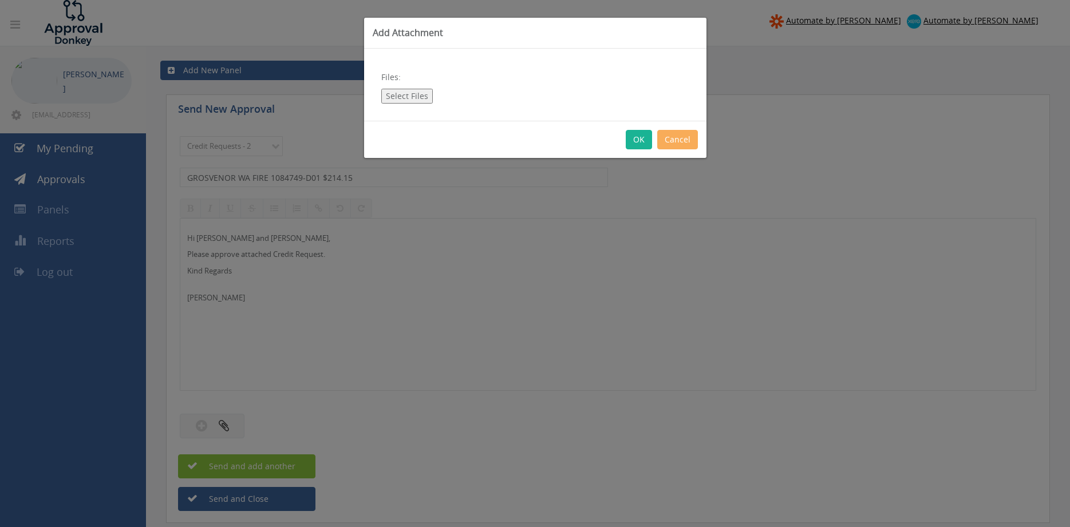
click at [415, 92] on button "Select Files" at bounding box center [407, 96] width 52 height 15
type input "C:\fakepath\GROSVENOR 1084749-D01.pdf"
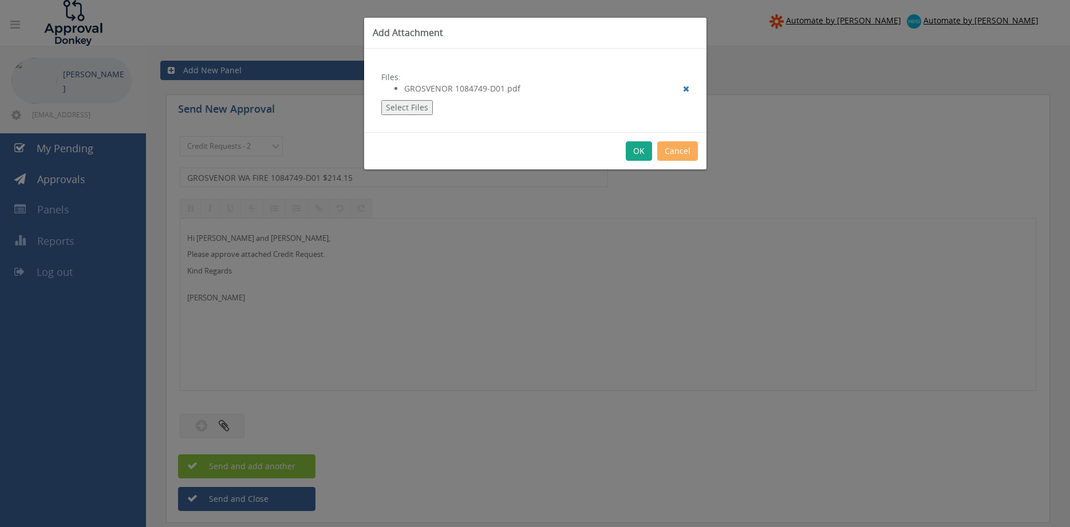
click at [635, 151] on button "OK" at bounding box center [639, 150] width 26 height 19
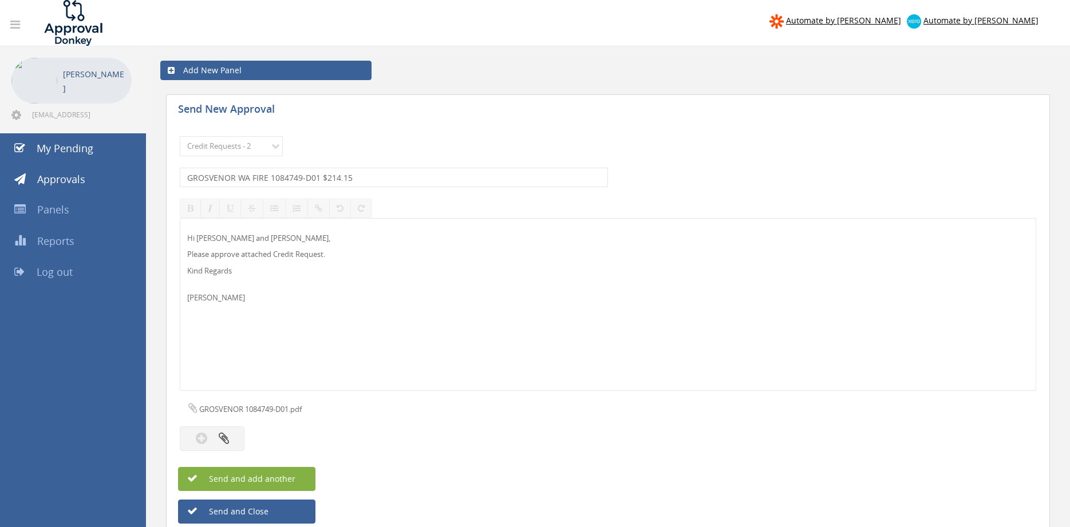
click at [273, 483] on span "Send and add another" at bounding box center [239, 479] width 111 height 11
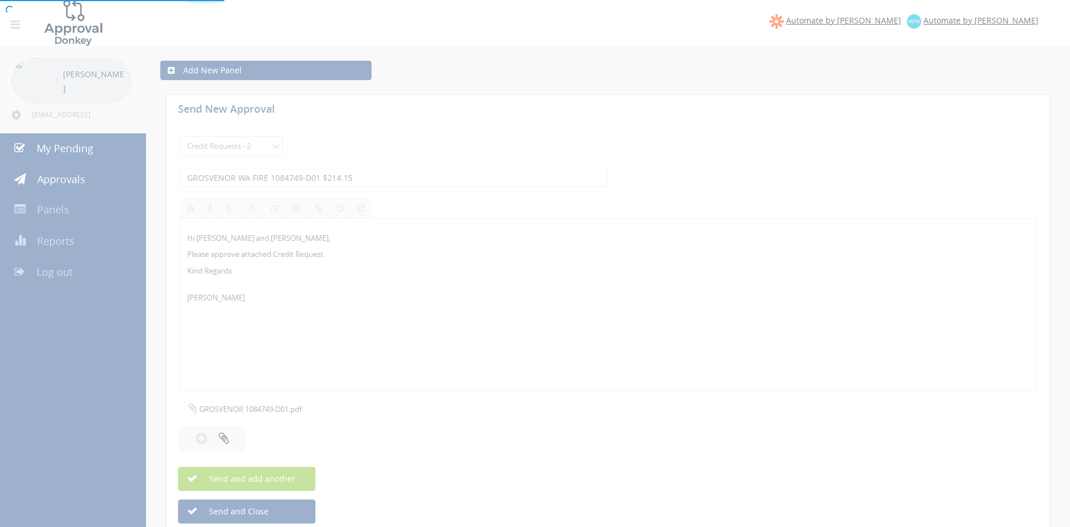
select select
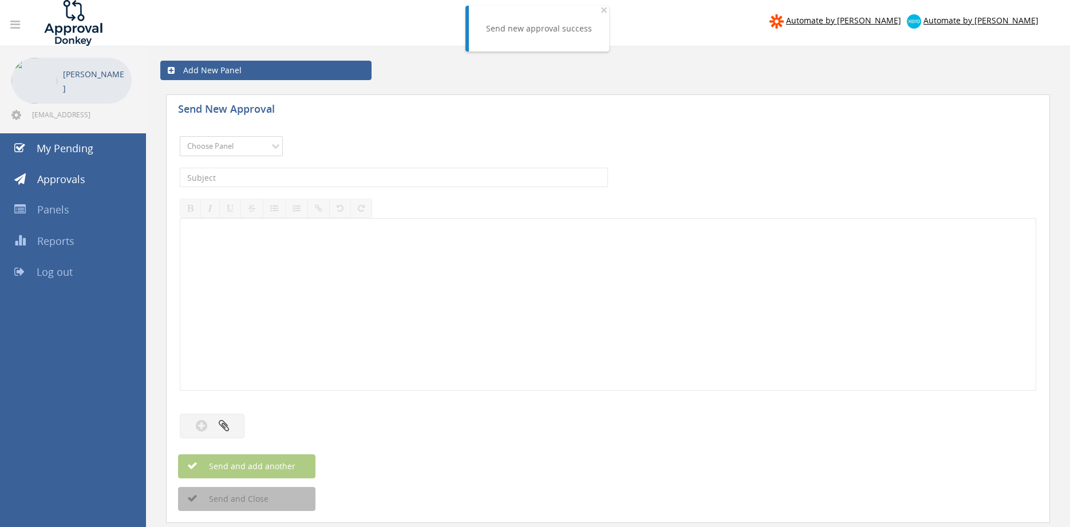
click at [180, 136] on select "Choose Panel Alarm Credits RG - 3 NZ Utilities Cable and SAI Global NZ Alarms-1…" at bounding box center [231, 146] width 103 height 20
select select "9739"
click option "Credit Requests - 2" at bounding box center [0, 0] width 0 height 0
click at [294, 170] on input "text" at bounding box center [394, 177] width 428 height 19
type input "SAFETYTECH 1089704-D01 $639.27"
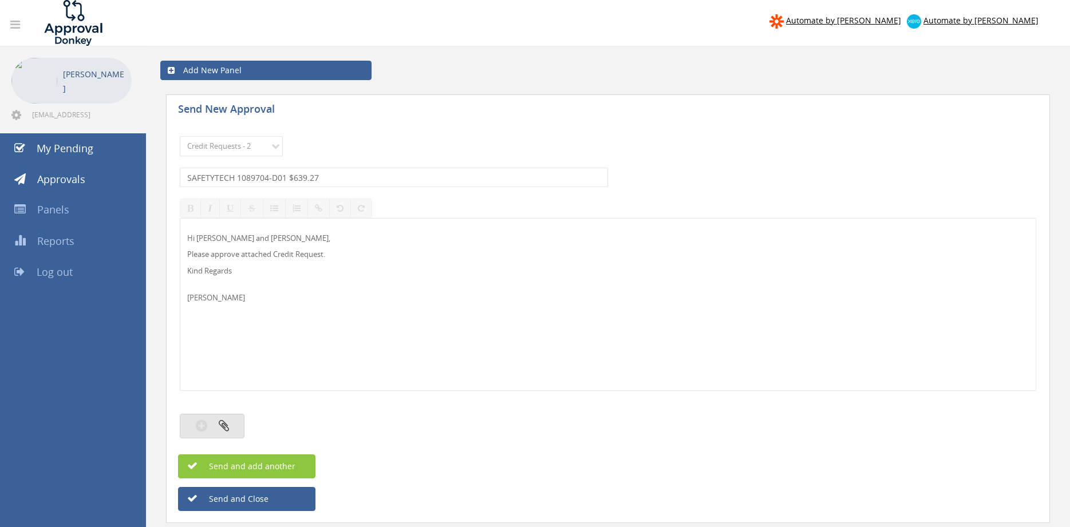
click at [226, 425] on icon "button" at bounding box center [224, 425] width 10 height 13
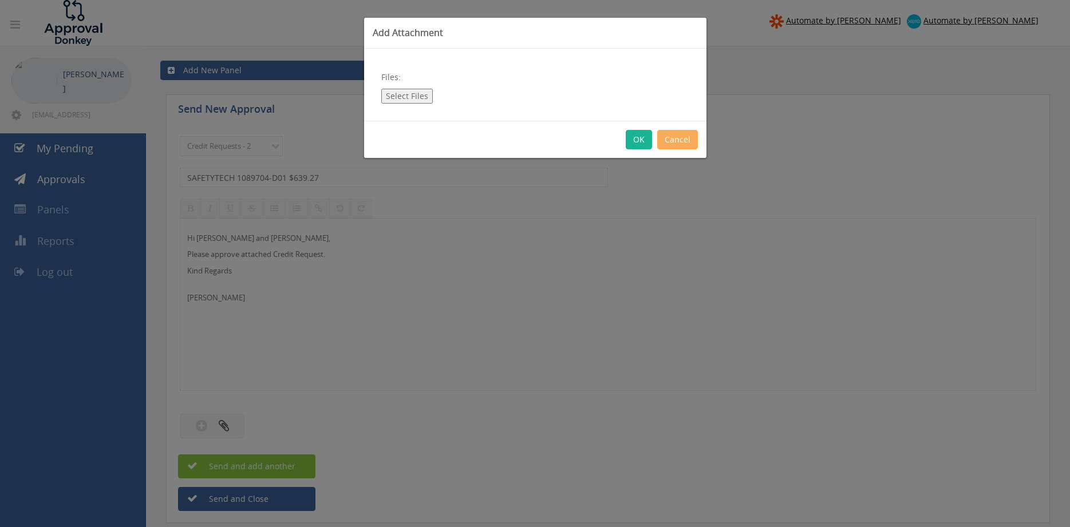
click at [414, 100] on button "Select Files" at bounding box center [407, 96] width 52 height 15
type input "C:\fakepath\SAFETYTECH 1089704-D01.pdf"
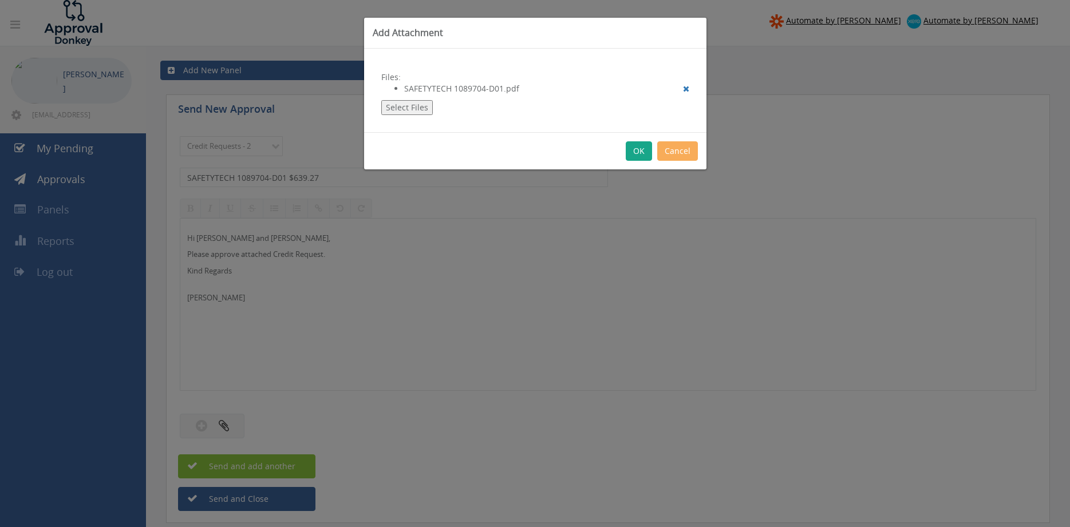
click at [639, 151] on button "OK" at bounding box center [639, 150] width 26 height 19
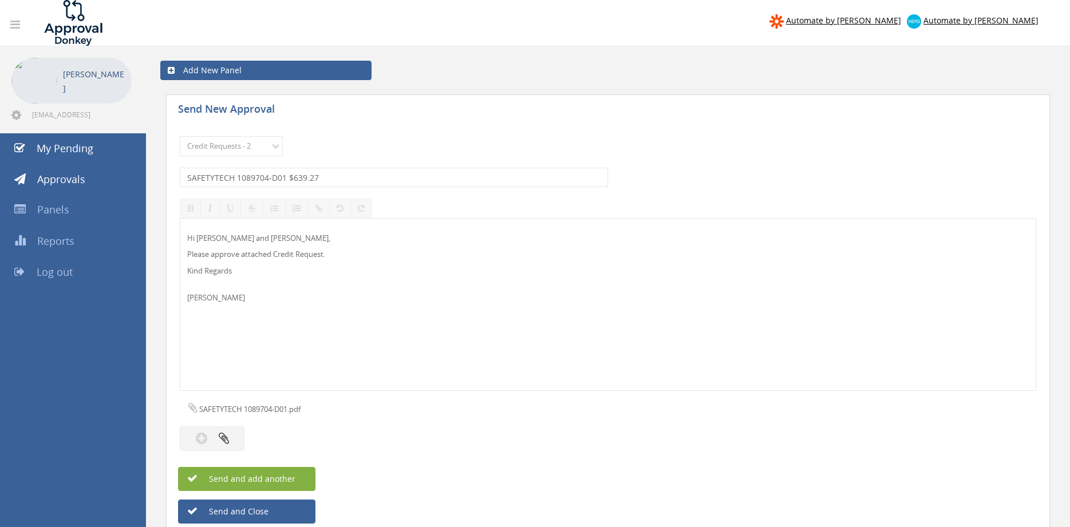
click at [283, 478] on span "Send and add another" at bounding box center [239, 479] width 111 height 11
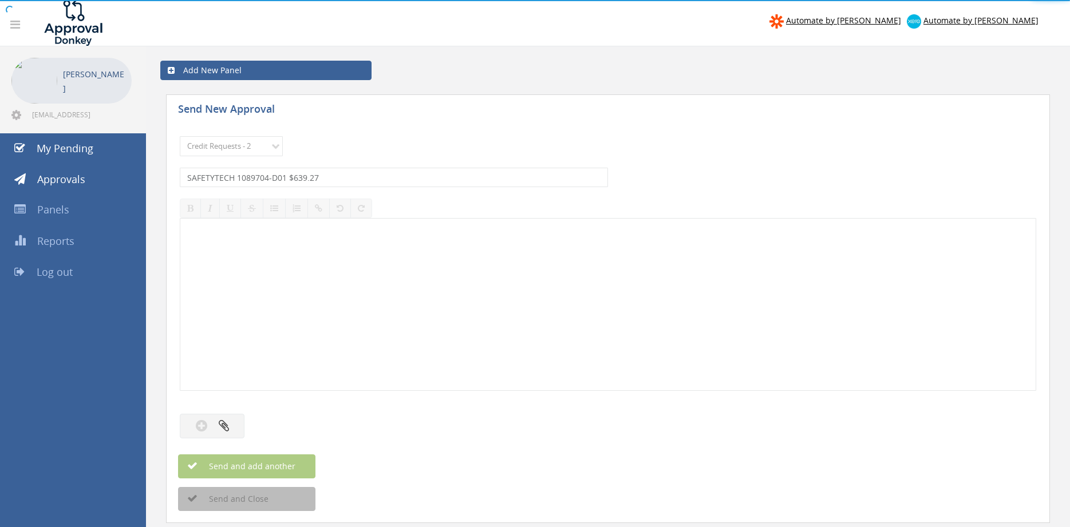
select select
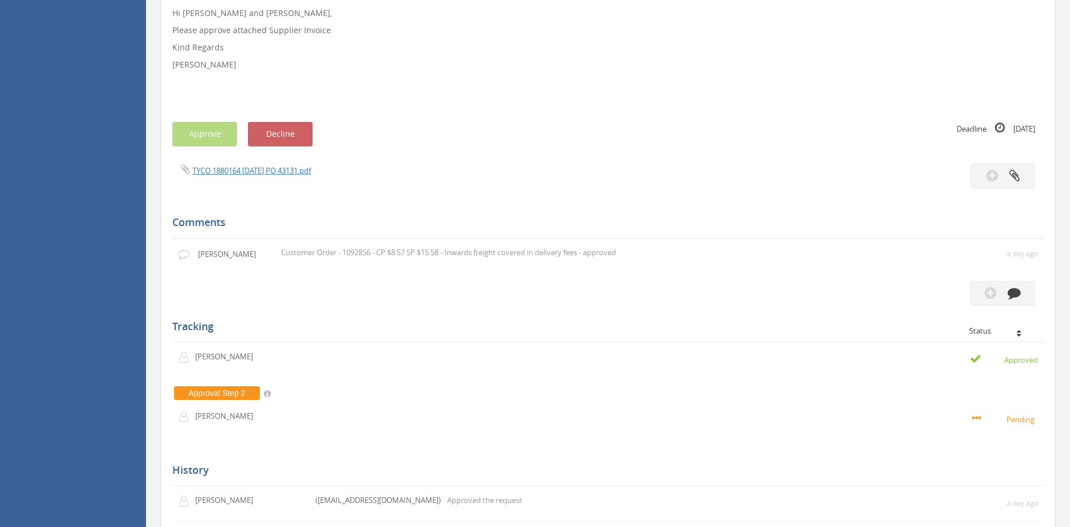
scroll to position [292, 0]
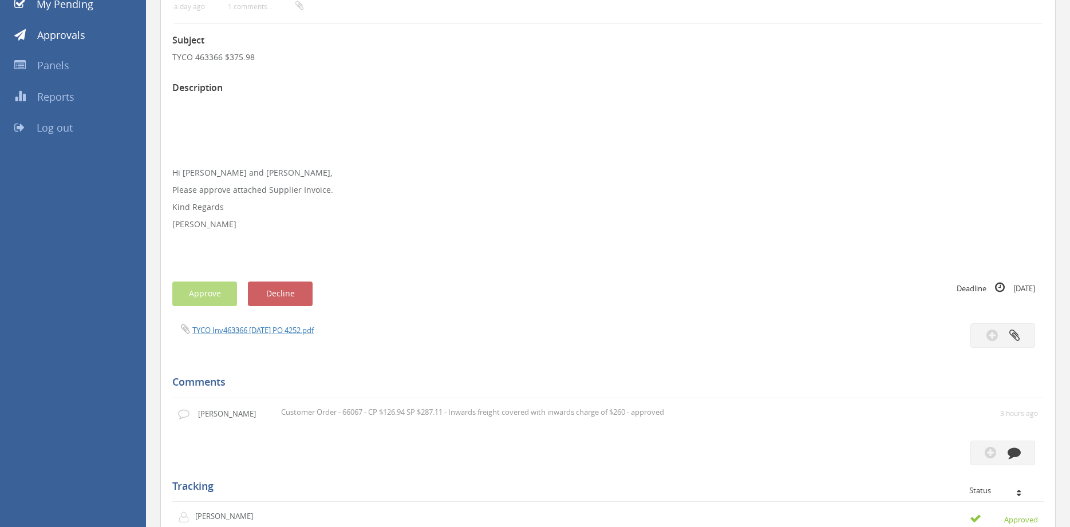
scroll to position [136, 0]
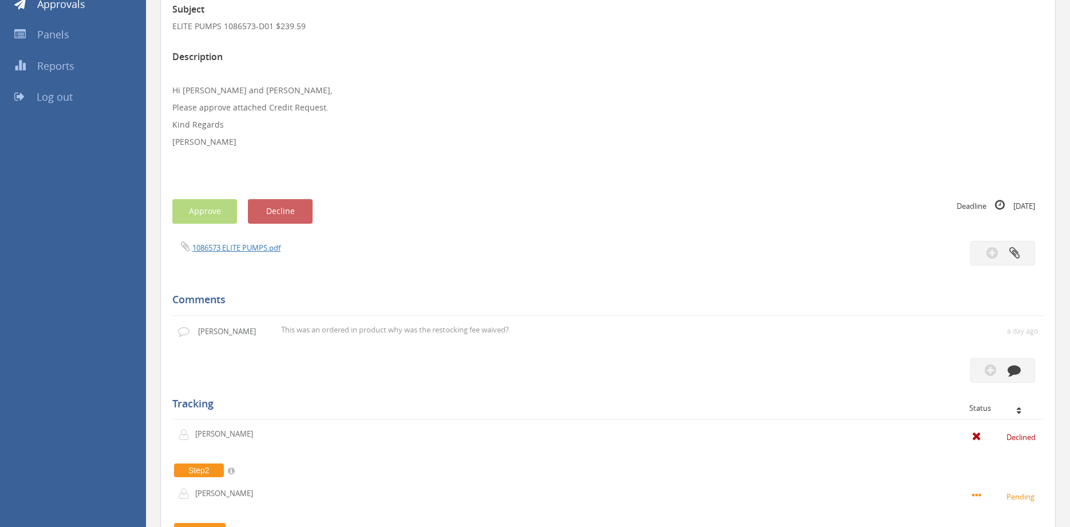
scroll to position [195, 0]
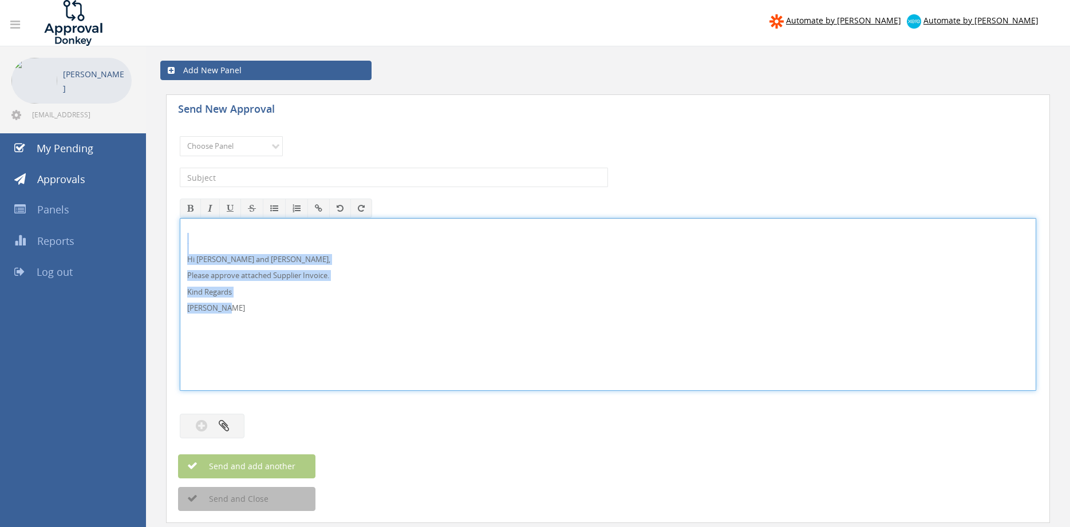
click at [180, 241] on div "Hi [PERSON_NAME] and [PERSON_NAME], Please approve attached Supplier Invoice. K…" at bounding box center [608, 304] width 857 height 173
click at [180, 136] on select "Choose Panel Alarm Credits RG - 3 NZ Utilities Cable and SAI Global NZ Alarms-1…" at bounding box center [231, 146] width 103 height 20
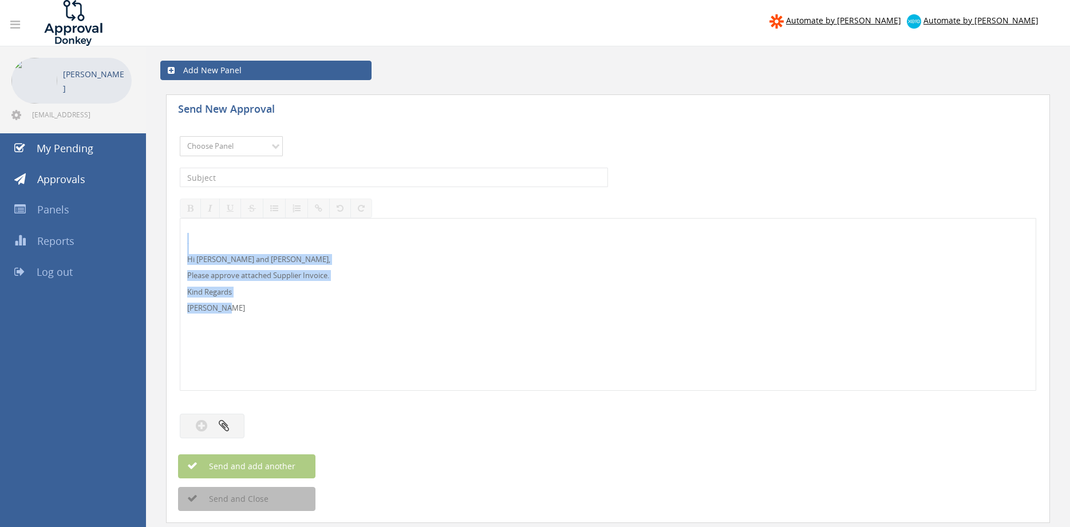
select select "13141"
click option "NZ Utilities" at bounding box center [0, 0] width 0 height 0
click at [271, 184] on input "text" at bounding box center [394, 177] width 428 height 19
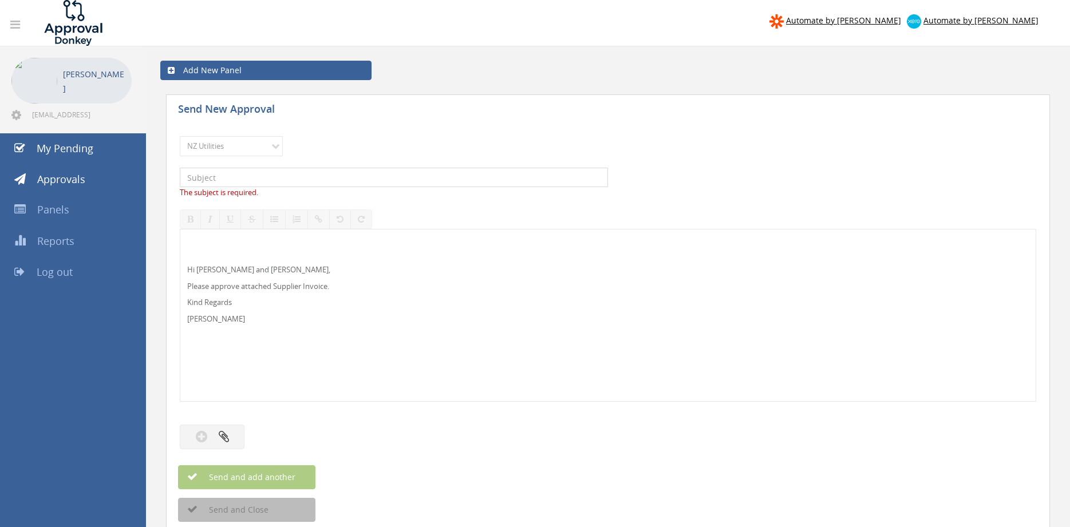
click at [302, 178] on input "text" at bounding box center [394, 177] width 428 height 19
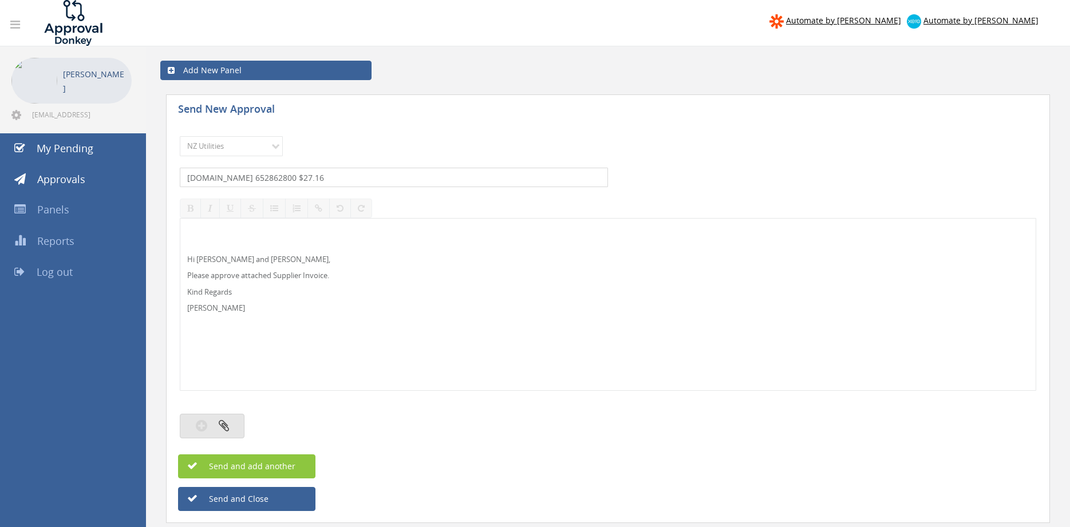
type input "ONE.NZ 652862800 $27.16"
click at [241, 427] on button "button" at bounding box center [212, 426] width 65 height 25
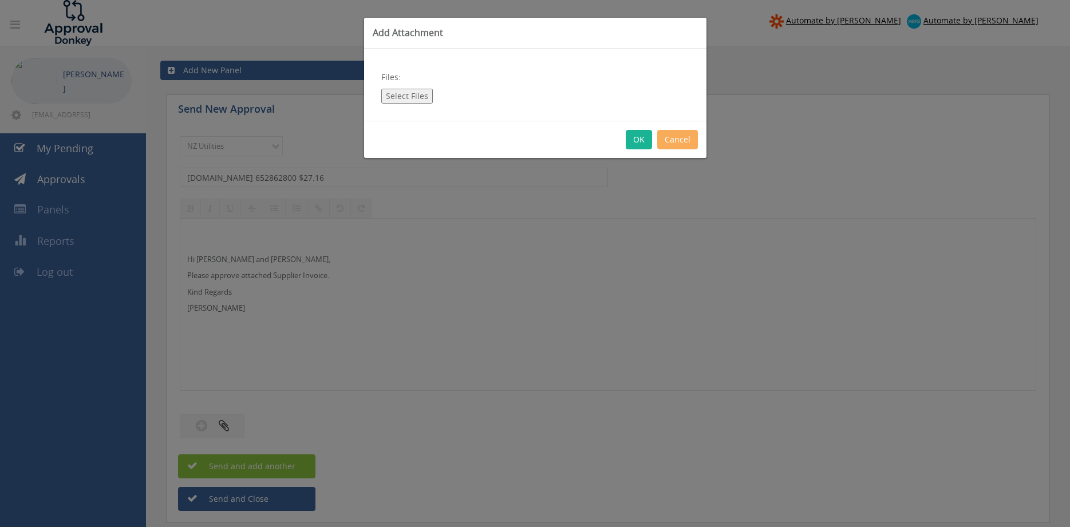
click at [422, 100] on button "Select Files" at bounding box center [407, 96] width 52 height 15
type input "C:\fakepath\ONE.NZ 652862800 25.08.25.pdf"
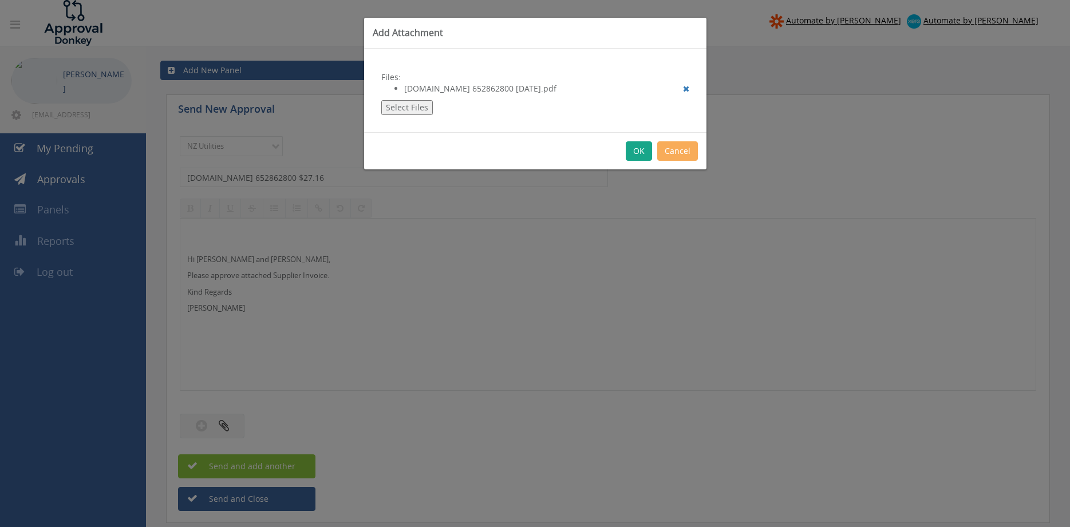
click at [637, 158] on button "OK" at bounding box center [639, 150] width 26 height 19
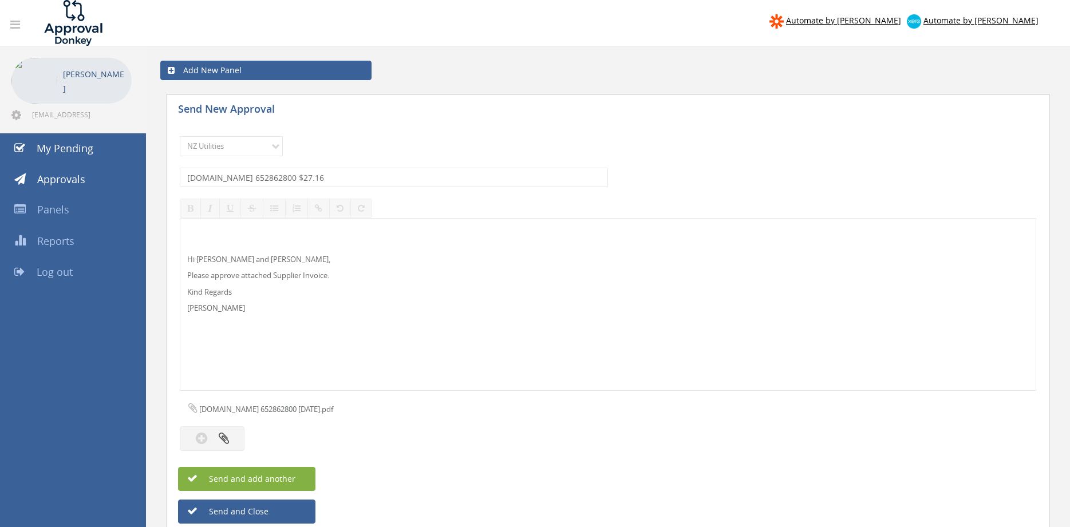
click at [266, 476] on span "Send and add another" at bounding box center [239, 479] width 111 height 11
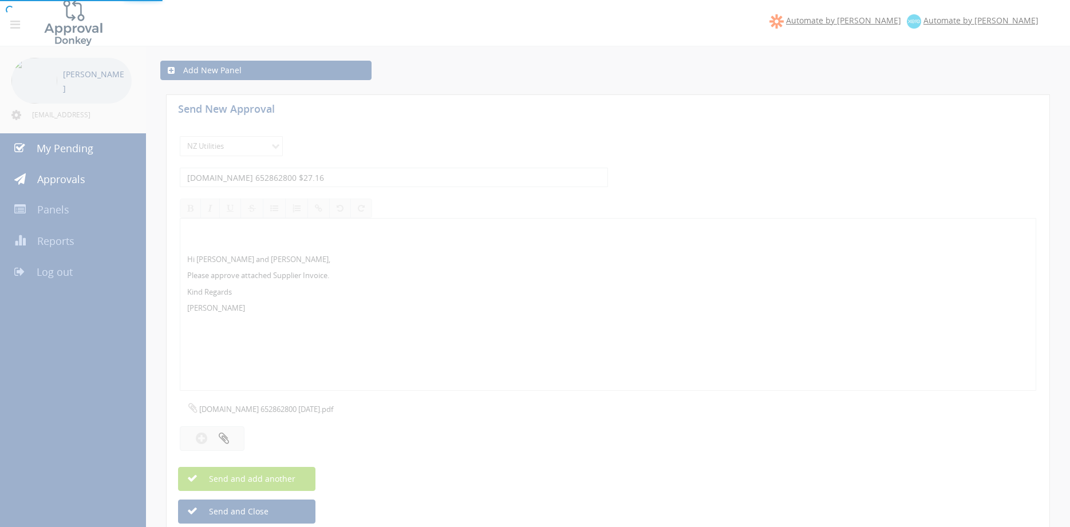
select select
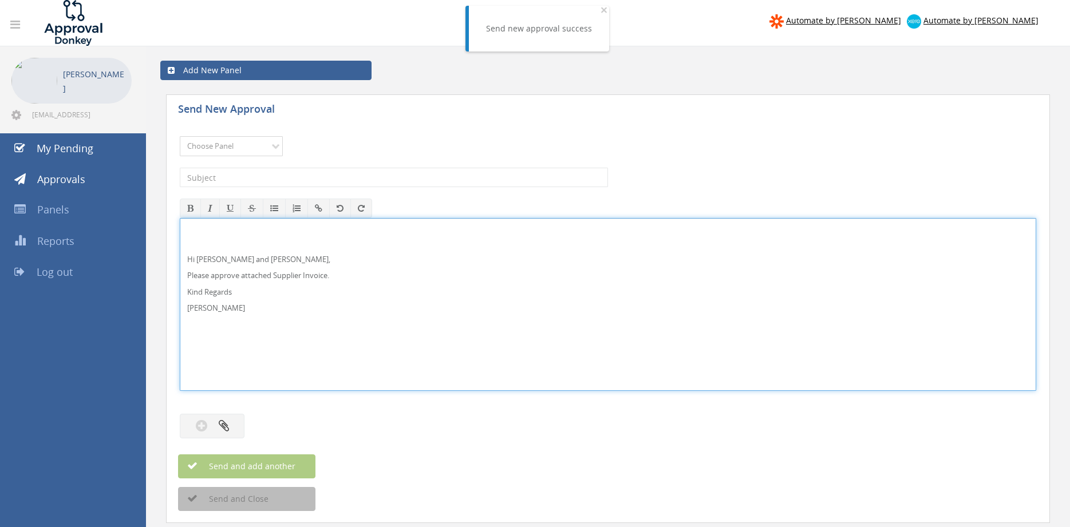
click at [180, 136] on select "Choose Panel Alarm Credits RG - 3 NZ Utilities Cable and SAI Global NZ Alarms-1…" at bounding box center [231, 146] width 103 height 20
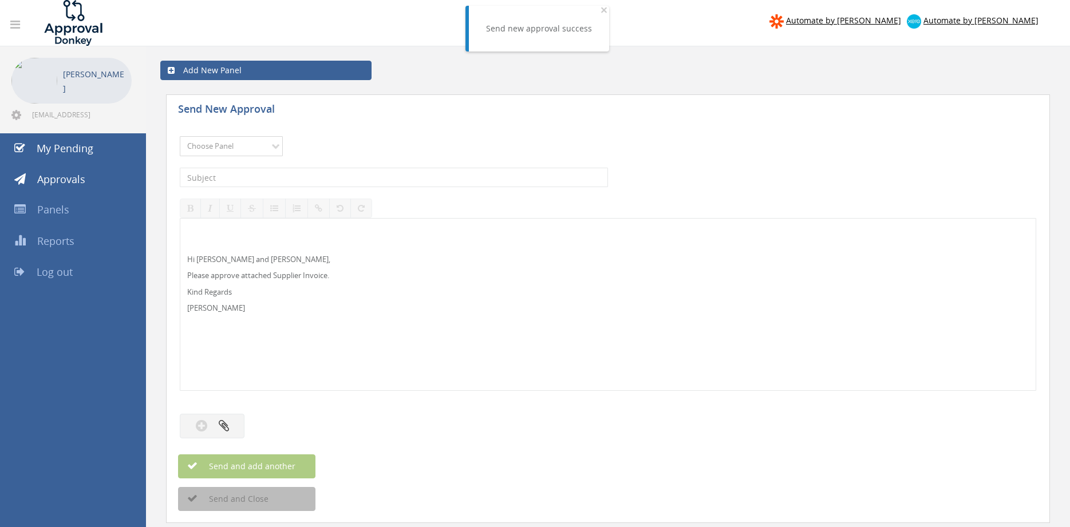
select select "13141"
click option "NZ Utilities" at bounding box center [0, 0] width 0 height 0
click at [262, 178] on input "text" at bounding box center [394, 177] width 428 height 19
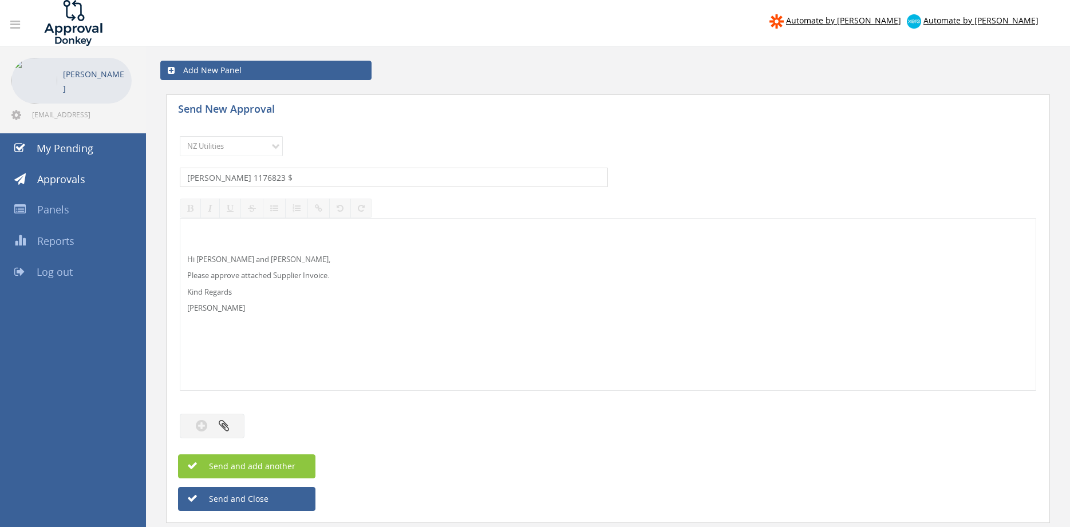
click at [325, 178] on input "BRENDAN FOOT 1176823 $" at bounding box center [394, 177] width 428 height 19
type input "BRENDAN FOOT 1176823 $776.34"
click at [235, 433] on button "button" at bounding box center [212, 426] width 65 height 25
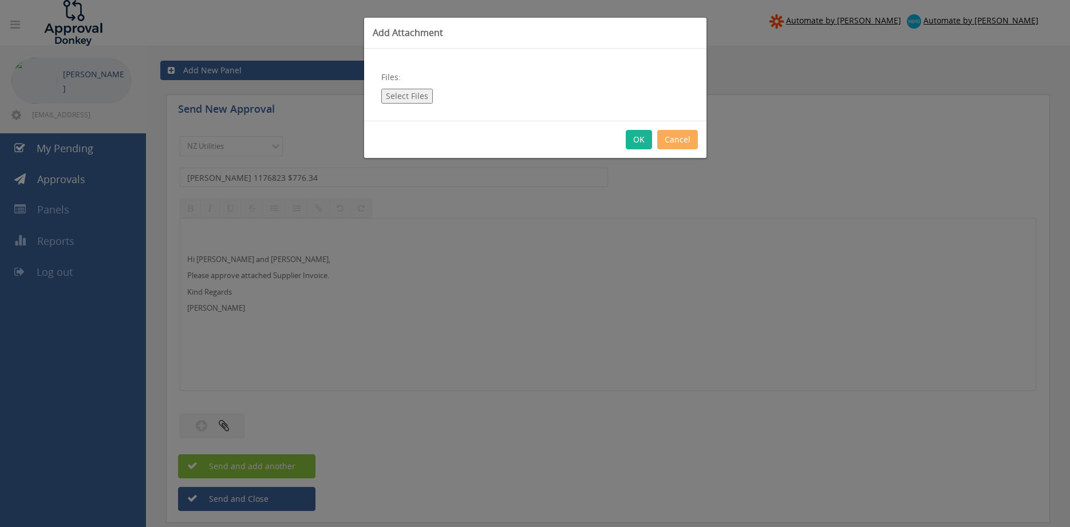
click at [395, 95] on button "Select Files" at bounding box center [407, 96] width 52 height 15
type input "C:\fakepath\Brendan Foot_1176823 27.08.25.pdf"
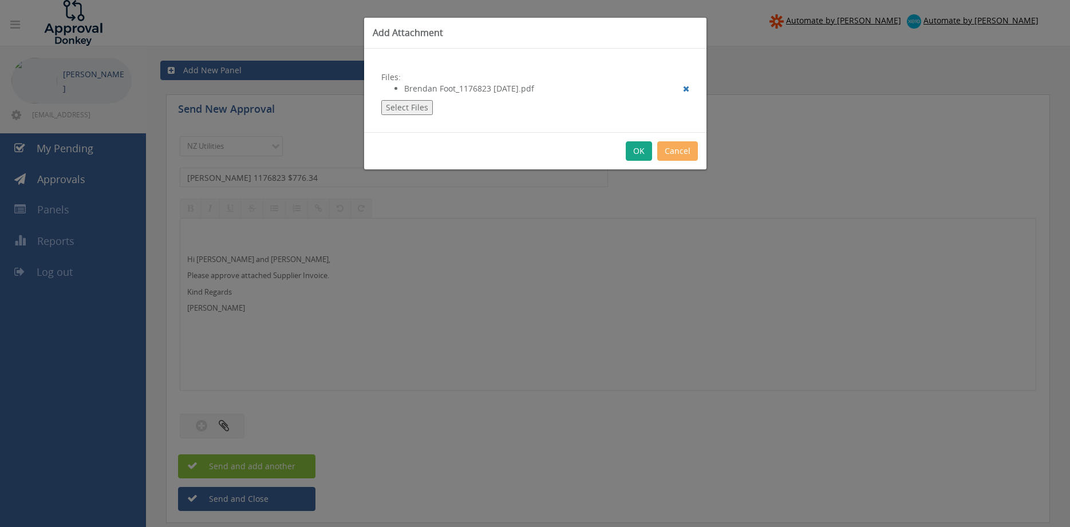
drag, startPoint x: 636, startPoint y: 149, endPoint x: 630, endPoint y: 199, distance: 49.7
click at [636, 149] on button "OK" at bounding box center [639, 150] width 26 height 19
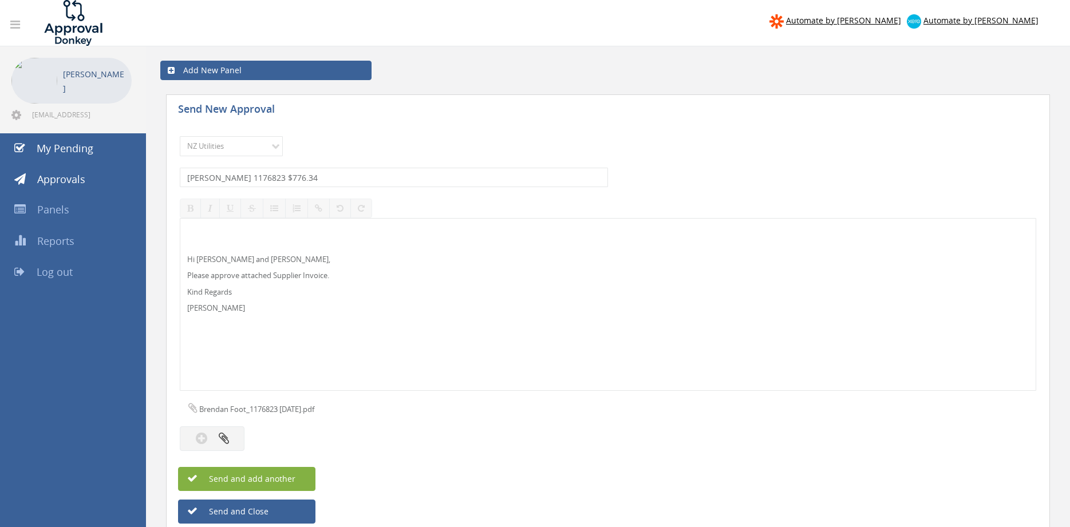
click at [278, 478] on span "Send and add another" at bounding box center [239, 479] width 111 height 11
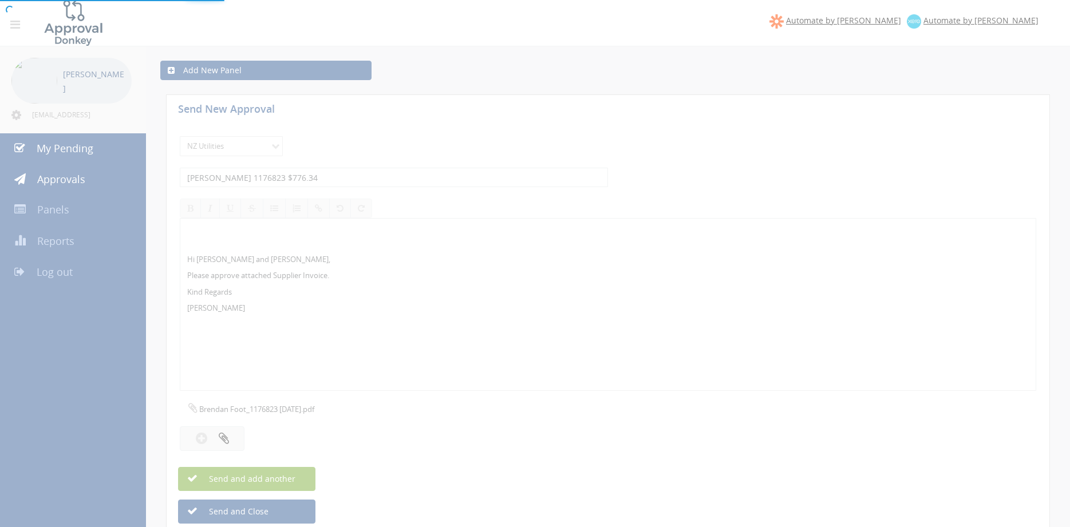
select select
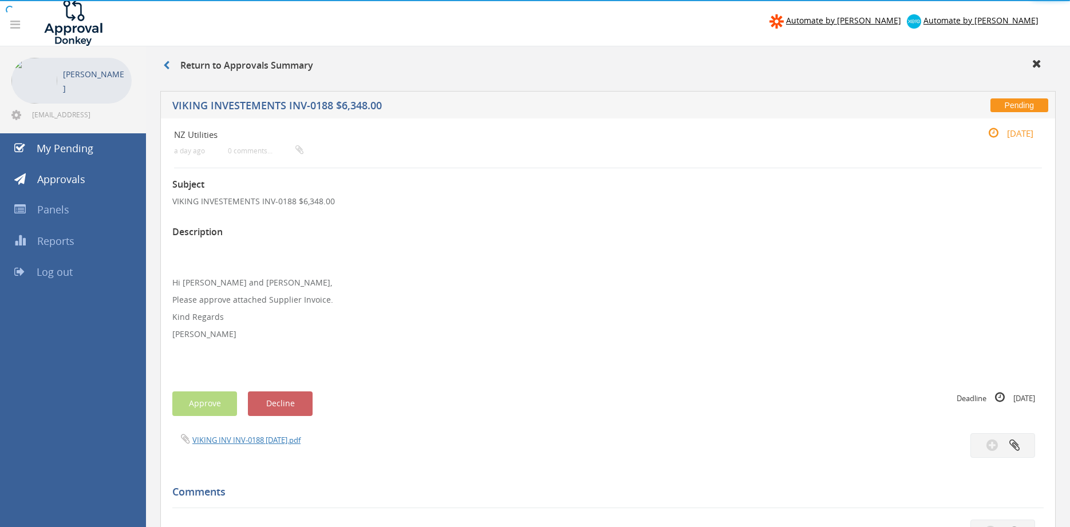
scroll to position [117, 0]
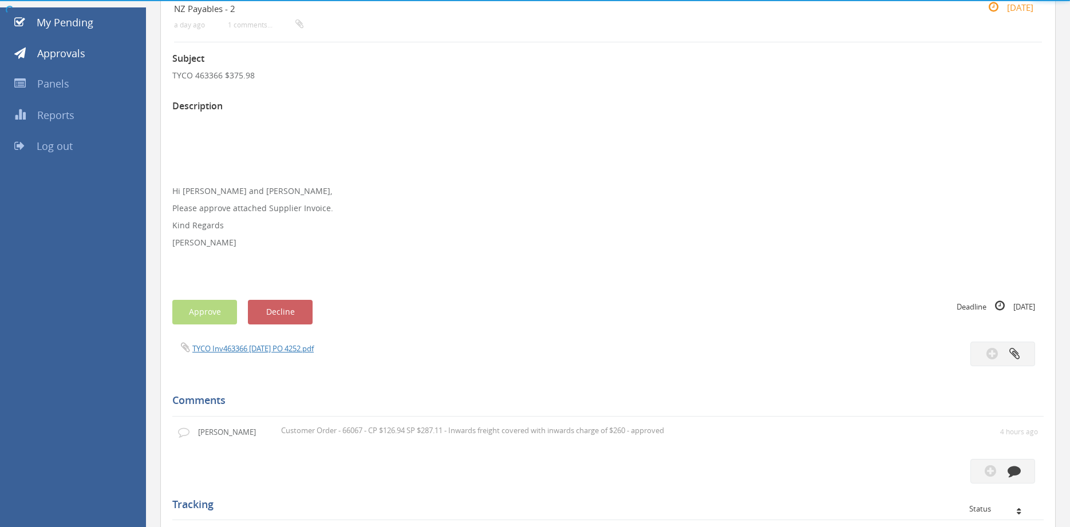
scroll to position [136, 0]
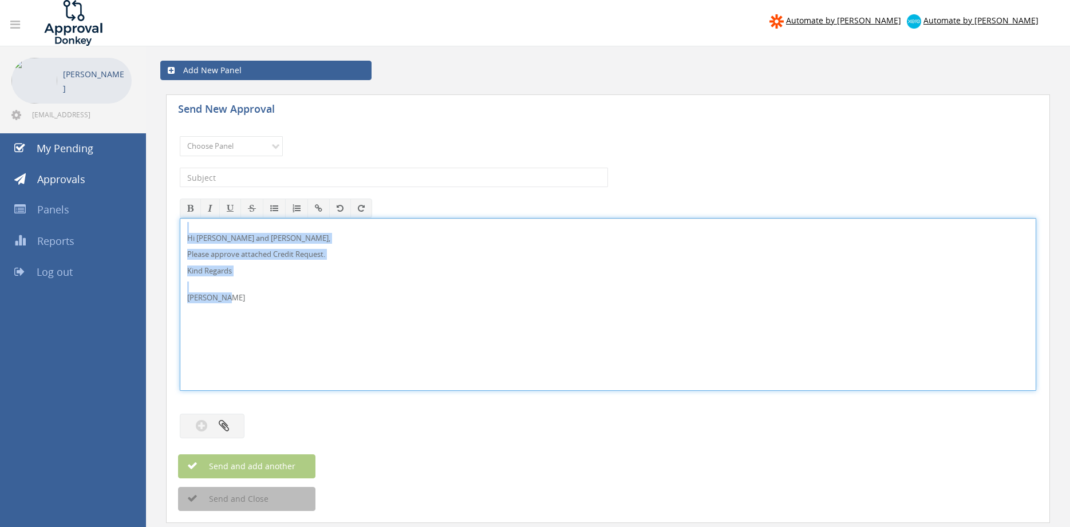
drag, startPoint x: 251, startPoint y: 301, endPoint x: 169, endPoint y: 197, distance: 132.9
click at [180, 218] on div "Hi [PERSON_NAME] and [PERSON_NAME], Please approve attached Credit Request. Kin…" at bounding box center [608, 304] width 857 height 173
copy div "Hi [PERSON_NAME] and [PERSON_NAME], Please approve attached Credit Request. Kin…"
click at [180, 136] on select "Choose Panel Alarm Credits RG - 3 NZ Utilities Cable and SAI Global NZ Alarms-1…" at bounding box center [231, 146] width 103 height 20
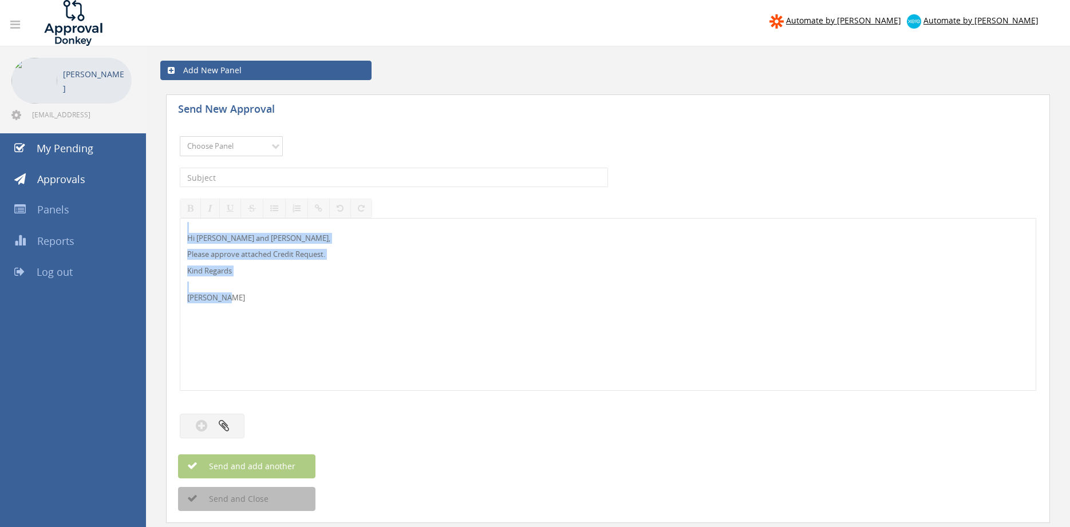
select select "9739"
click option "Credit Requests - 2" at bounding box center [0, 0] width 0 height 0
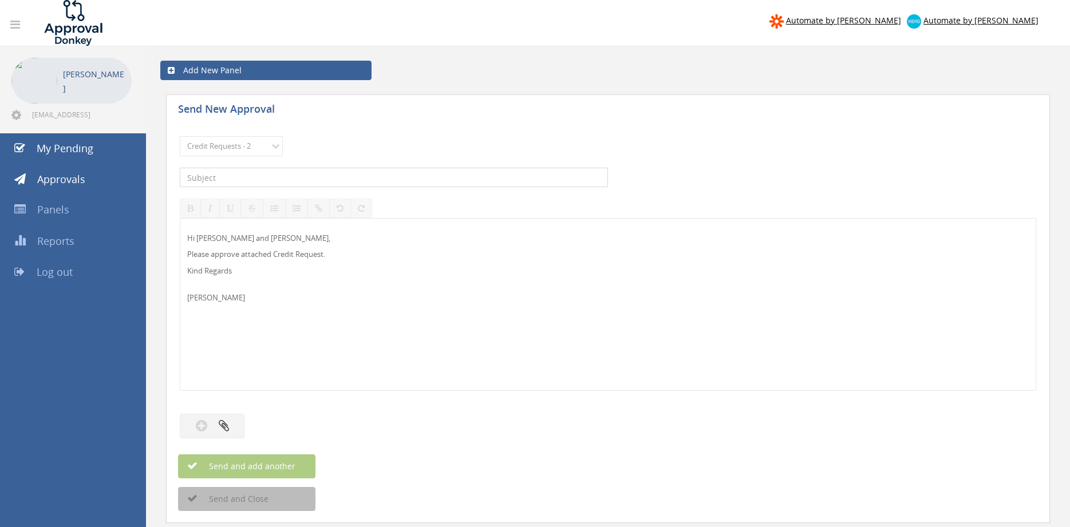
click at [344, 181] on input "text" at bounding box center [394, 177] width 428 height 19
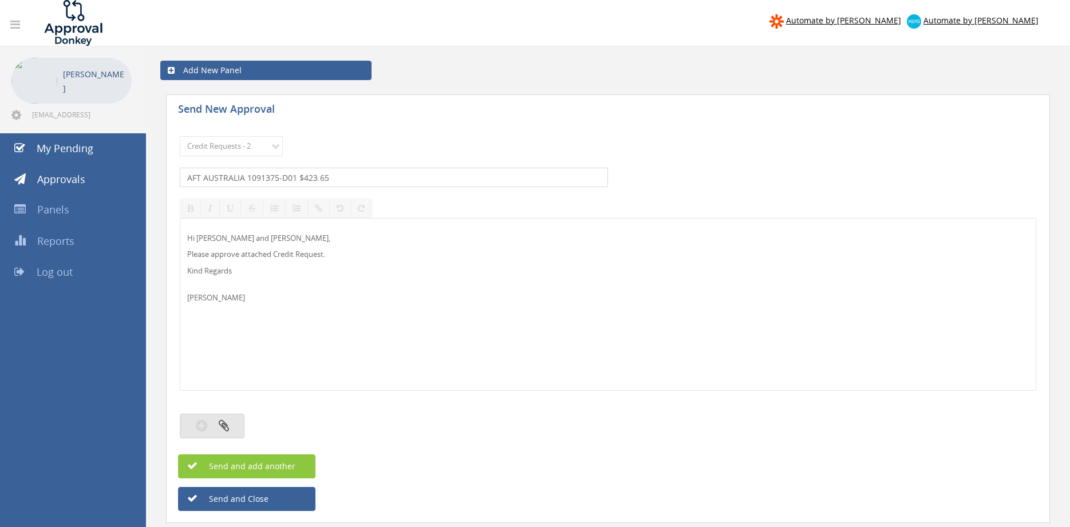
type input "AFT AUSTRALIA 1091375-D01 $423.65"
click at [218, 423] on button "button" at bounding box center [212, 426] width 65 height 25
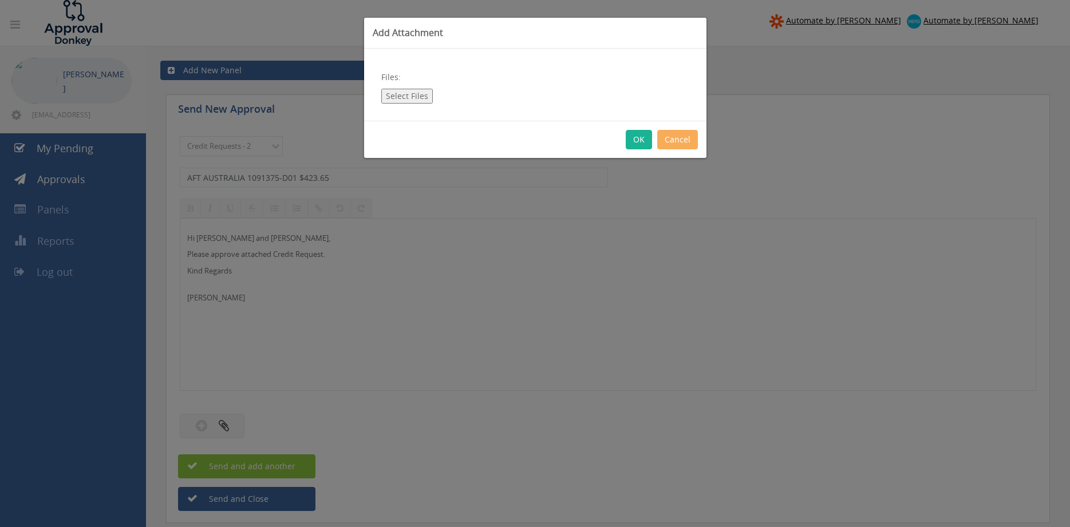
click at [412, 94] on button "Select Files" at bounding box center [407, 96] width 52 height 15
type input "C:\fakepath\1091375 AFT.pdf"
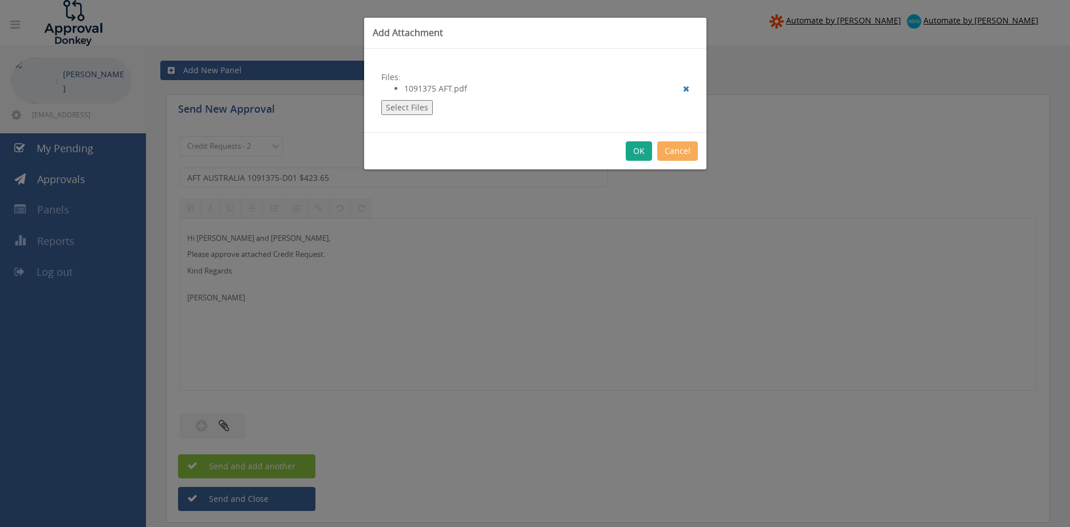
click at [635, 151] on button "OK" at bounding box center [639, 150] width 26 height 19
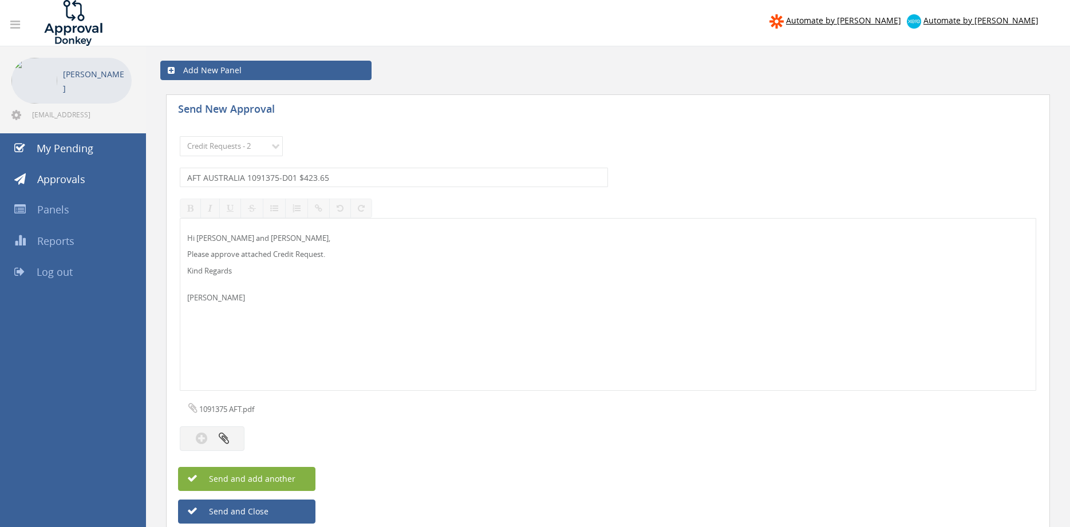
click at [302, 475] on button "Send and add another" at bounding box center [246, 479] width 137 height 24
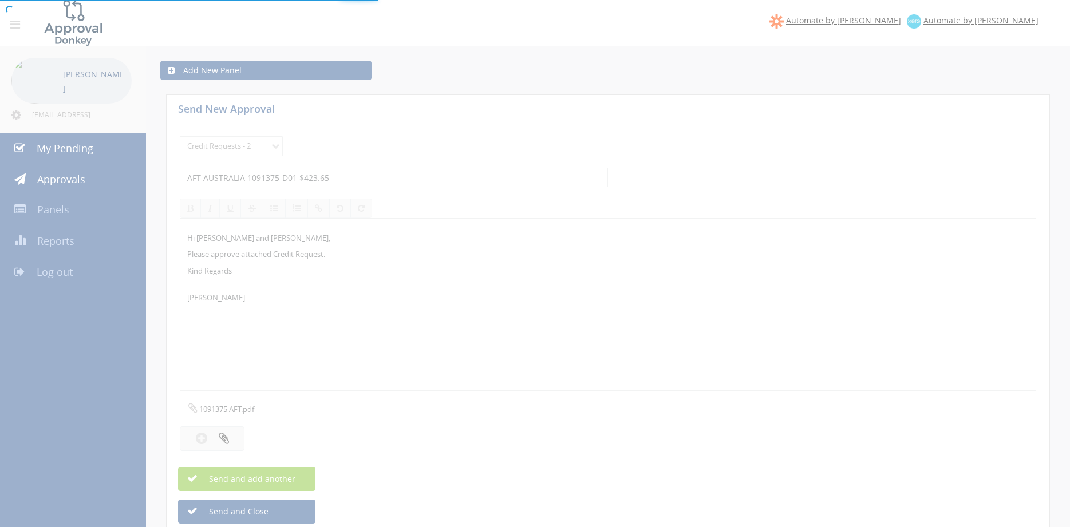
select select
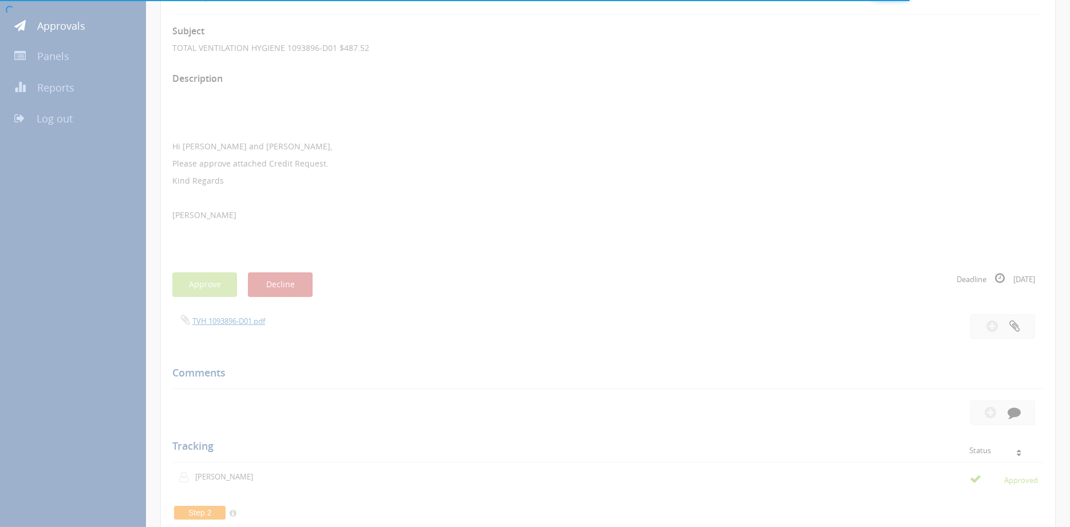
scroll to position [136, 0]
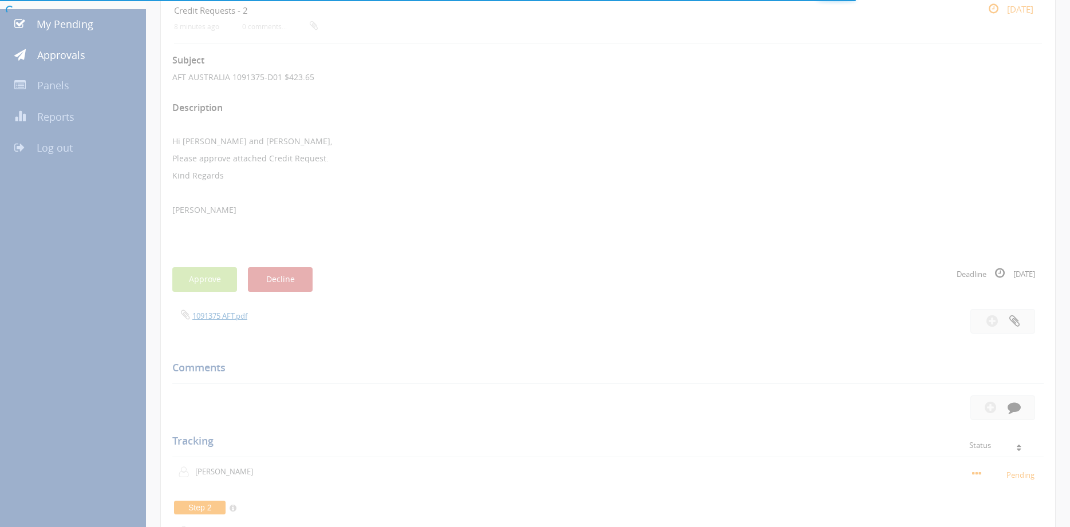
scroll to position [117, 0]
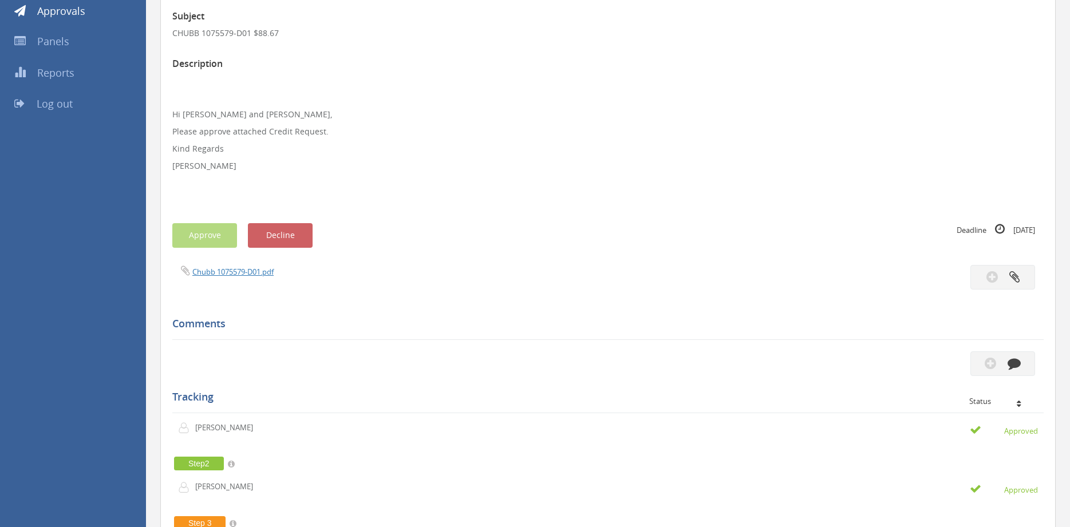
scroll to position [124, 0]
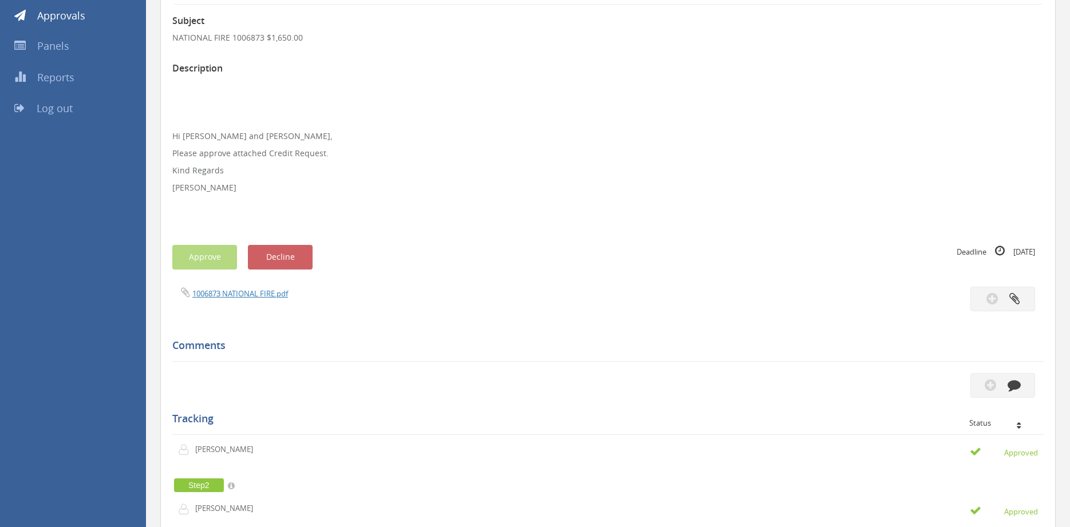
scroll to position [124, 0]
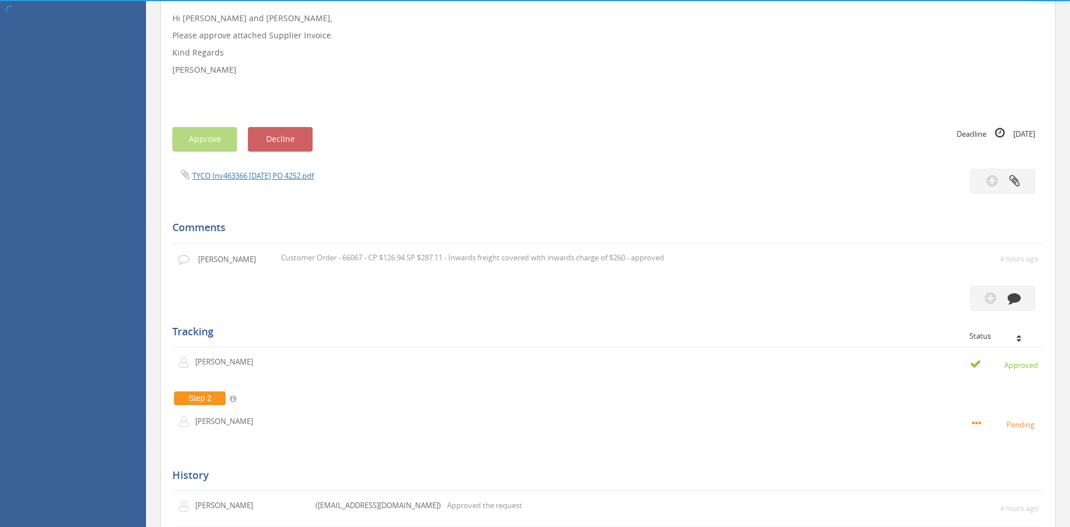
scroll to position [300, 0]
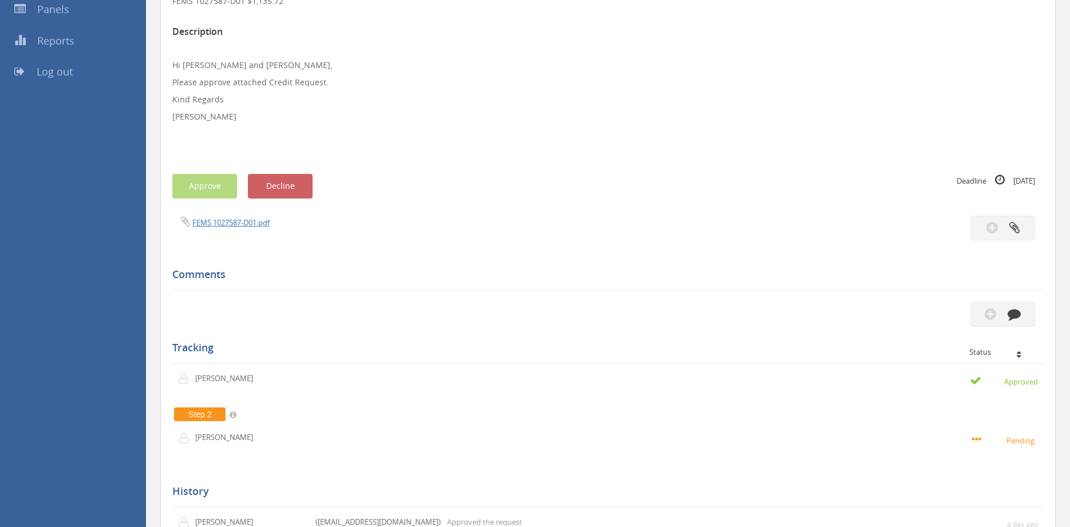
scroll to position [136, 0]
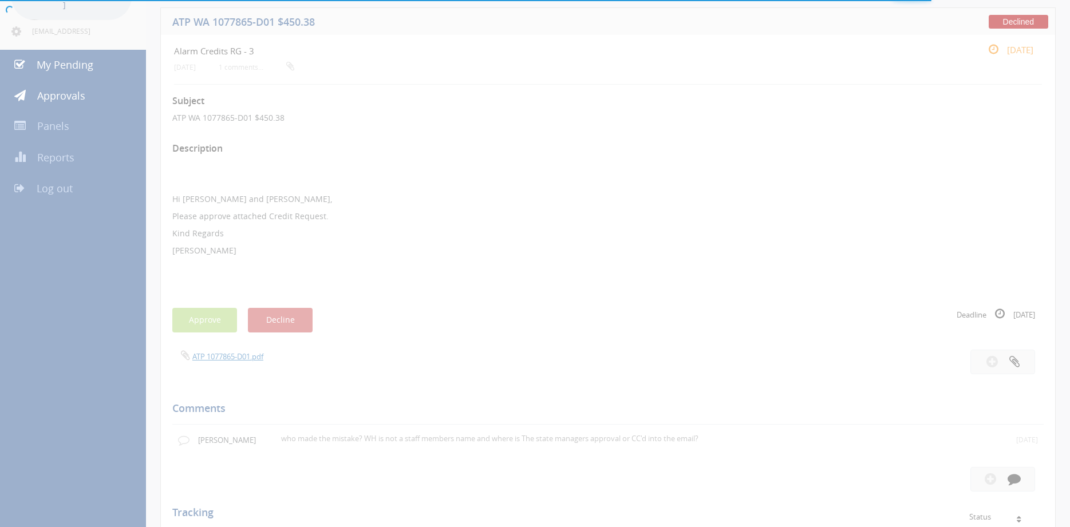
scroll to position [85, 0]
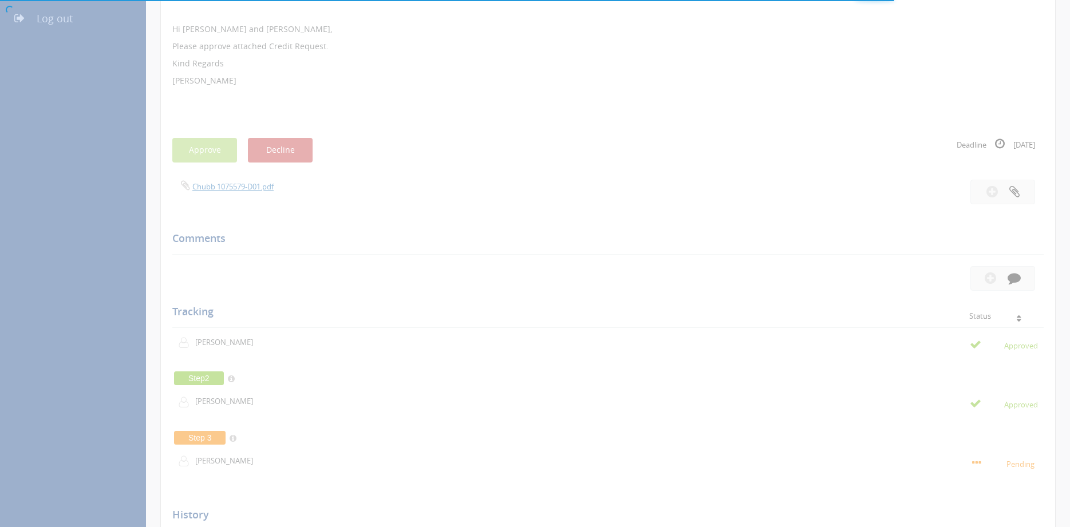
scroll to position [261, 0]
